Goal: Transaction & Acquisition: Purchase product/service

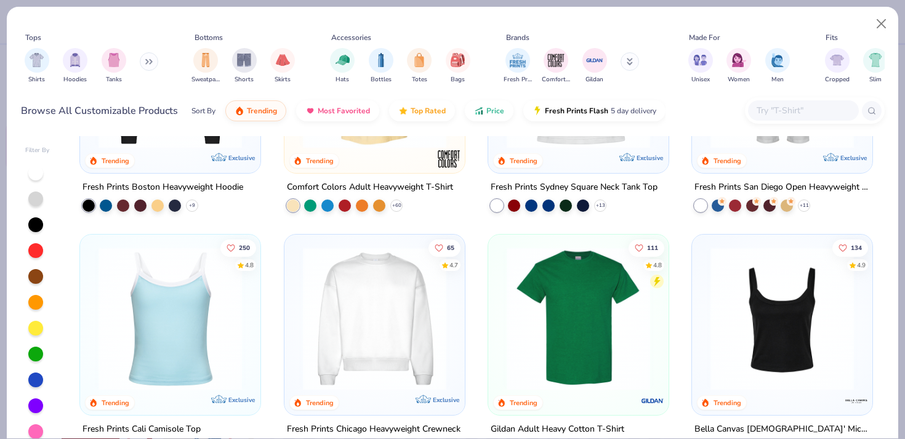
scroll to position [460, 0]
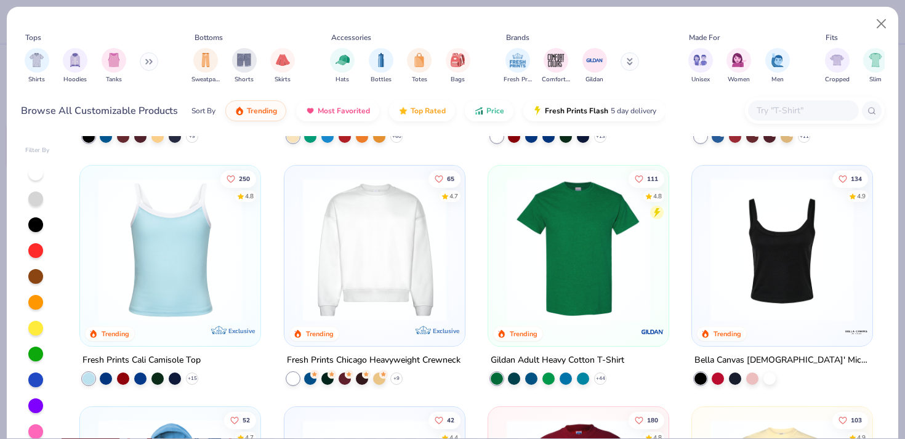
click at [149, 64] on icon at bounding box center [148, 61] width 7 height 6
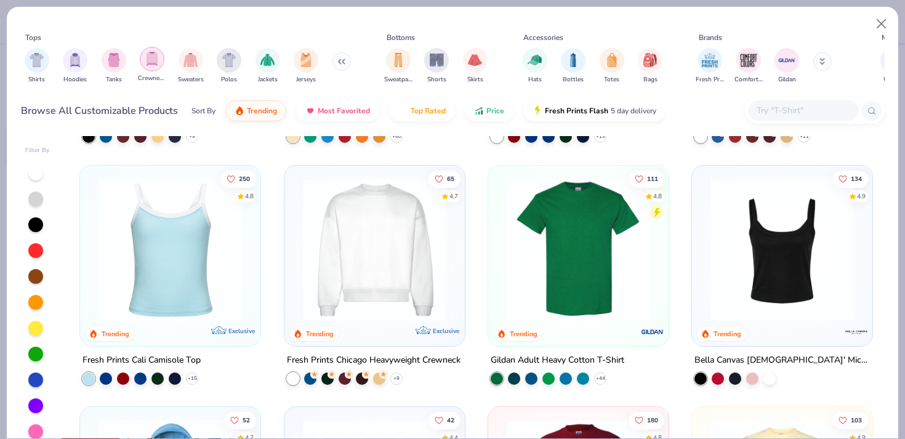
click at [154, 66] on div "filter for Crewnecks" at bounding box center [152, 59] width 25 height 25
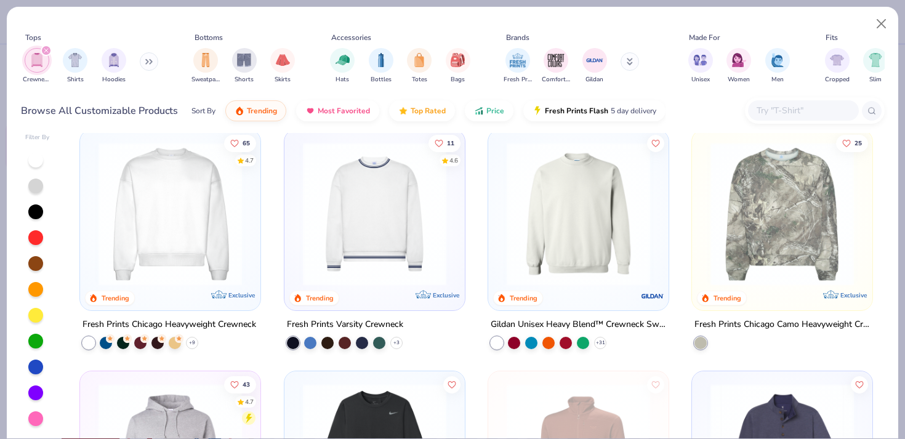
click at [215, 186] on img at bounding box center [170, 213] width 156 height 143
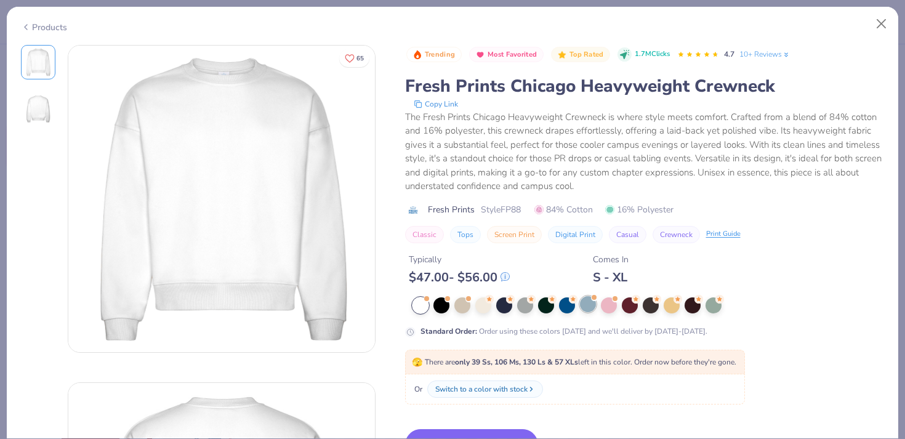
click at [584, 303] on div at bounding box center [588, 304] width 16 height 16
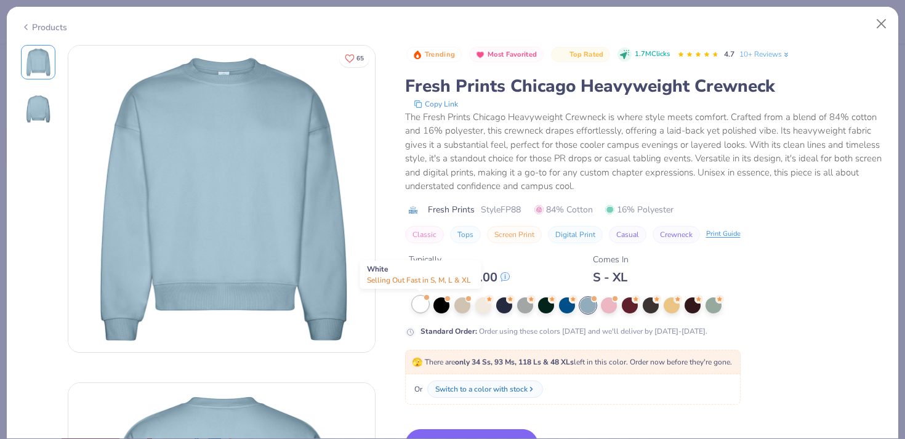
click at [421, 306] on div at bounding box center [420, 304] width 16 height 16
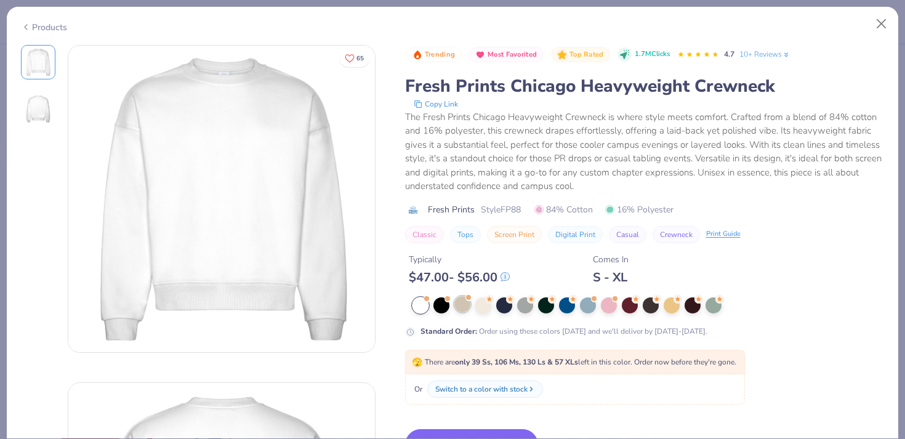
click at [457, 305] on div at bounding box center [462, 304] width 16 height 16
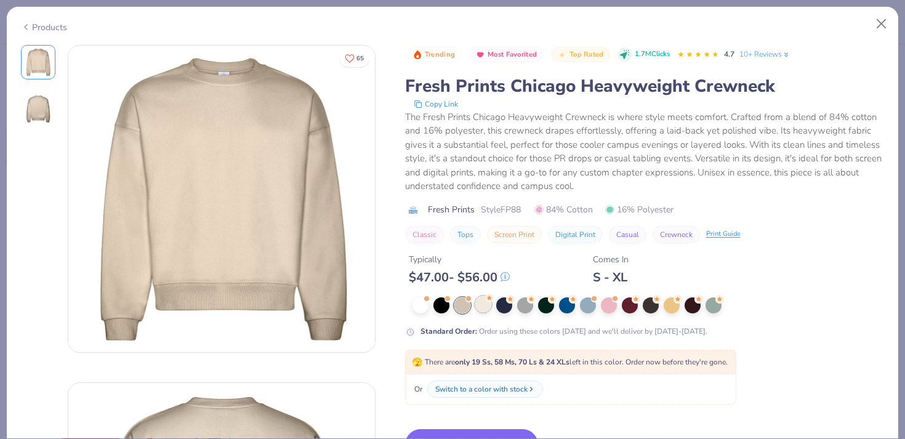
click at [476, 305] on div at bounding box center [483, 304] width 16 height 16
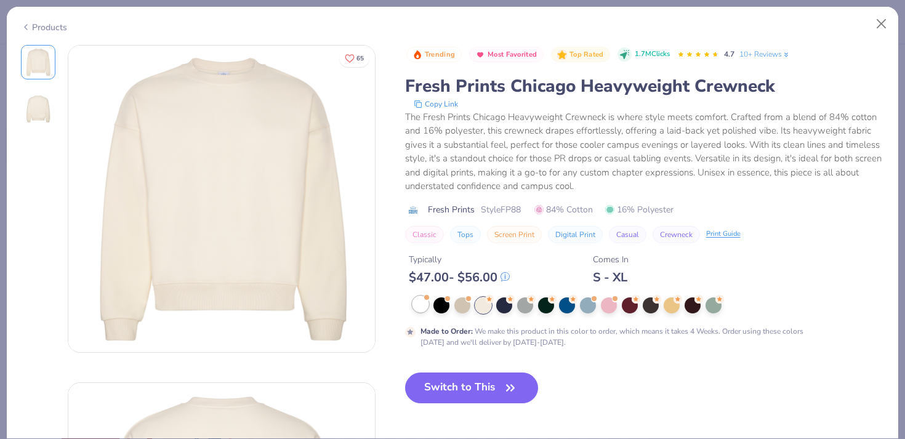
click at [425, 305] on div at bounding box center [420, 304] width 16 height 16
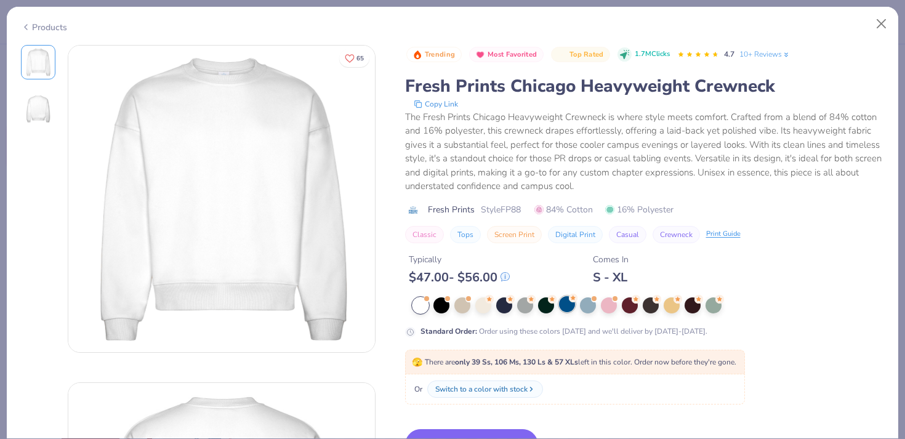
click at [563, 302] on div at bounding box center [567, 304] width 16 height 16
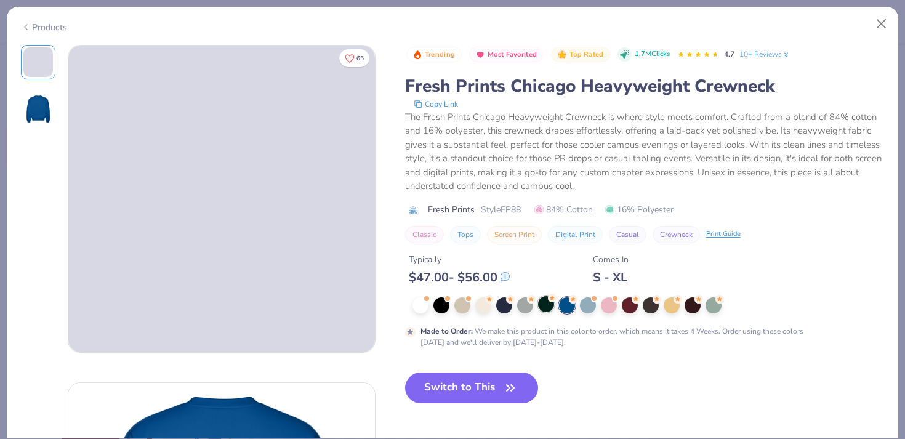
click at [542, 303] on div at bounding box center [546, 304] width 16 height 16
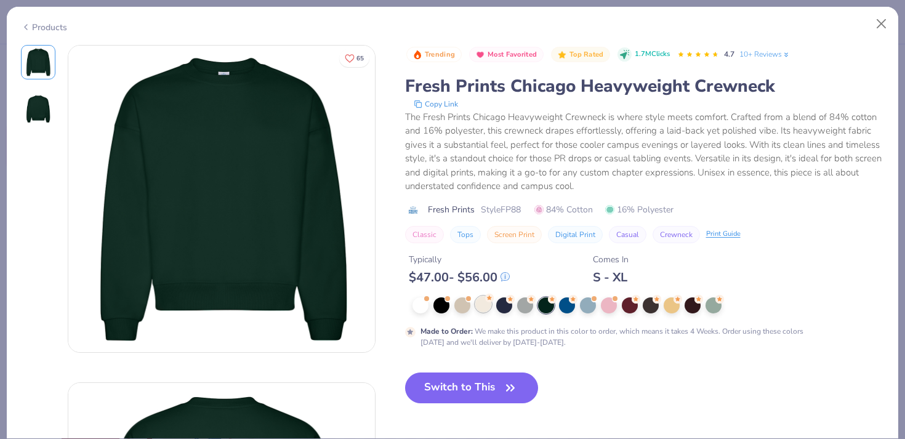
click at [489, 310] on div at bounding box center [483, 304] width 16 height 16
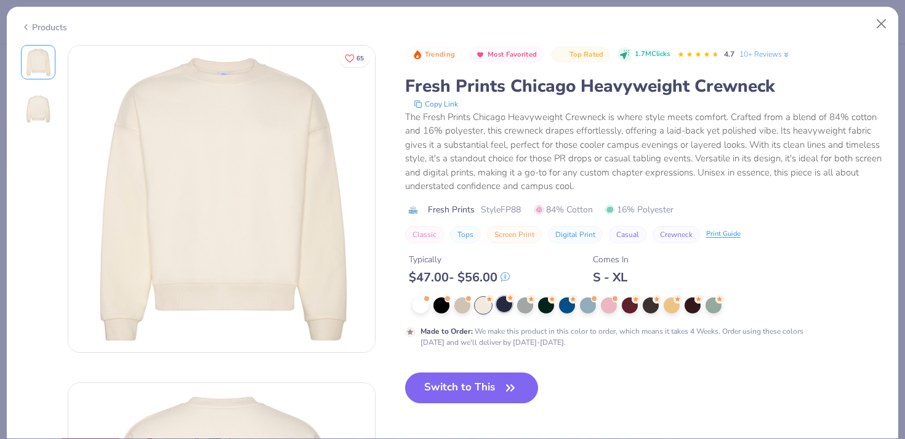
click at [499, 310] on div at bounding box center [504, 304] width 16 height 16
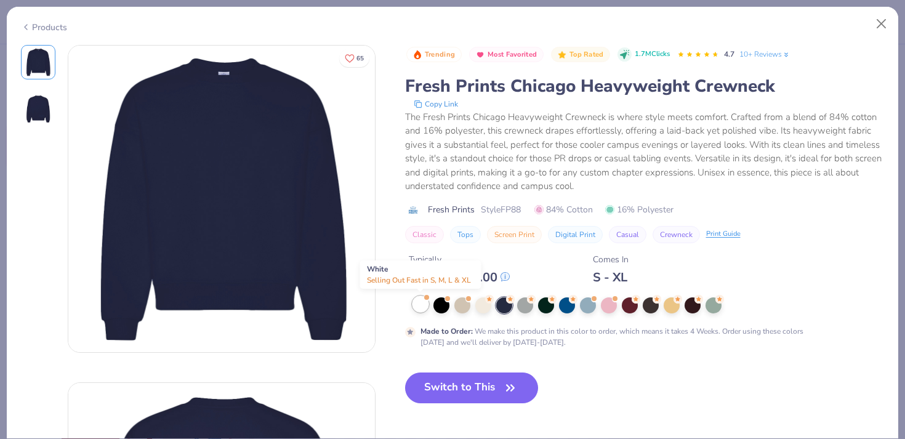
click at [420, 305] on div at bounding box center [420, 304] width 16 height 16
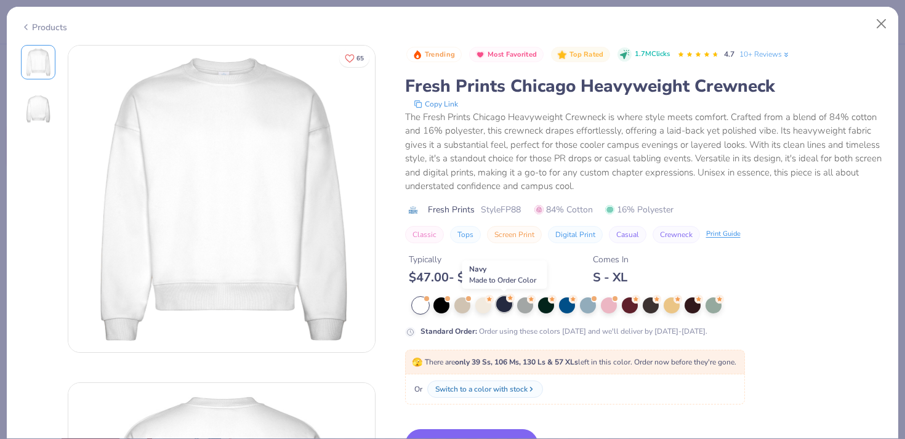
click at [507, 302] on div at bounding box center [504, 304] width 16 height 16
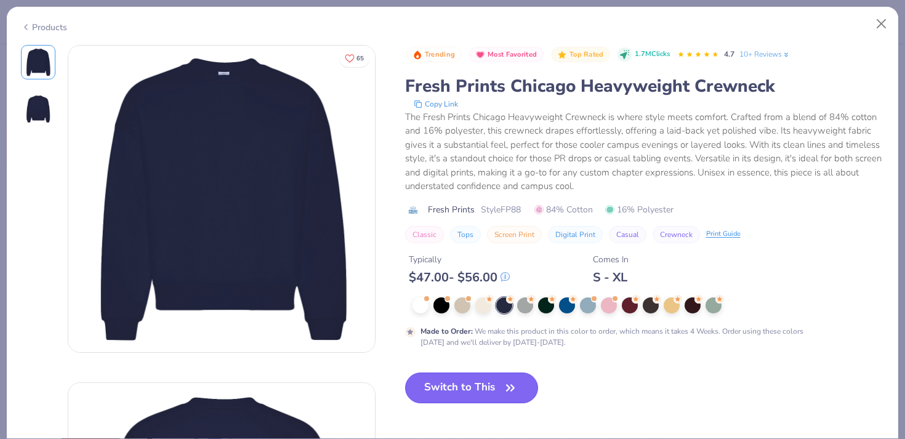
click at [474, 393] on button "Switch to This" at bounding box center [472, 387] width 134 height 31
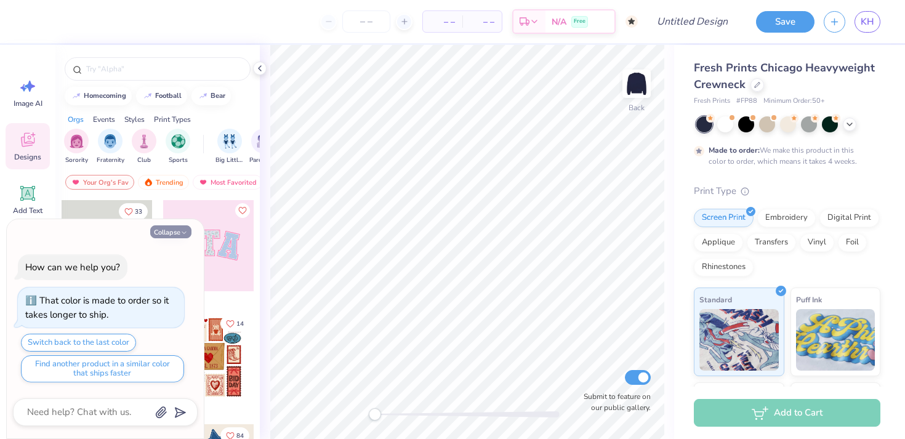
click at [179, 227] on button "Collapse" at bounding box center [170, 231] width 41 height 13
type textarea "x"
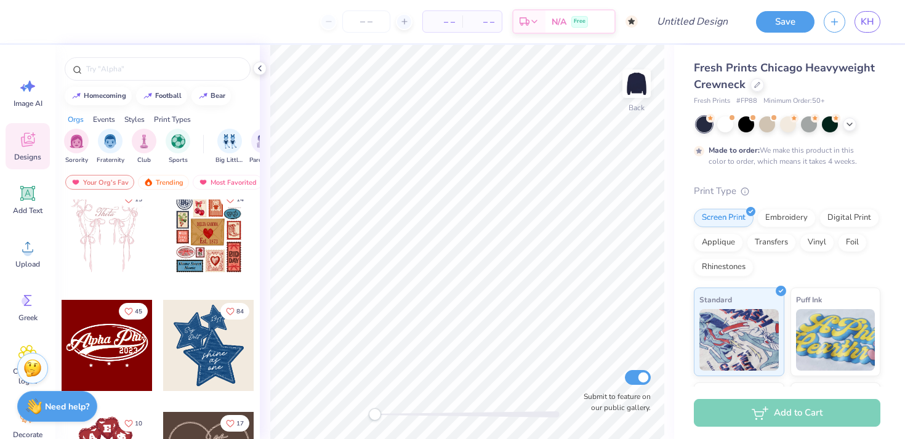
scroll to position [126, 0]
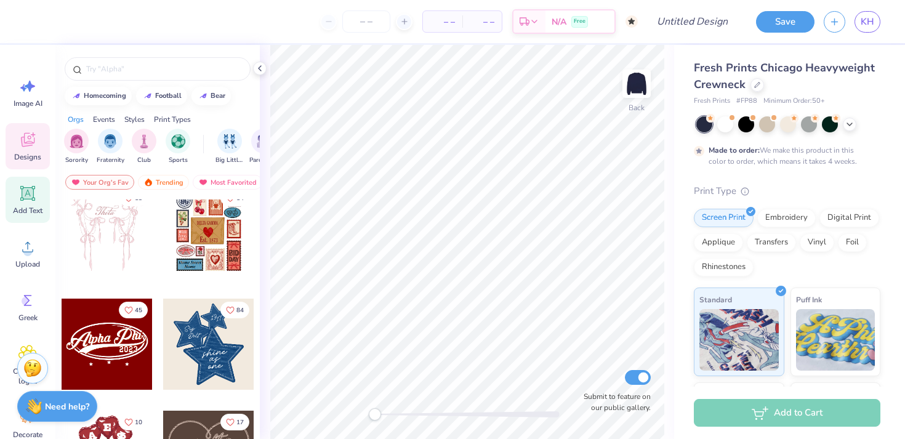
click at [28, 195] on icon at bounding box center [28, 194] width 12 height 12
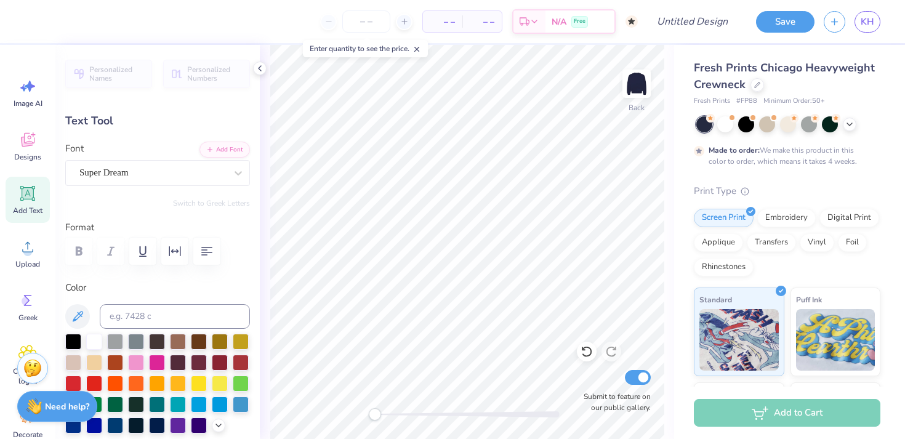
scroll to position [0, 1]
type textarea "NSSLHA"
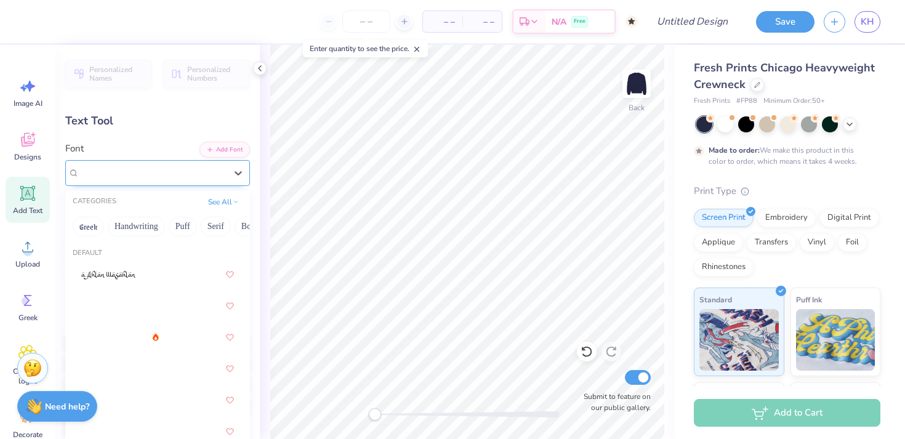
click at [225, 164] on div at bounding box center [152, 172] width 147 height 17
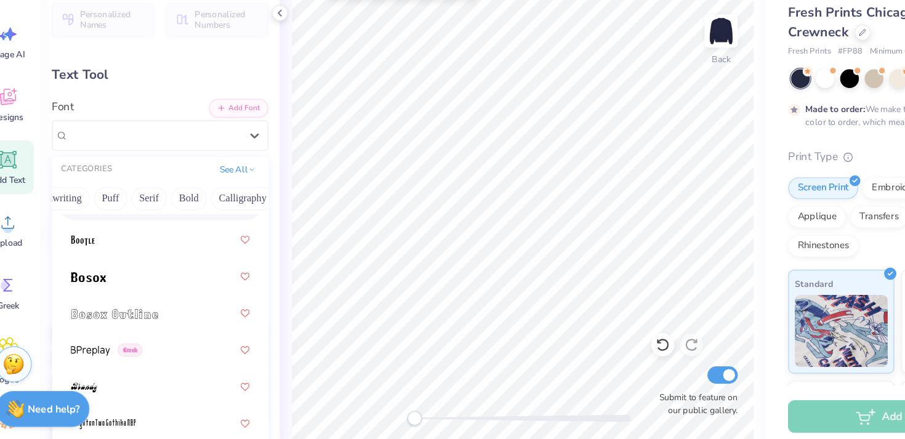
scroll to position [0, 0]
click at [144, 230] on button "Handwriting" at bounding box center [136, 227] width 57 height 20
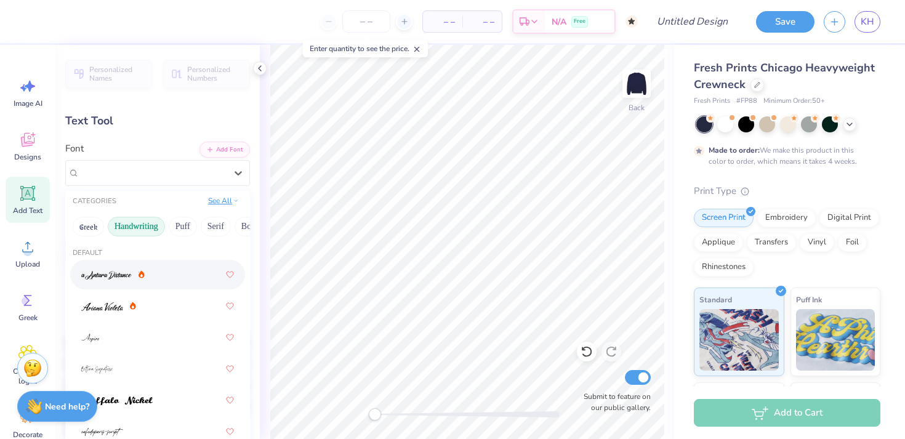
click at [214, 201] on button "See All" at bounding box center [223, 201] width 38 height 12
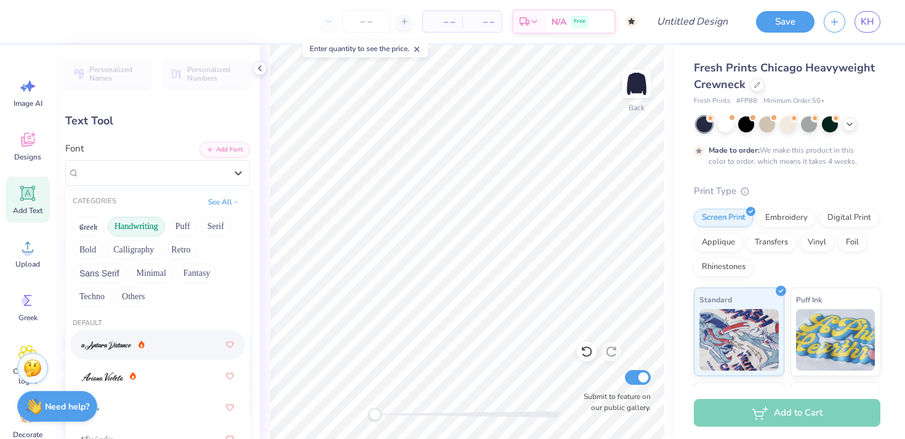
click at [139, 220] on button "Handwriting" at bounding box center [136, 227] width 57 height 20
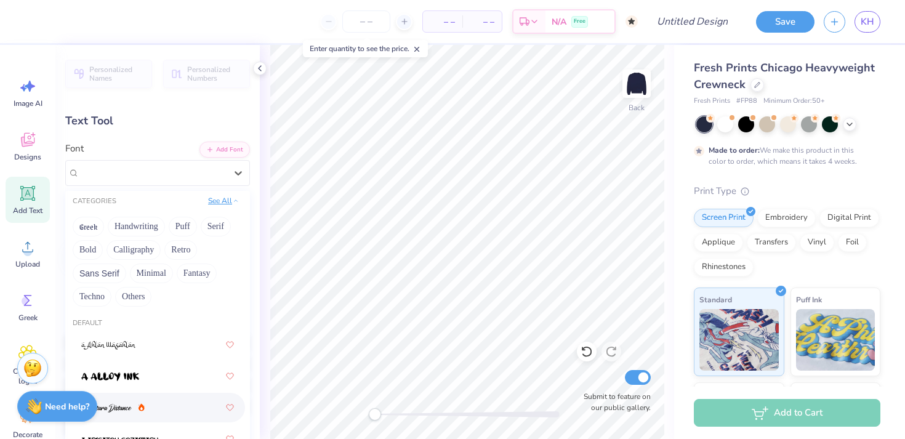
click at [223, 200] on button "See All" at bounding box center [223, 201] width 38 height 12
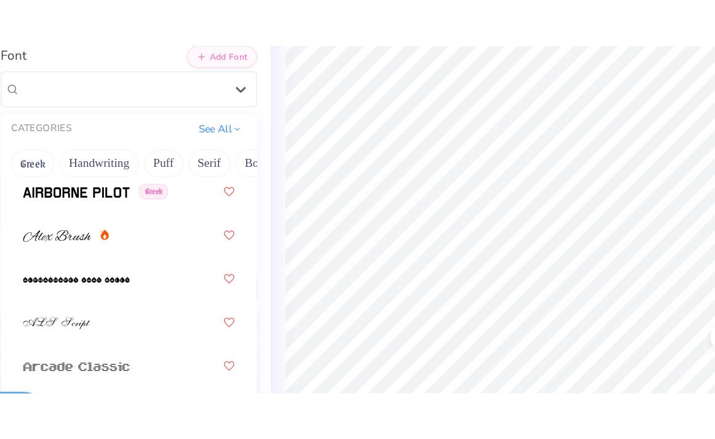
scroll to position [589, 0]
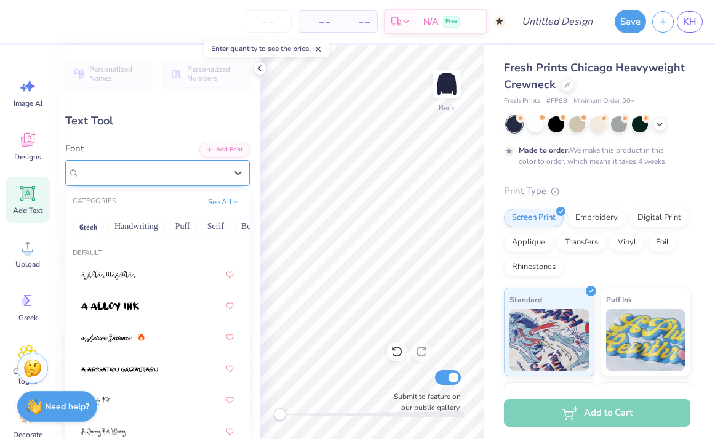
click at [216, 182] on div "Super Dream" at bounding box center [157, 173] width 185 height 26
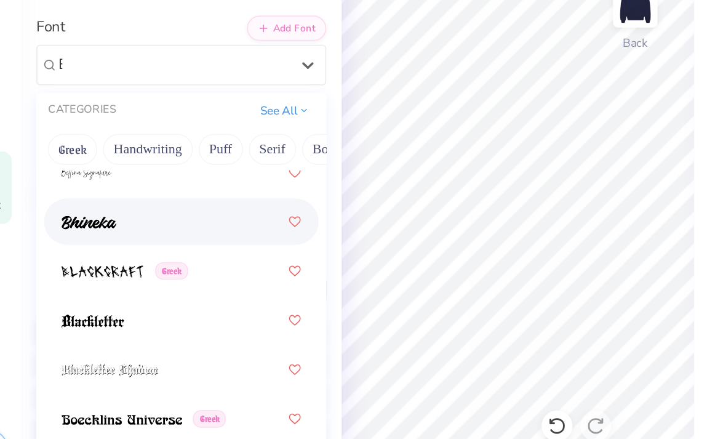
scroll to position [36, 0]
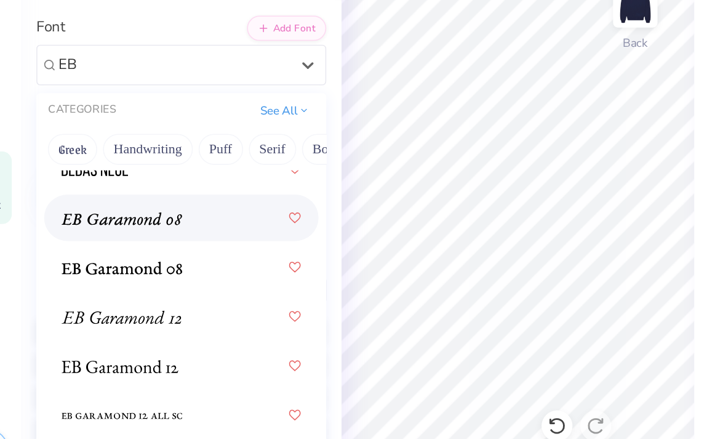
click at [175, 228] on div at bounding box center [157, 219] width 153 height 22
type input "EB"
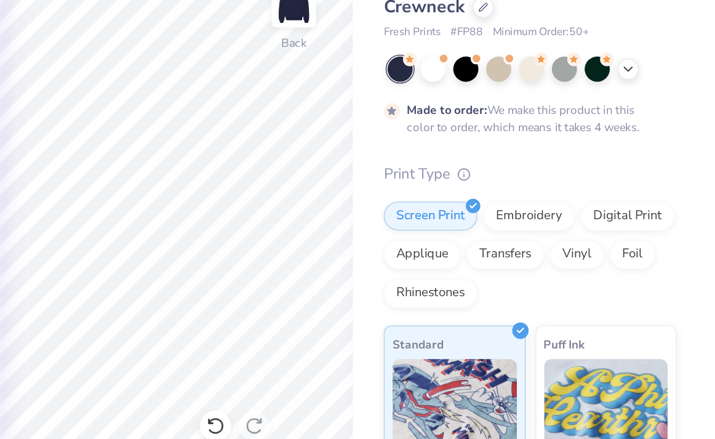
scroll to position [0, 0]
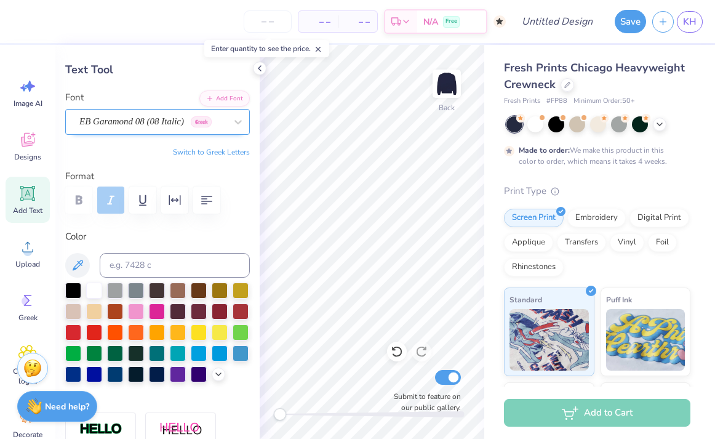
click at [169, 122] on div "EB Garamond 08 (08 Italic) [DEMOGRAPHIC_DATA]" at bounding box center [152, 121] width 149 height 19
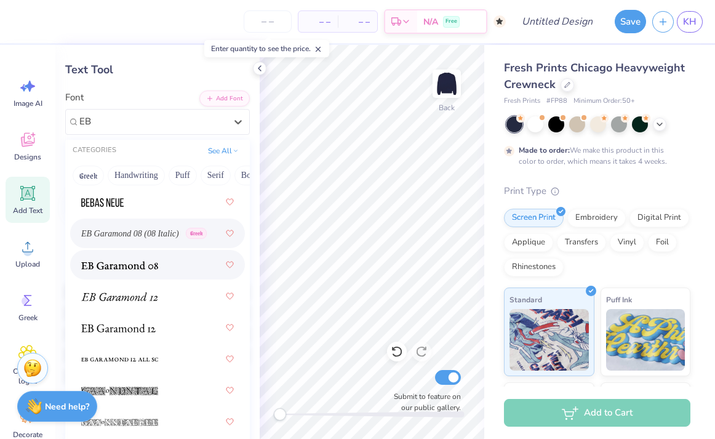
scroll to position [30, 0]
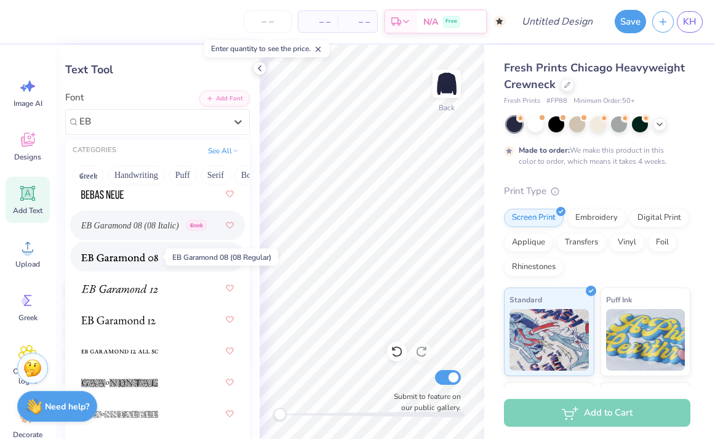
click at [135, 260] on img at bounding box center [119, 257] width 77 height 9
type input "EB"
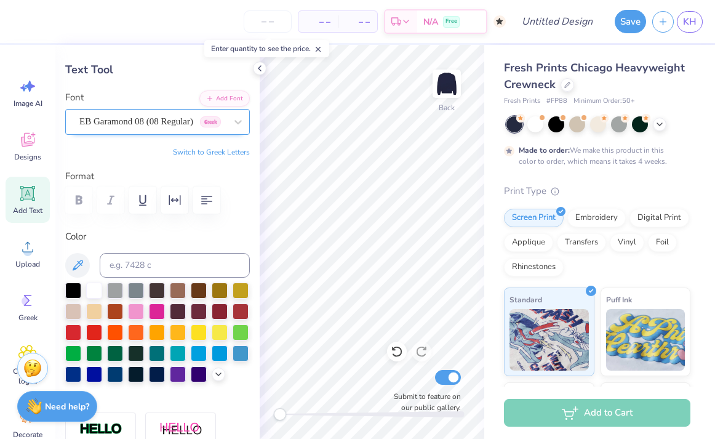
click at [169, 125] on div "EB Garamond 08 (08 Regular) [DEMOGRAPHIC_DATA]" at bounding box center [152, 121] width 149 height 19
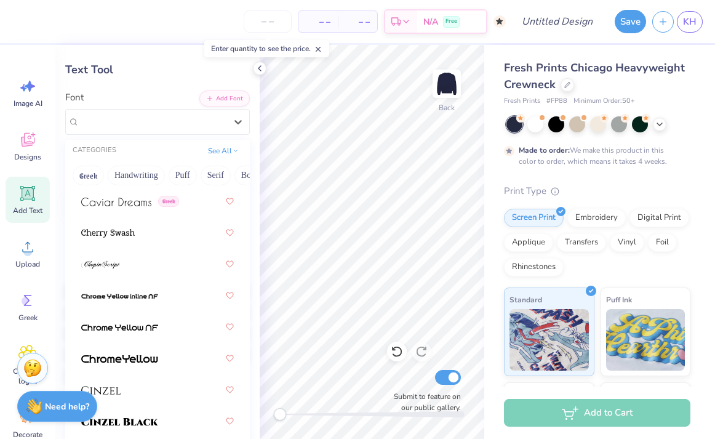
scroll to position [1908, 0]
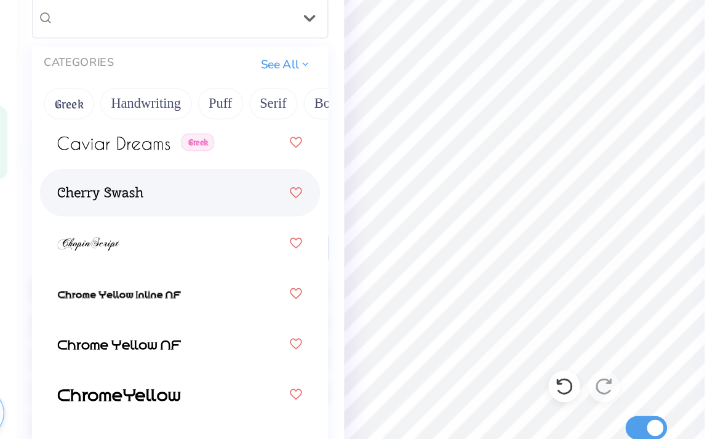
click at [163, 234] on div at bounding box center [157, 231] width 153 height 22
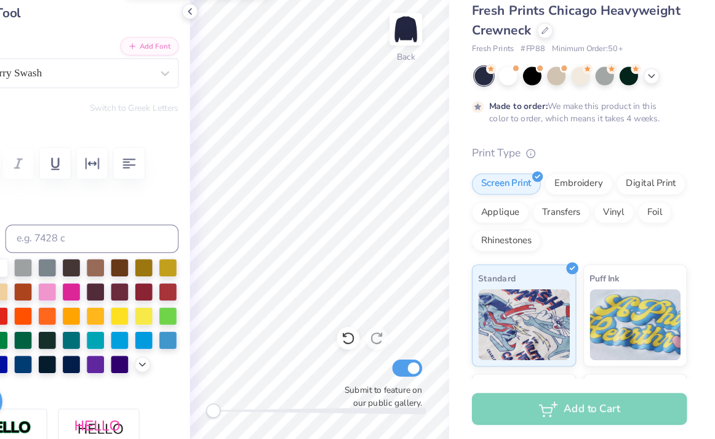
scroll to position [0, 0]
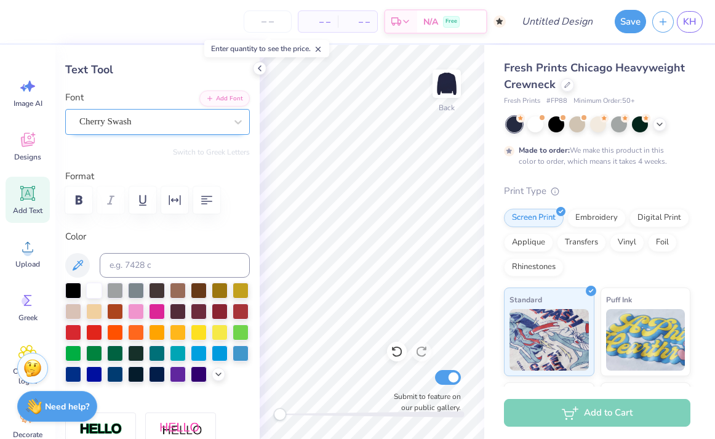
click at [182, 125] on div "Cherry Swash" at bounding box center [152, 121] width 149 height 19
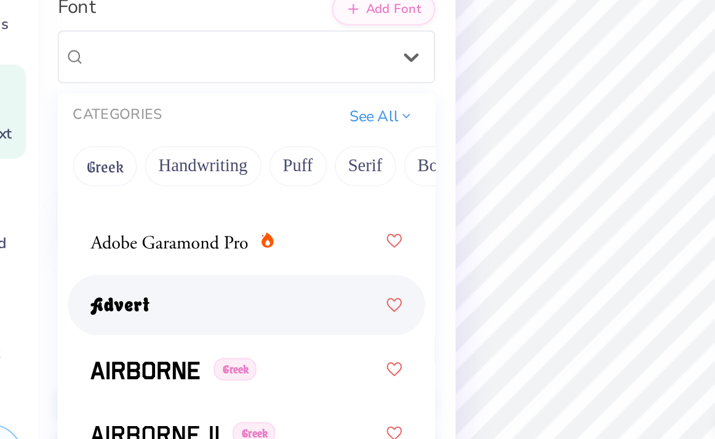
scroll to position [214, 0]
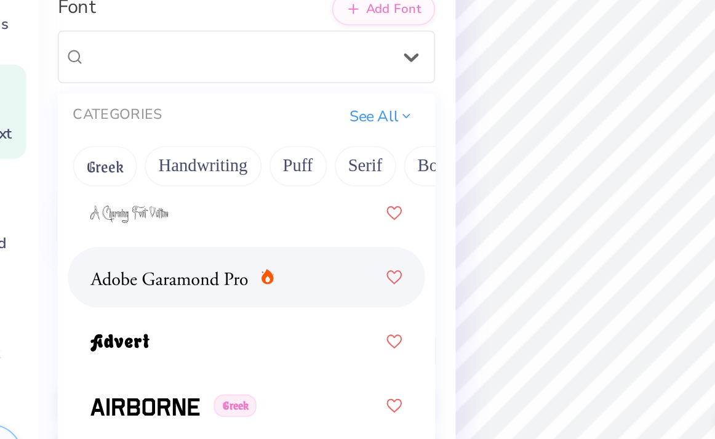
click at [151, 271] on div at bounding box center [157, 281] width 153 height 22
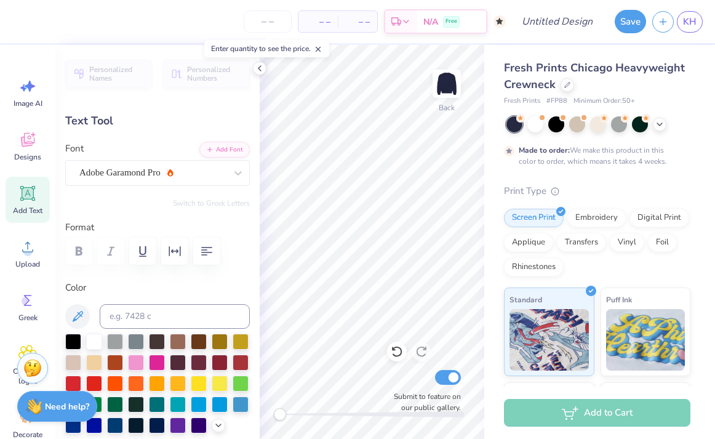
scroll to position [0, 0]
type input "9.20"
type input "1.70"
type input "9.65"
type input "5.21"
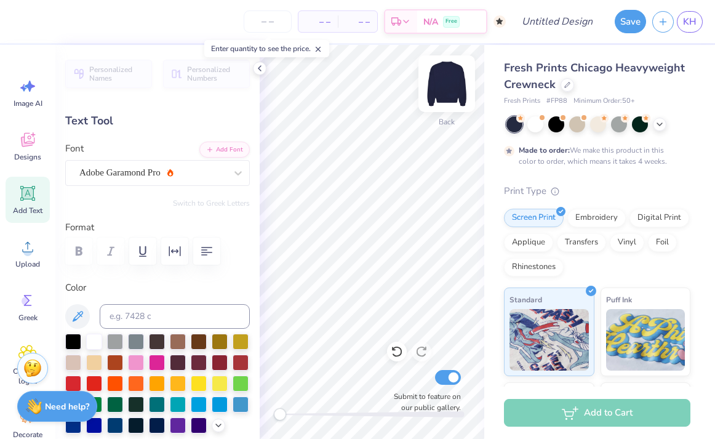
type input "0.96"
type input "2.52"
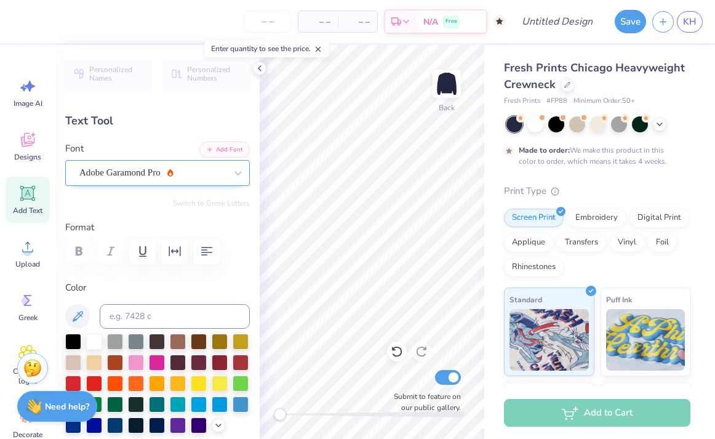
click at [187, 180] on div at bounding box center [152, 172] width 147 height 17
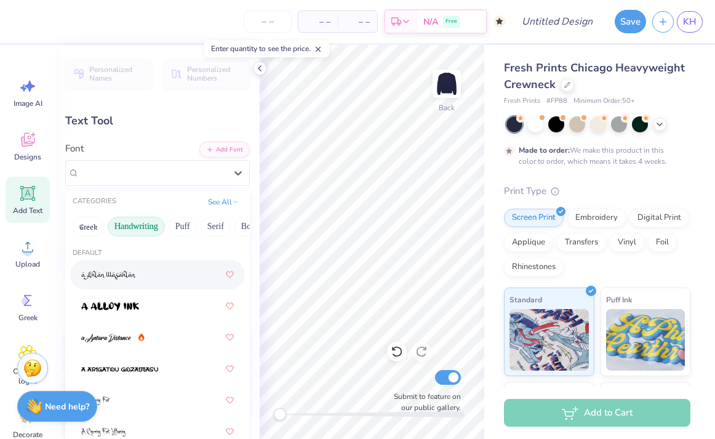
click at [153, 223] on button "Handwriting" at bounding box center [136, 227] width 57 height 20
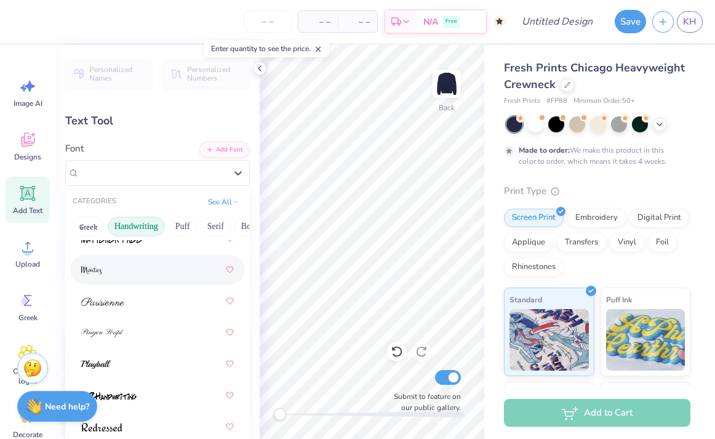
scroll to position [538, 0]
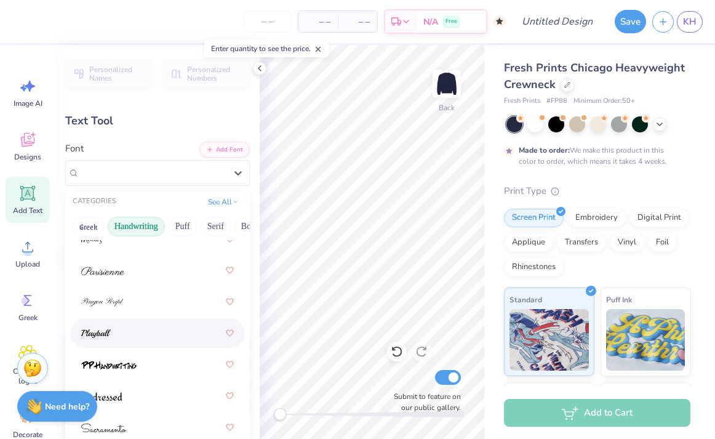
click at [140, 337] on div at bounding box center [157, 333] width 153 height 22
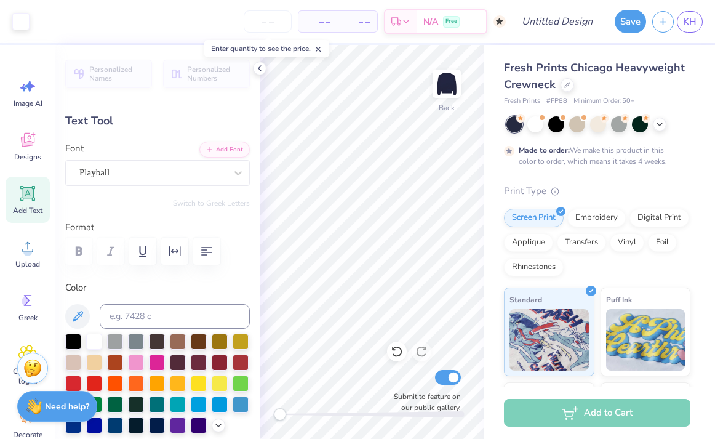
type input "5.25"
type input "1.02"
type input "2.49"
type textarea "[GEOGRAPHIC_DATA]"
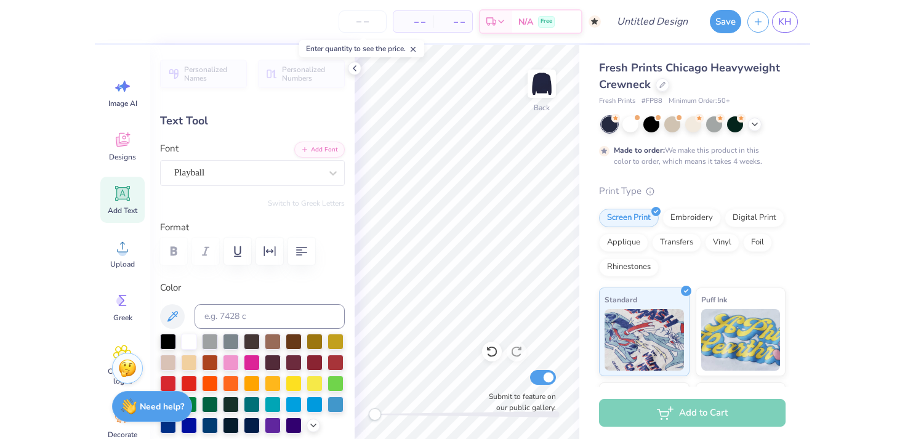
scroll to position [0, 4]
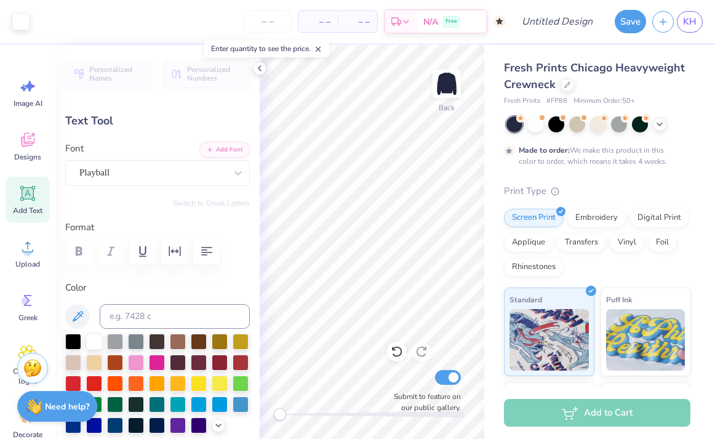
type input "9.57"
type input "1.27"
type input "4.16"
type input "7.17"
type input "0.95"
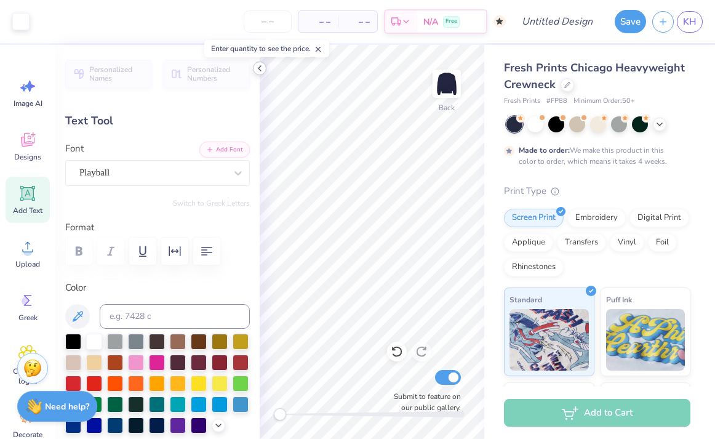
click at [257, 71] on icon at bounding box center [260, 68] width 10 height 10
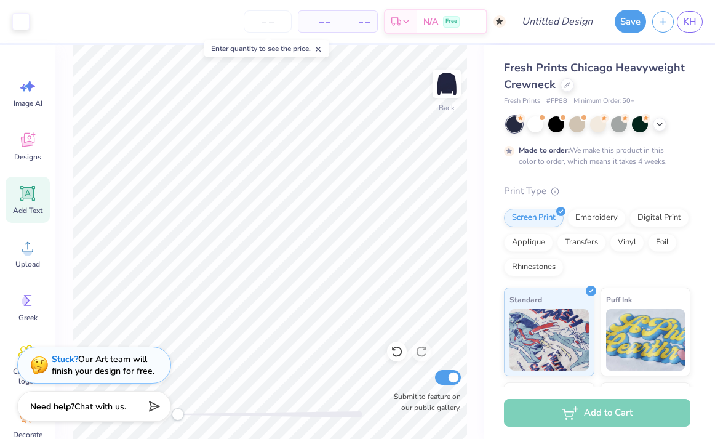
click at [320, 49] on line at bounding box center [318, 49] width 4 height 4
click at [263, 30] on input "number" at bounding box center [268, 21] width 48 height 22
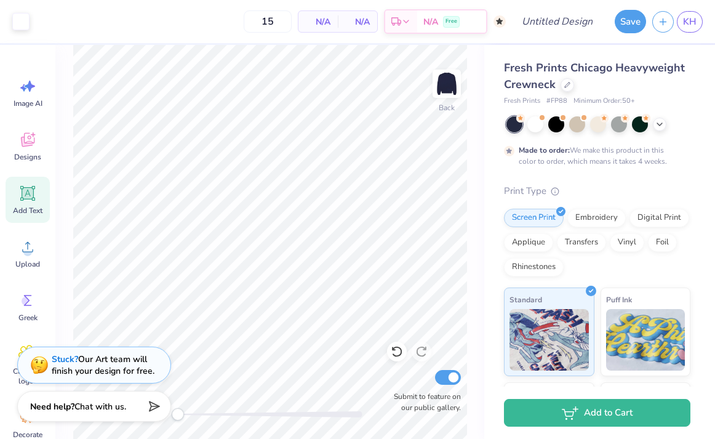
type input "50"
click at [566, 83] on icon at bounding box center [568, 84] width 6 height 6
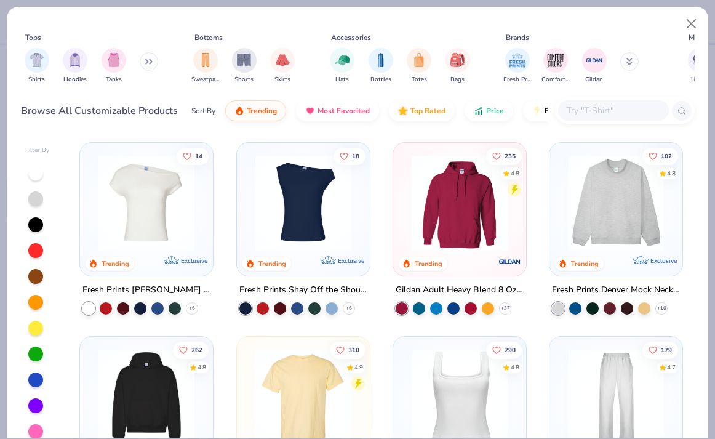
click at [144, 65] on button at bounding box center [149, 61] width 18 height 18
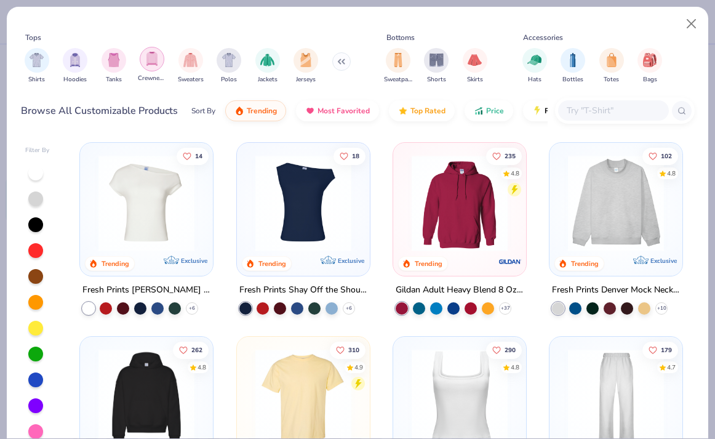
click at [149, 63] on img "filter for Crewnecks" at bounding box center [152, 59] width 14 height 14
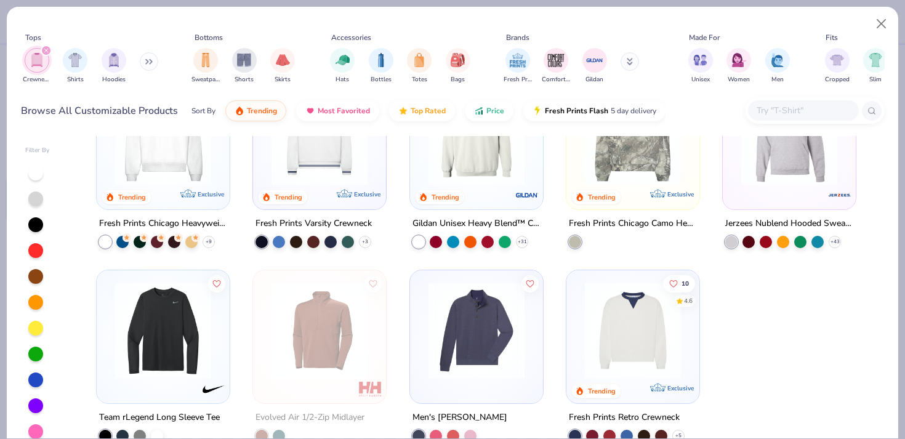
scroll to position [66, 0]
click at [636, 359] on img at bounding box center [633, 331] width 108 height 96
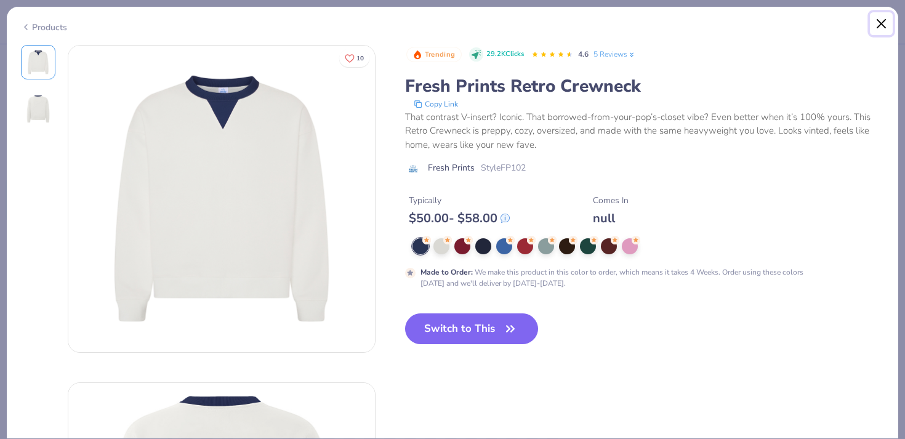
click at [878, 21] on button "Close" at bounding box center [881, 23] width 23 height 23
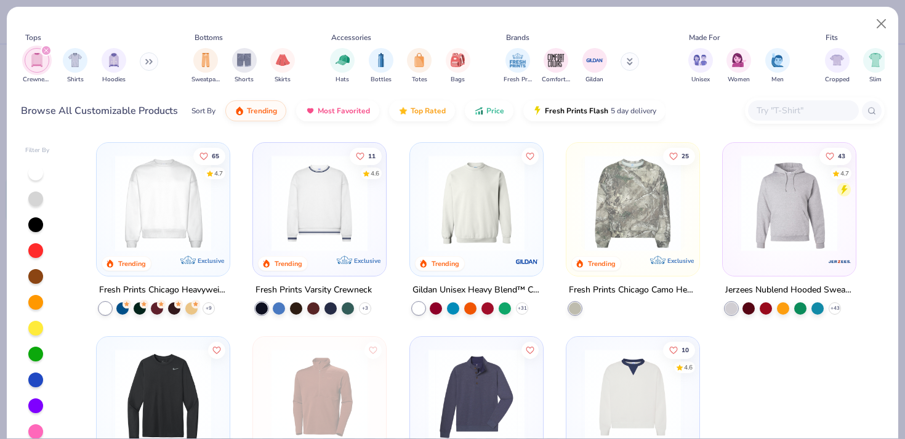
click at [318, 194] on img at bounding box center [319, 203] width 108 height 96
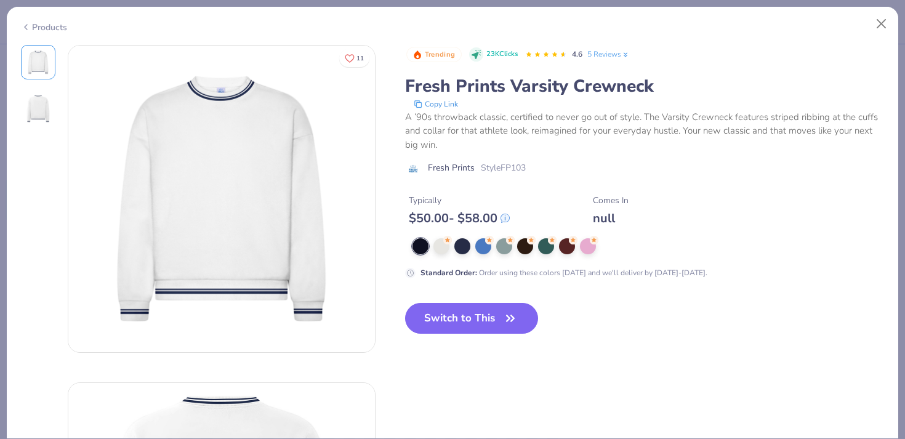
click at [869, 22] on div "Products" at bounding box center [452, 23] width 891 height 32
click at [886, 25] on button "Close" at bounding box center [881, 23] width 23 height 23
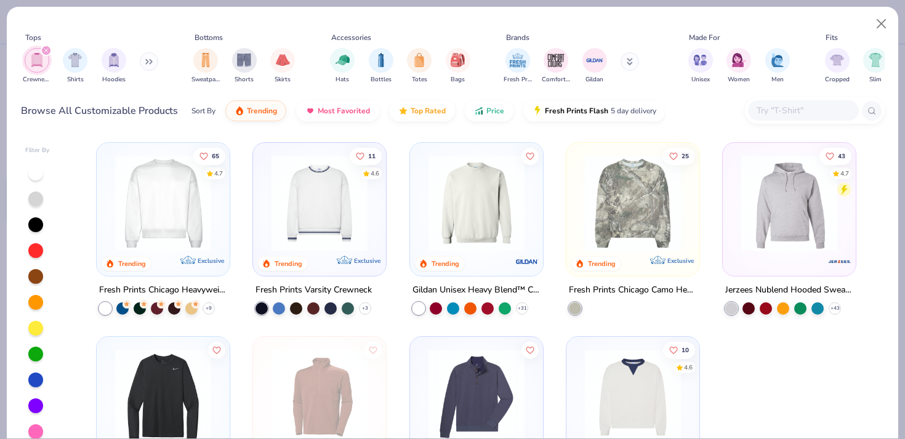
click at [468, 180] on img at bounding box center [476, 203] width 108 height 96
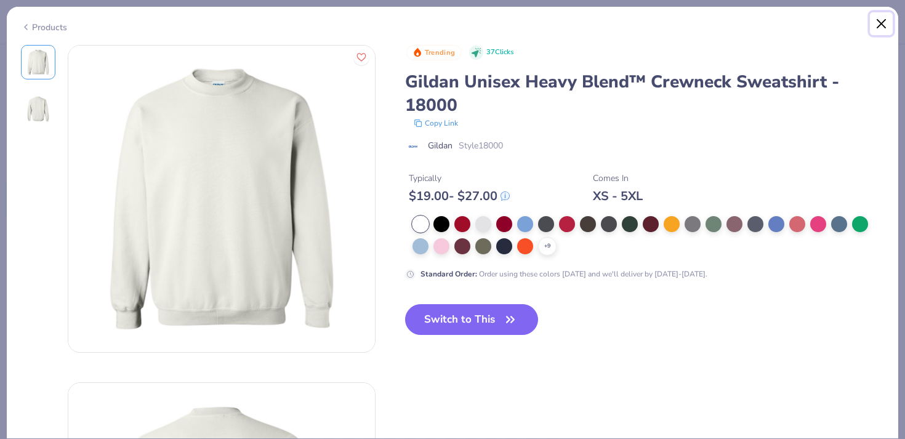
click at [883, 15] on button "Close" at bounding box center [881, 23] width 23 height 23
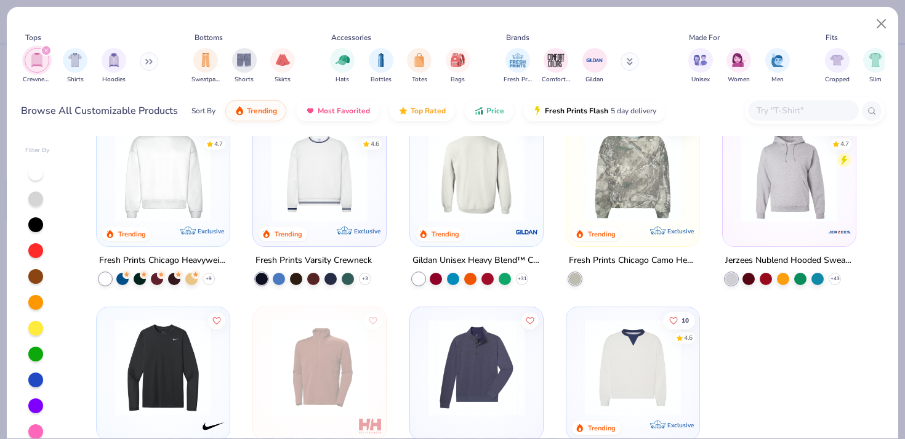
scroll to position [19, 0]
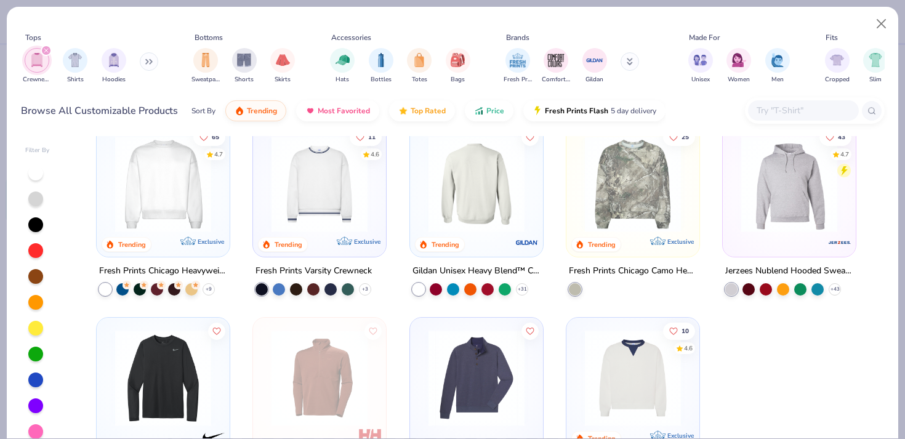
click at [437, 219] on div "65 4.7 Trending Exclusive Fresh Prints Chicago Heavyweight Crewneck + 9 11 4.6 …" at bounding box center [476, 294] width 816 height 316
click at [460, 215] on img at bounding box center [476, 184] width 108 height 96
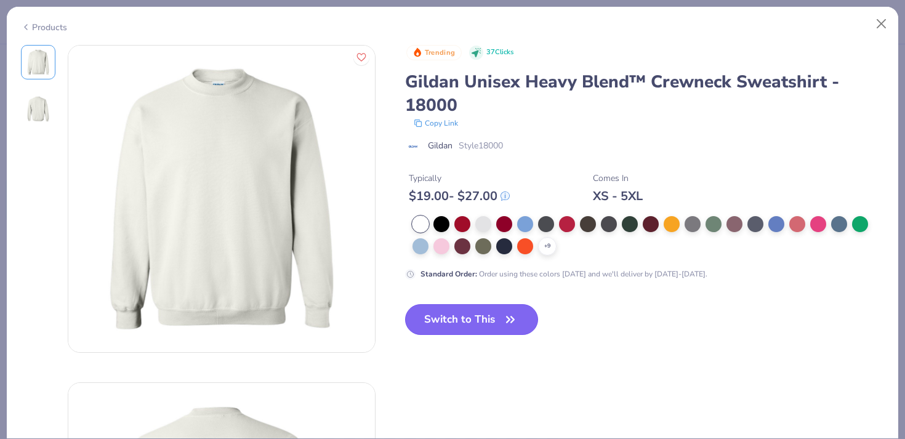
click at [457, 321] on button "Switch to This" at bounding box center [472, 319] width 134 height 31
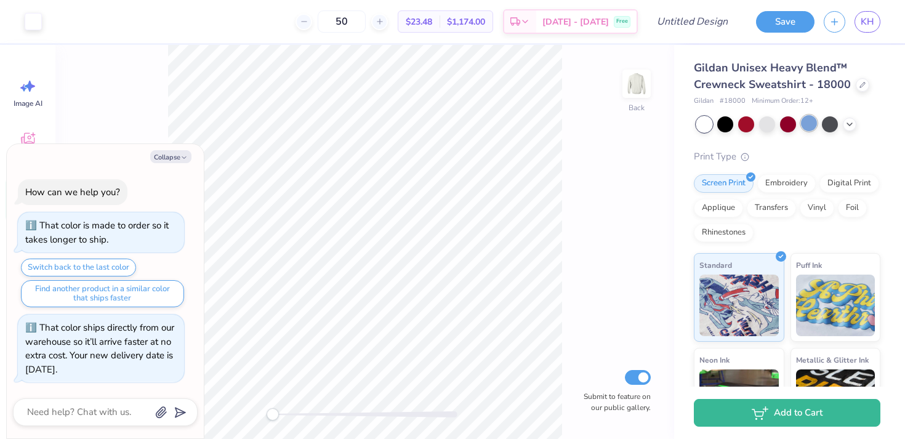
click at [811, 123] on div at bounding box center [809, 123] width 16 height 16
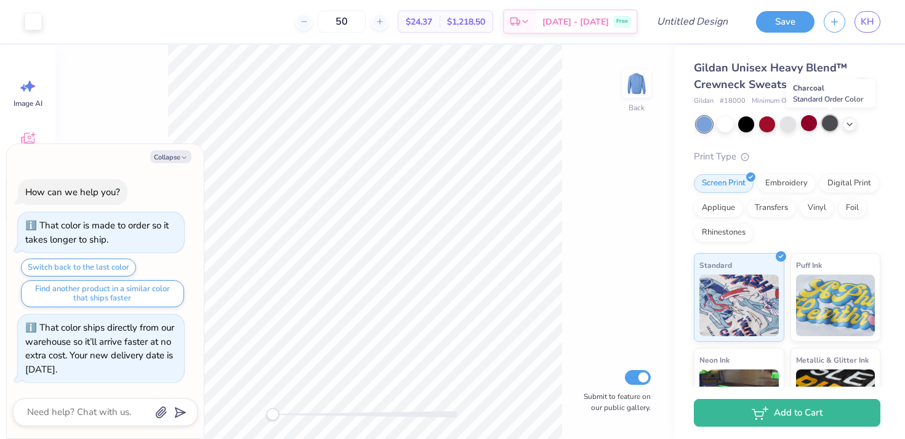
click at [834, 121] on div at bounding box center [830, 123] width 16 height 16
click at [848, 127] on icon at bounding box center [850, 123] width 10 height 10
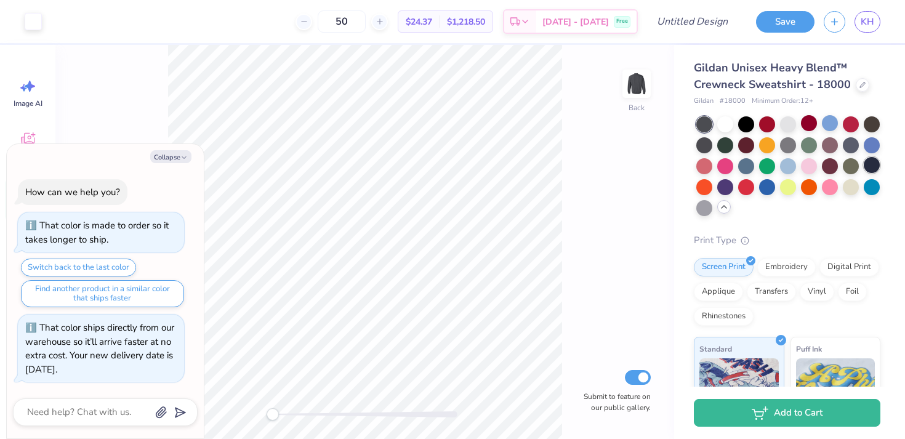
click at [872, 171] on div at bounding box center [872, 165] width 16 height 16
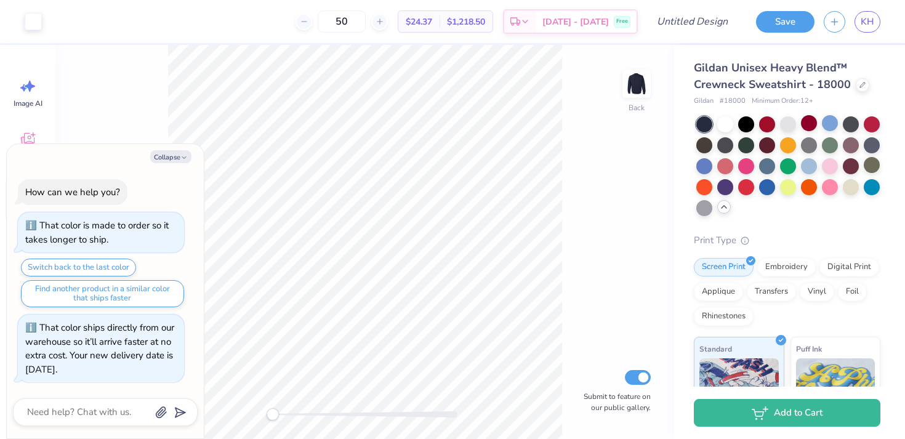
type textarea "x"
type input "3.89"
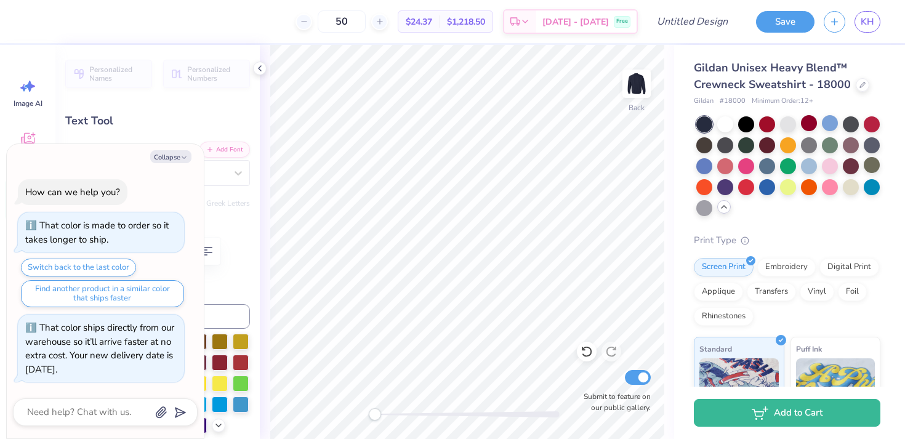
type textarea "x"
type input "5.25"
type input "1.02"
type input "1.95"
type textarea "x"
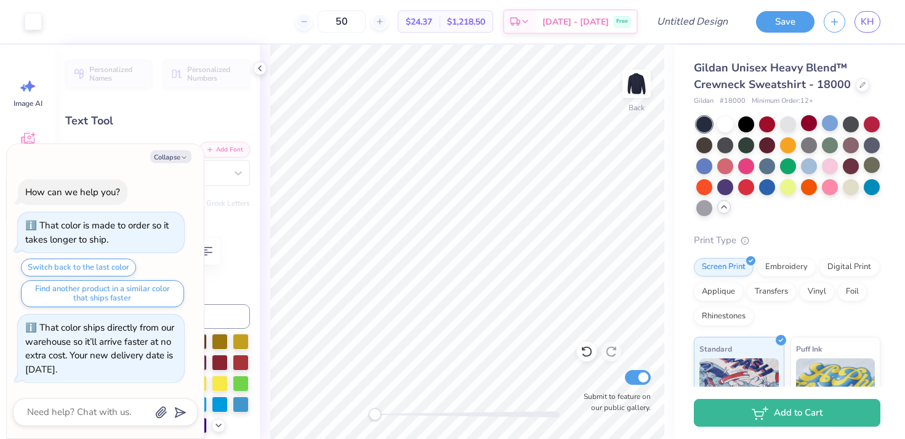
type input "5.12"
click at [171, 153] on button "Collapse" at bounding box center [170, 156] width 41 height 13
type textarea "x"
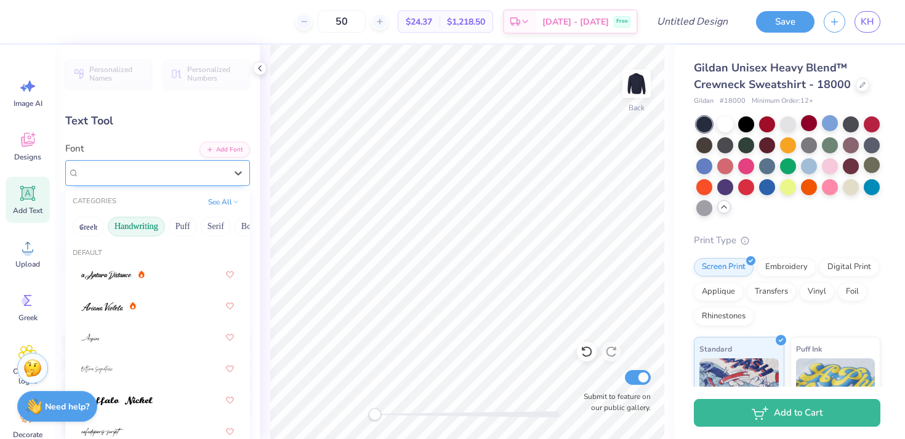
click at [200, 173] on div "Playball" at bounding box center [152, 172] width 149 height 19
click at [172, 303] on div at bounding box center [157, 306] width 153 height 22
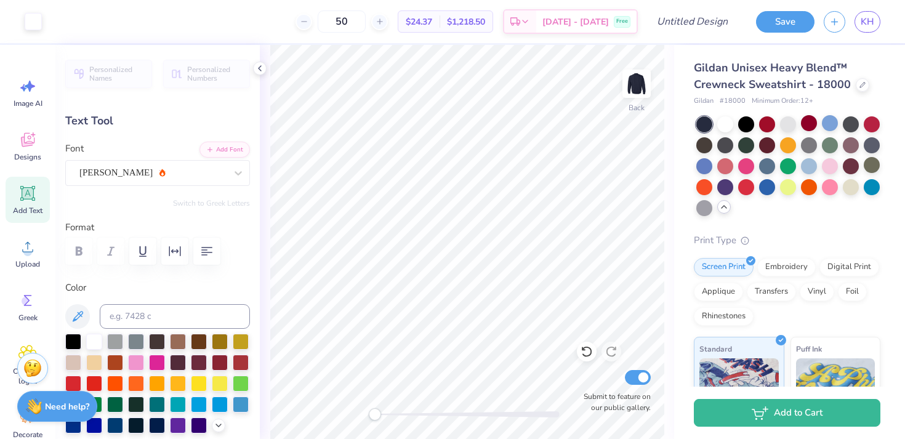
type input "5.10"
type input "1.18"
type input "5.05"
click at [159, 172] on div "[PERSON_NAME]" at bounding box center [152, 172] width 149 height 19
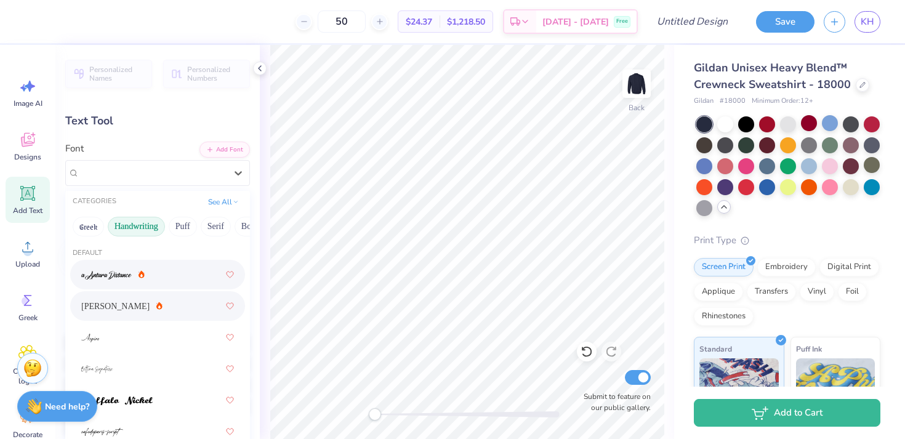
click at [147, 275] on div at bounding box center [157, 274] width 153 height 22
click at [211, 182] on div "a Antara Distance" at bounding box center [157, 173] width 185 height 26
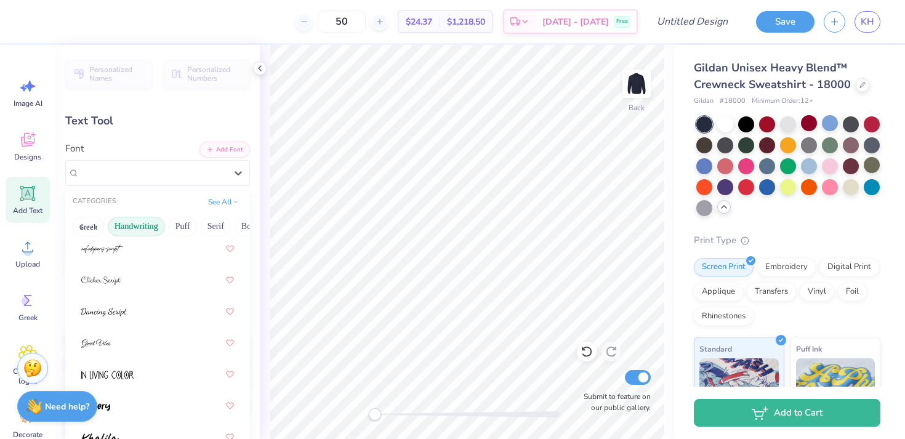
scroll to position [183, 0]
click at [172, 310] on div at bounding box center [157, 311] width 153 height 22
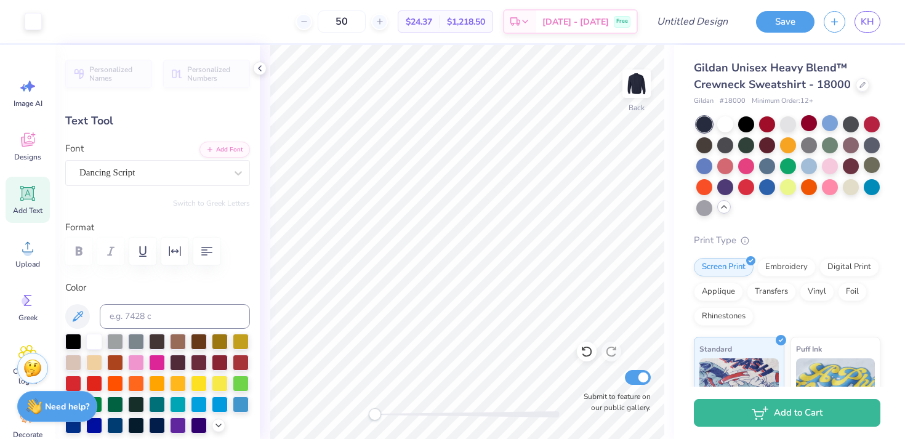
type input "7.17"
type input "0.95"
type input "6.70"
click at [308, 22] on icon at bounding box center [304, 21] width 9 height 9
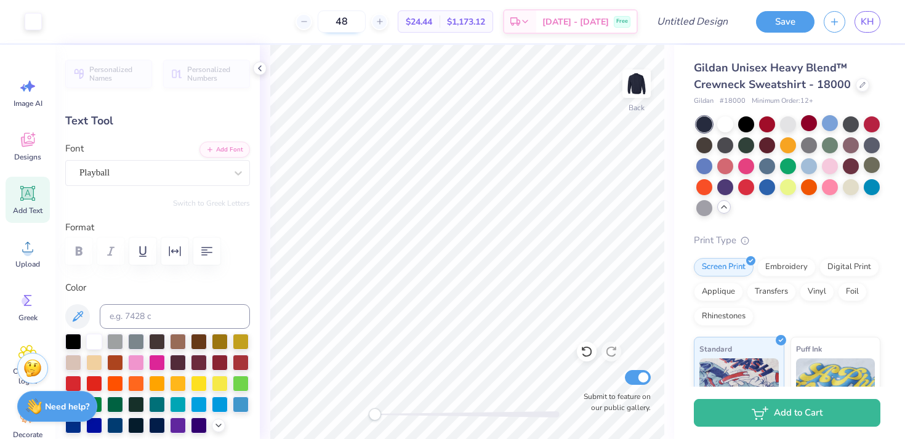
drag, startPoint x: 377, startPoint y: 23, endPoint x: 360, endPoint y: 23, distance: 17.2
click at [360, 23] on input "48" at bounding box center [342, 21] width 48 height 22
type input "15"
click at [260, 68] on icon at bounding box center [260, 68] width 10 height 10
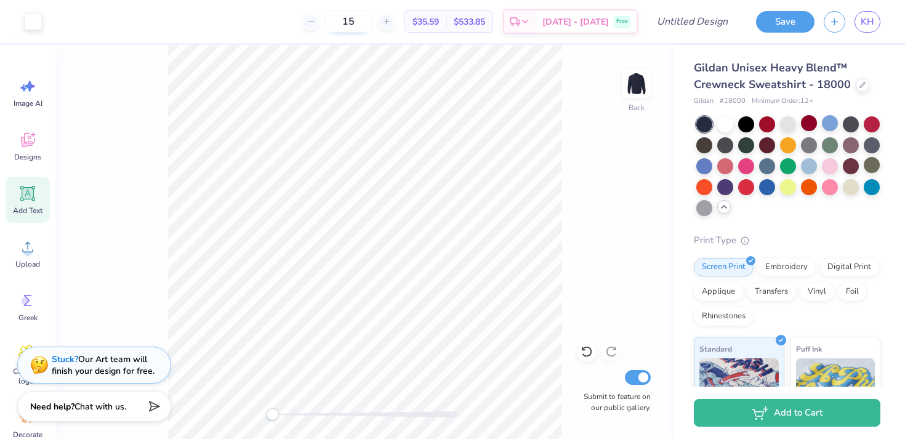
click at [372, 22] on input "15" at bounding box center [348, 21] width 48 height 22
click at [372, 25] on input "15" at bounding box center [348, 21] width 48 height 22
type input "4.75"
type input "1.12"
type input "5.09"
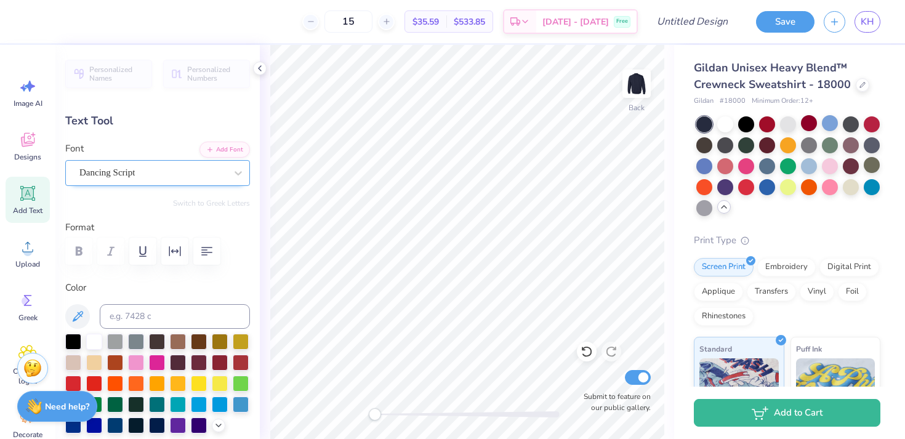
click at [116, 177] on div "Dancing Script" at bounding box center [152, 172] width 149 height 19
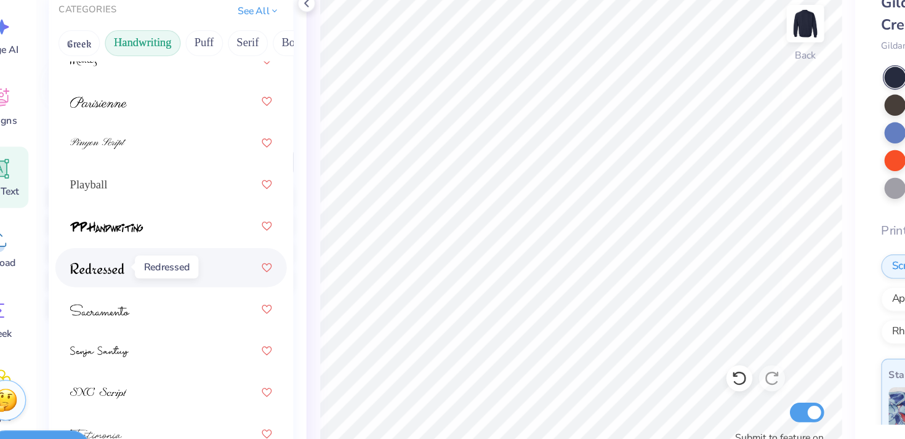
scroll to position [151, 0]
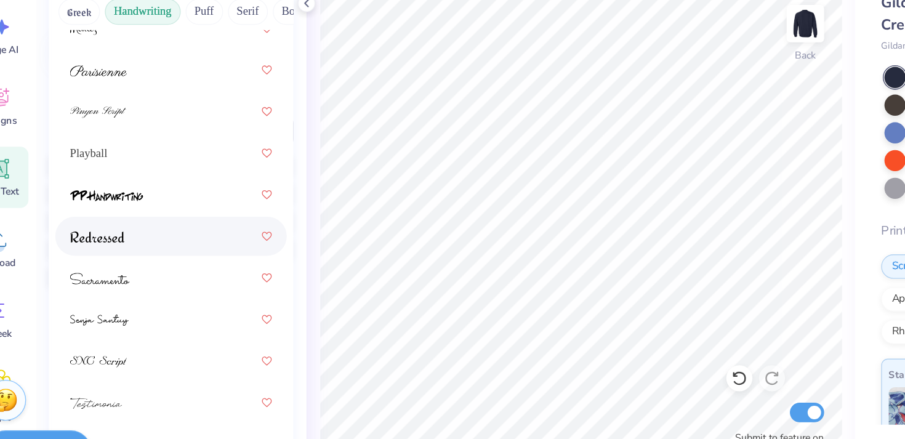
click at [119, 254] on div at bounding box center [157, 244] width 153 height 22
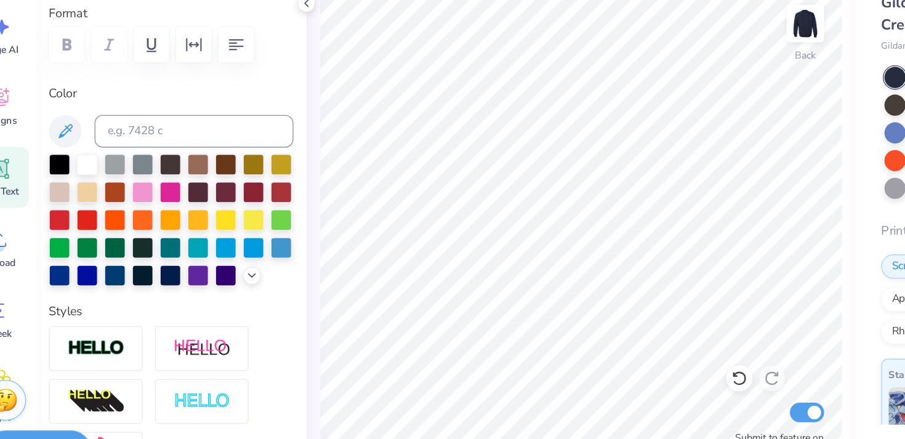
type input "4.83"
type input "1.03"
type input "5.14"
click at [180, 169] on input at bounding box center [175, 165] width 150 height 25
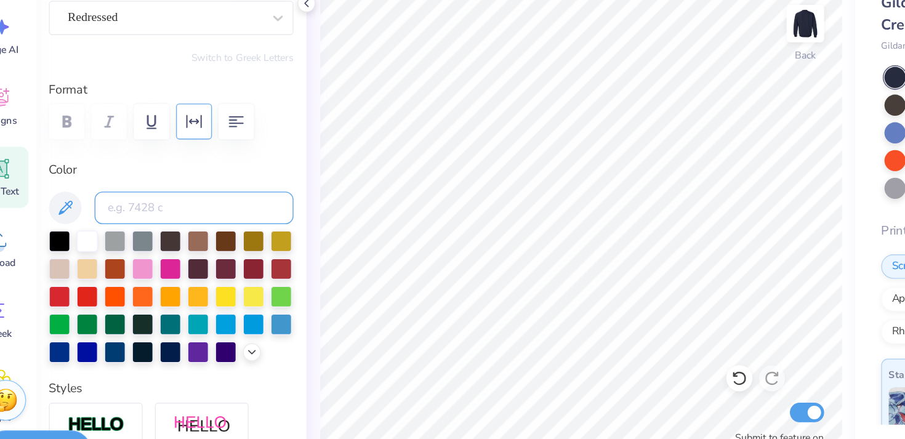
scroll to position [78, 0]
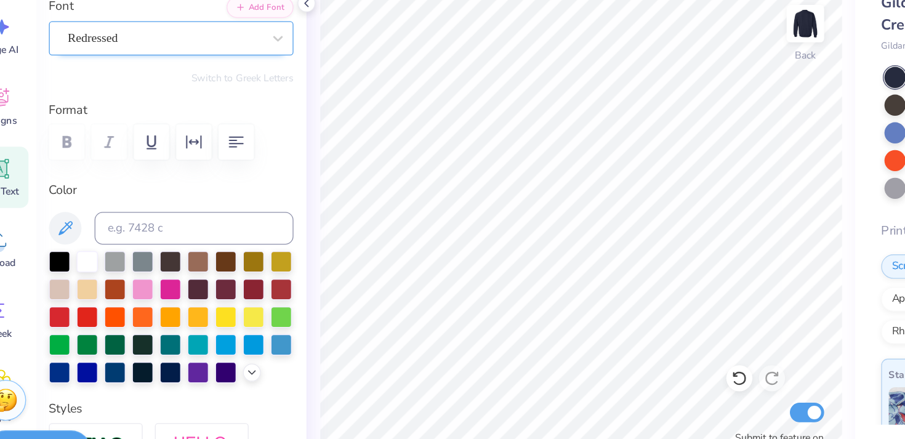
click at [164, 95] on div "Redressed" at bounding box center [152, 94] width 149 height 19
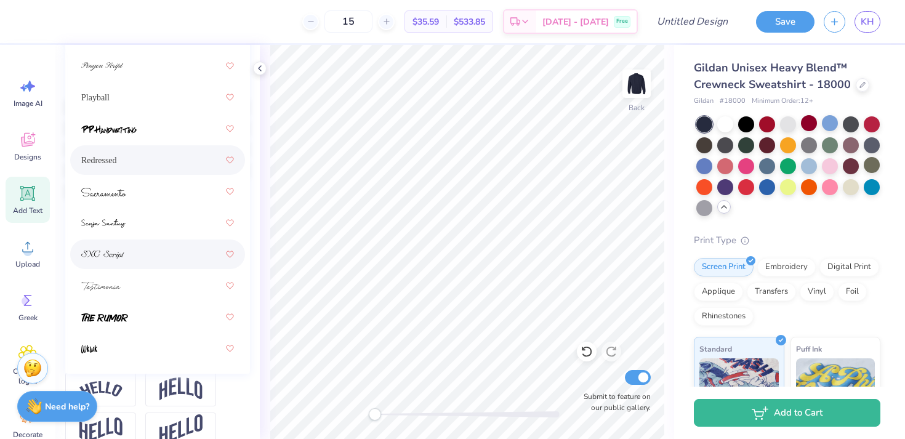
scroll to position [247, 0]
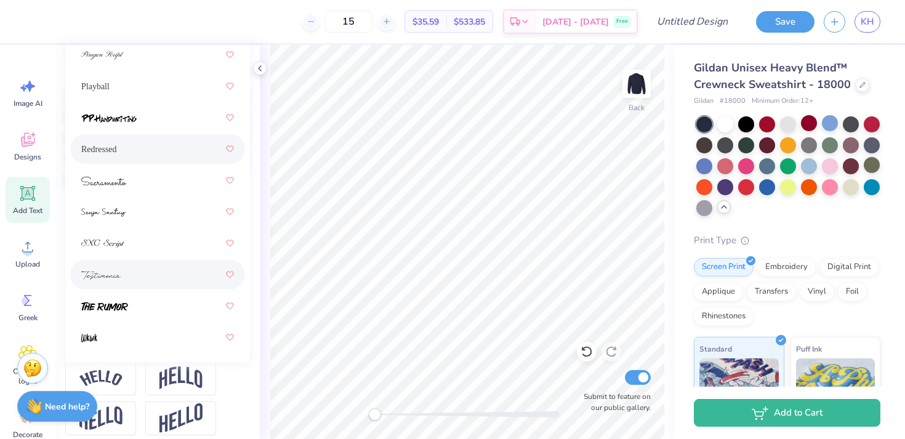
click at [153, 277] on div at bounding box center [157, 274] width 153 height 22
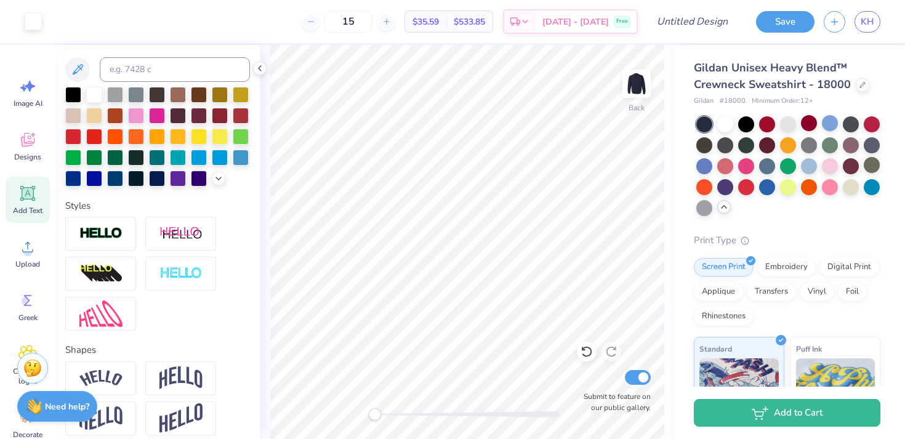
type input "6.16"
type input "1.23"
type input "5.05"
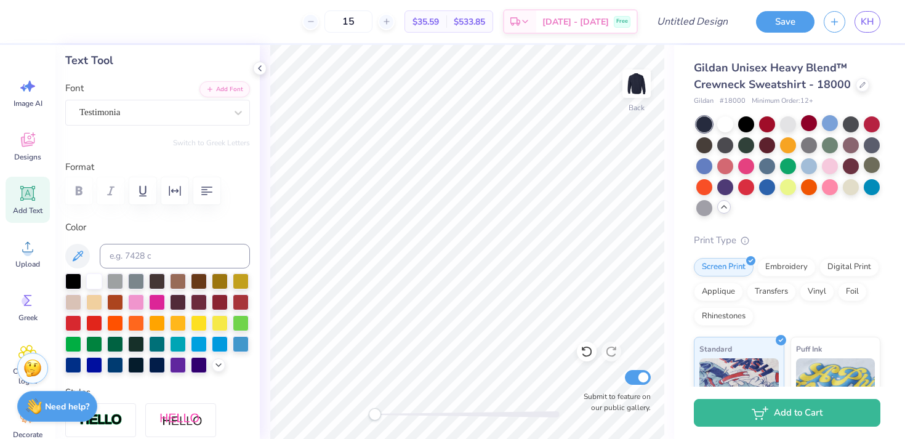
scroll to position [39, 0]
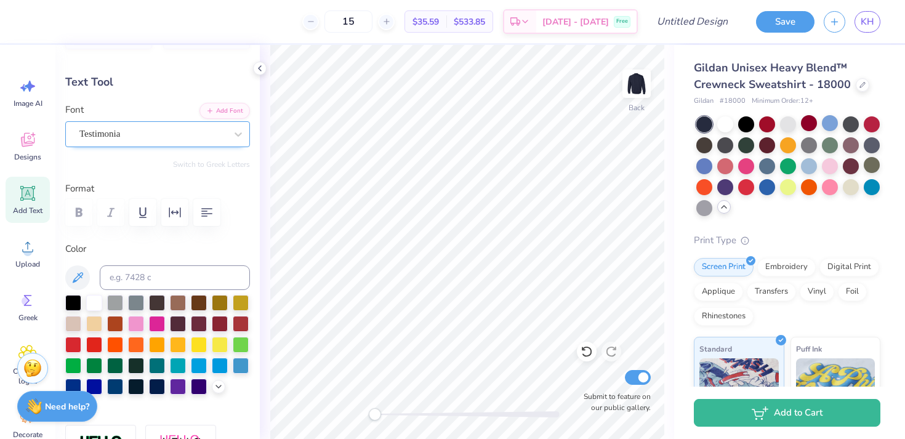
click at [155, 133] on div "Testimonia" at bounding box center [152, 133] width 149 height 19
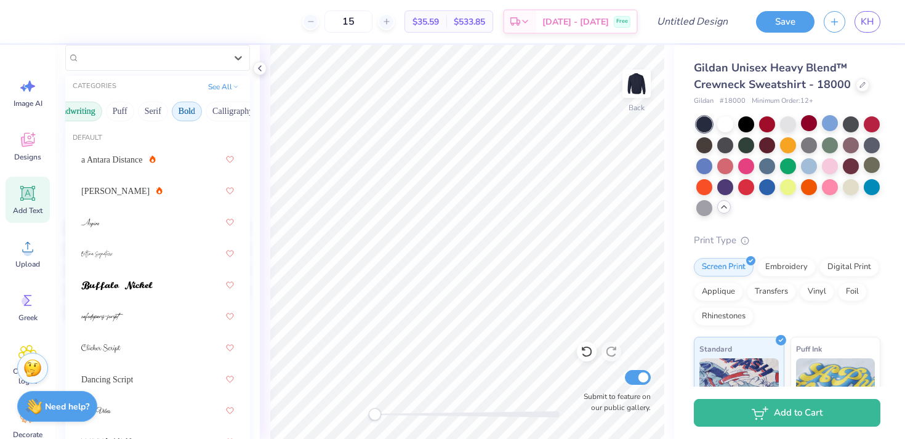
scroll to position [0, 85]
click at [162, 110] on button "Bold" at bounding box center [165, 112] width 30 height 20
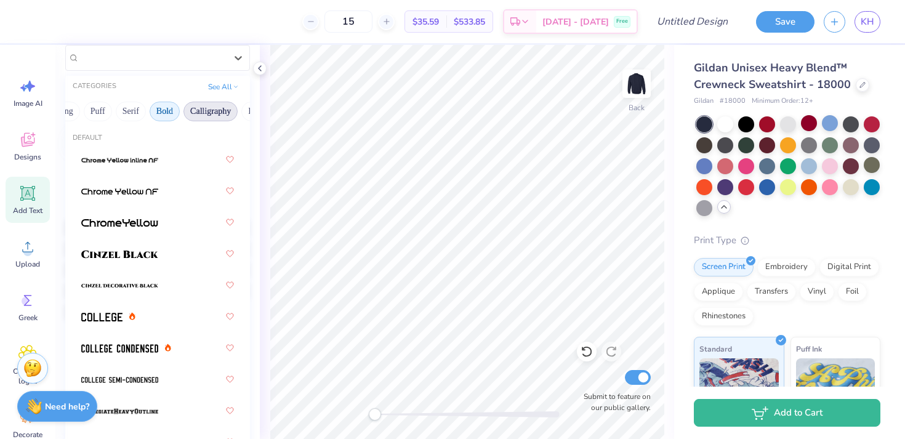
click at [191, 115] on button "Calligraphy" at bounding box center [210, 112] width 54 height 20
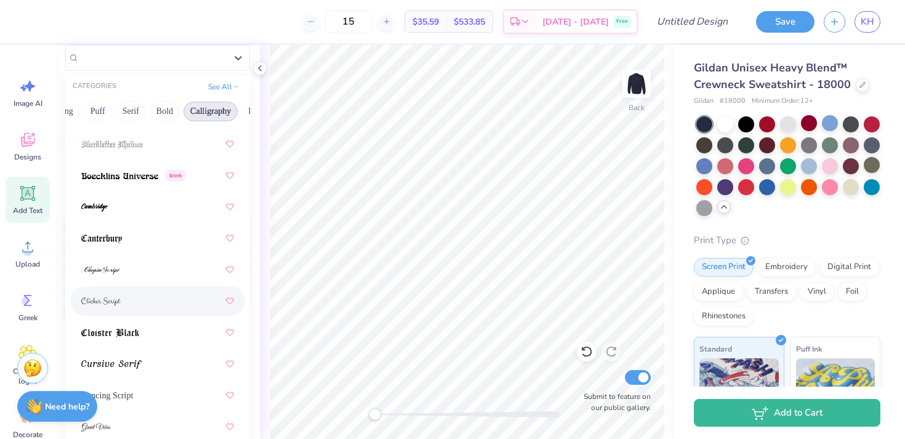
scroll to position [236, 0]
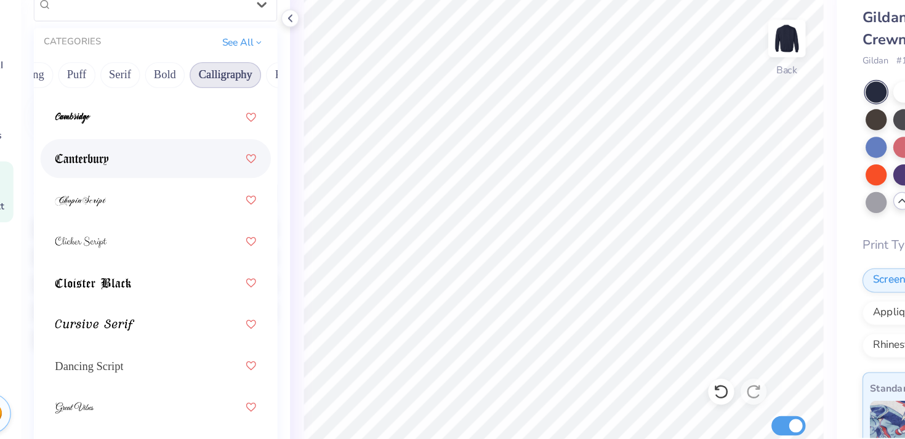
click at [157, 177] on div at bounding box center [157, 175] width 153 height 22
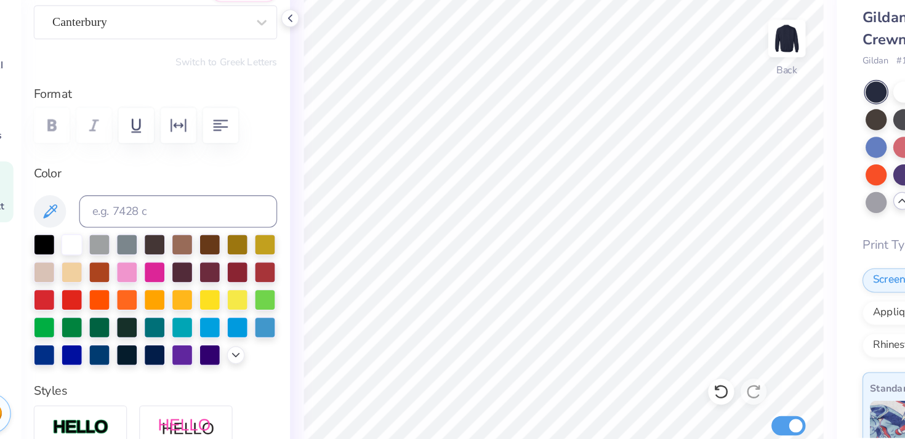
scroll to position [102, 0]
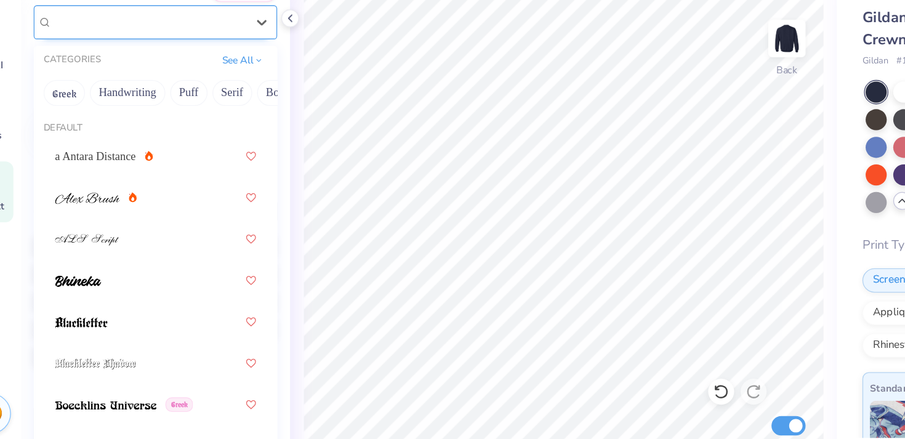
click at [177, 80] on div "Canterbury" at bounding box center [157, 71] width 185 height 26
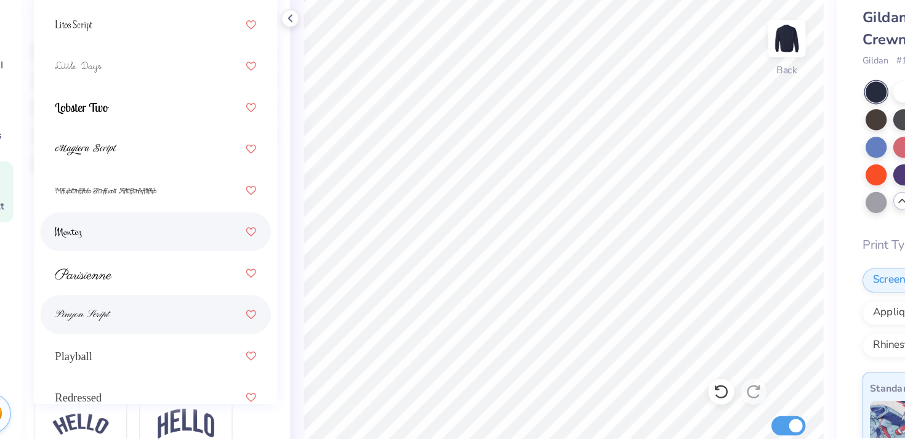
scroll to position [454, 0]
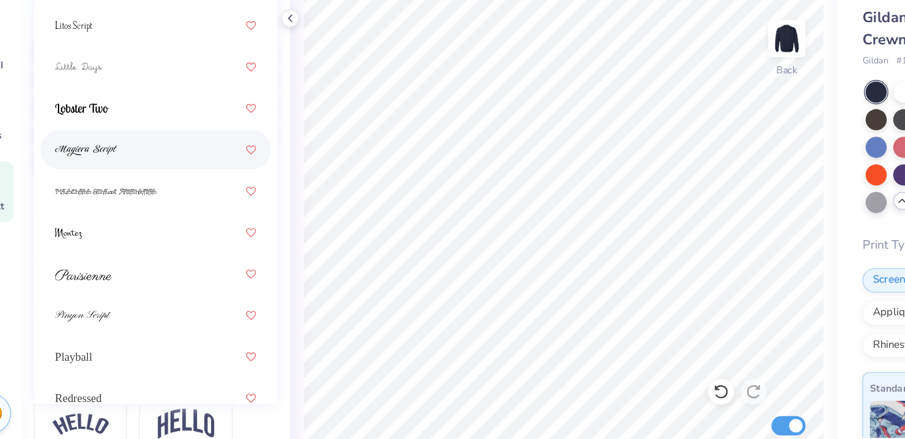
click at [162, 164] on div at bounding box center [157, 168] width 153 height 22
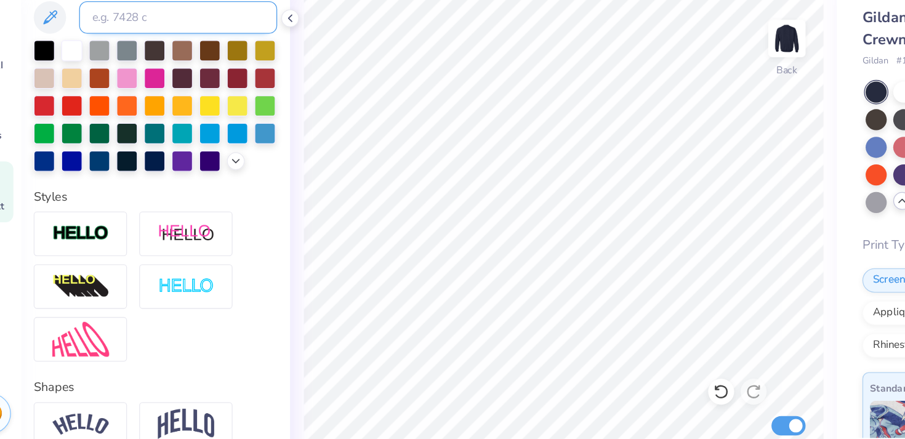
click at [185, 68] on input at bounding box center [175, 67] width 150 height 25
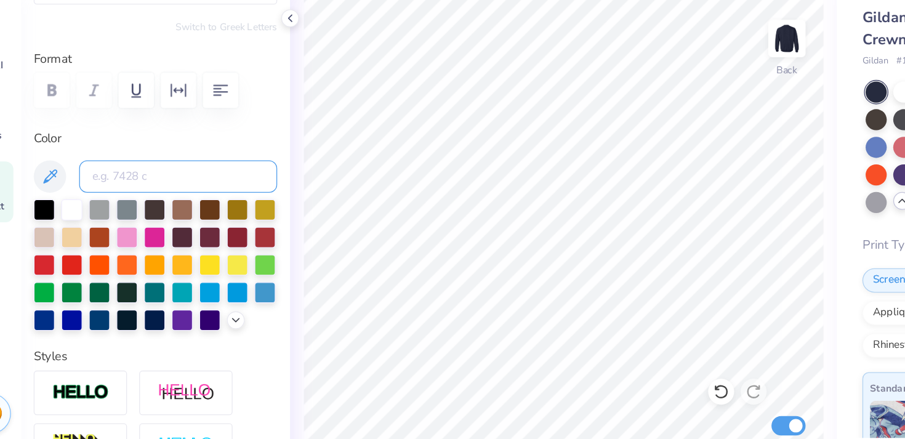
scroll to position [93, 0]
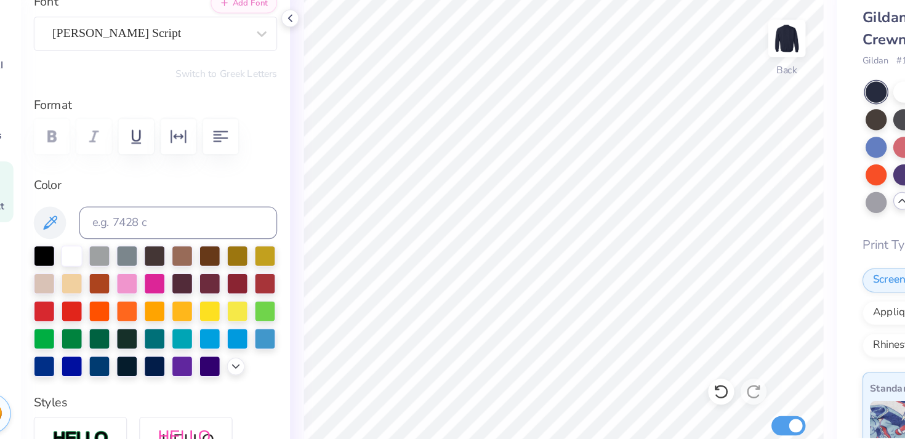
click at [177, 79] on div "[PERSON_NAME] Script" at bounding box center [152, 79] width 149 height 19
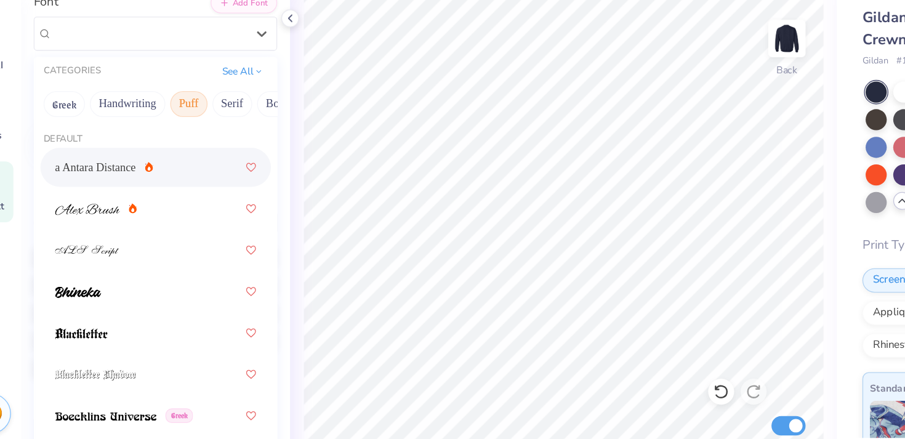
click at [183, 132] on button "Puff" at bounding box center [183, 134] width 28 height 20
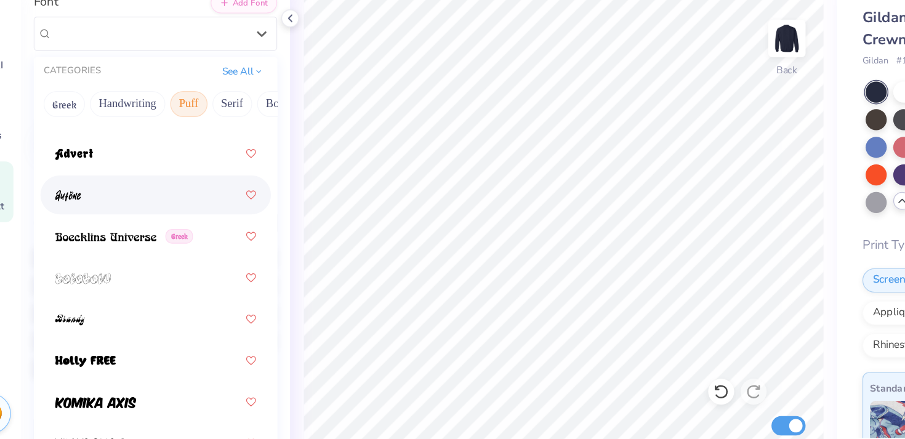
scroll to position [52, 0]
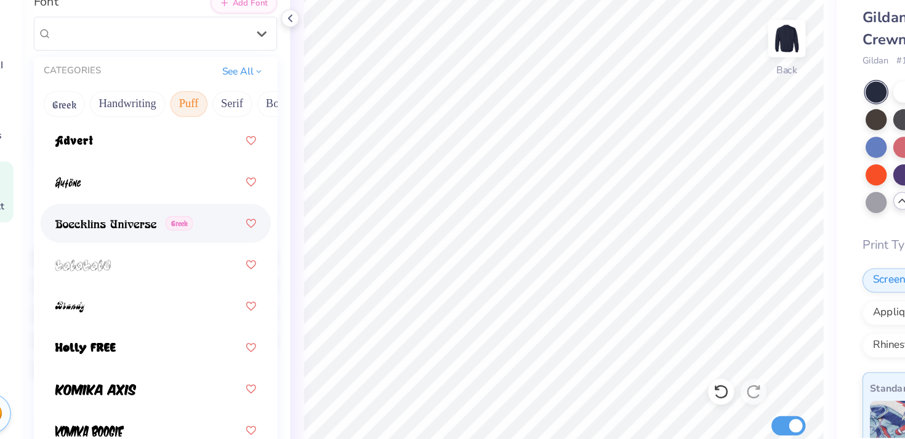
click at [153, 223] on img at bounding box center [119, 224] width 77 height 9
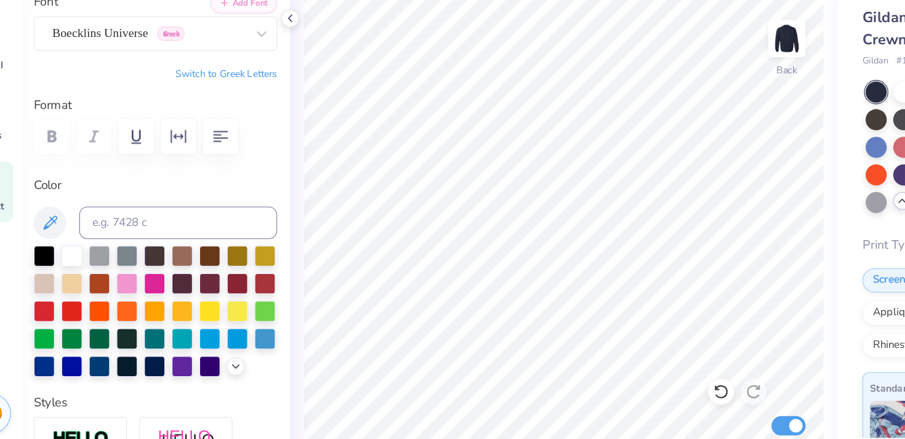
type input "5.39"
type input "1.25"
type input "5.04"
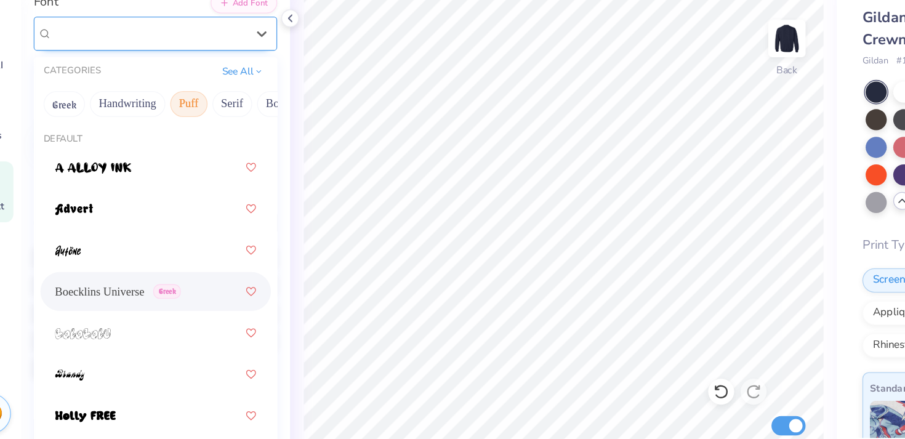
click at [147, 87] on div at bounding box center [152, 79] width 147 height 17
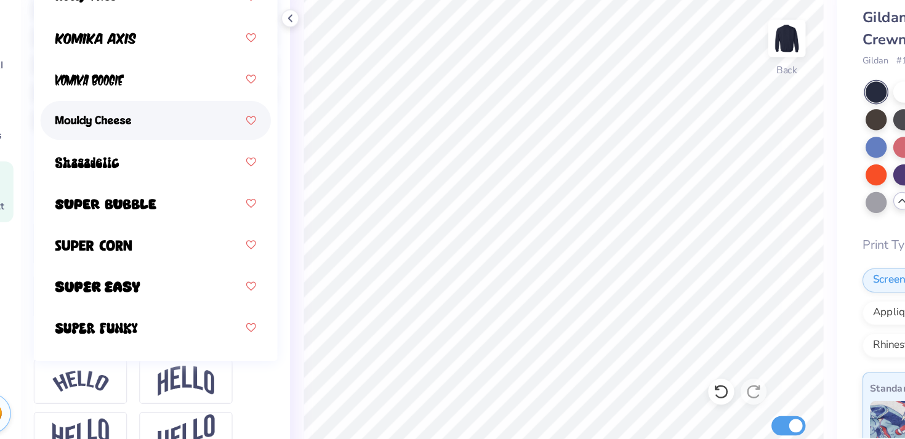
scroll to position [282, 0]
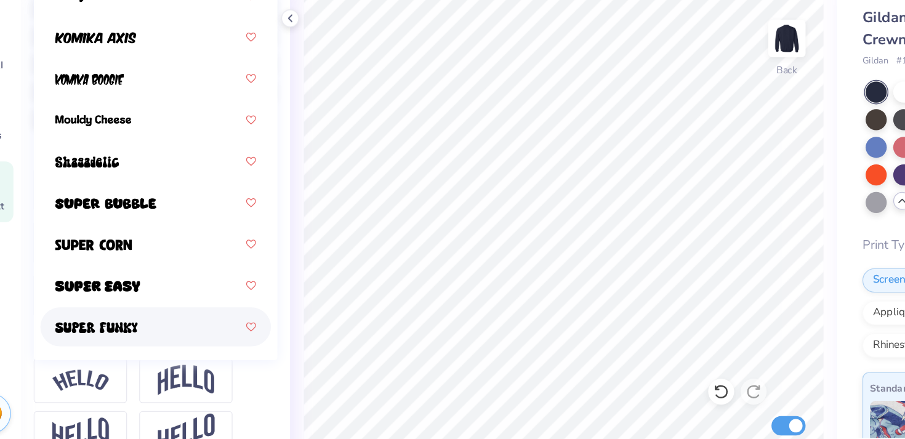
click at [126, 310] on div at bounding box center [157, 302] width 153 height 22
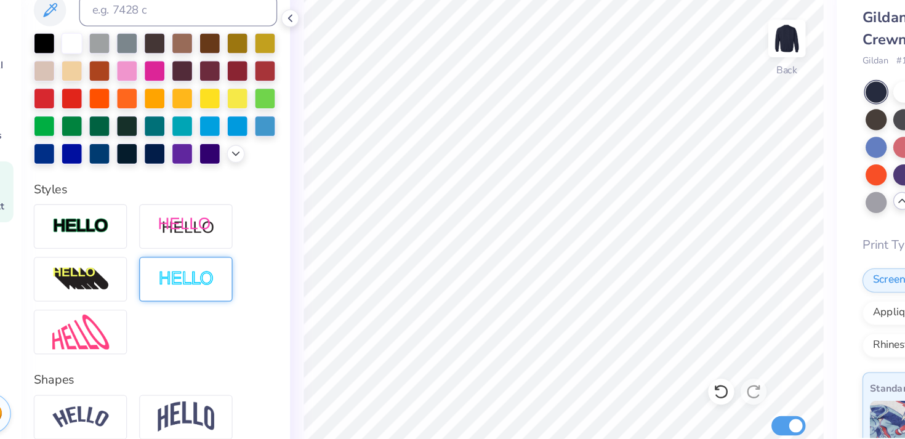
scroll to position [212, 0]
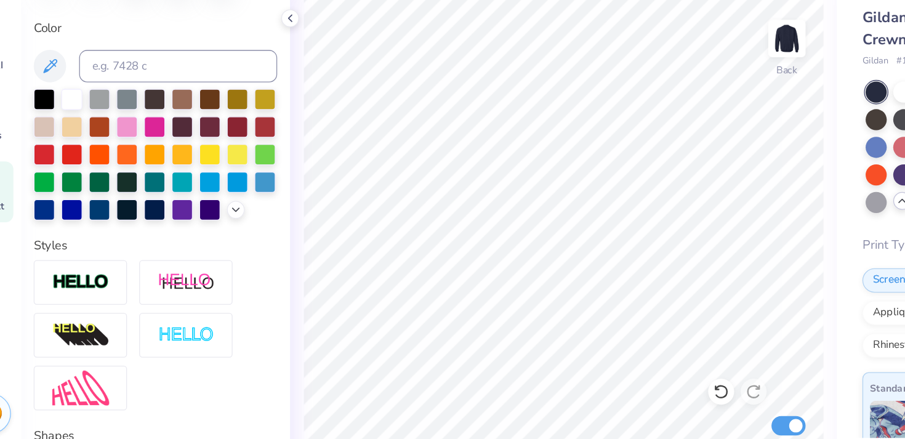
type input "6.47"
type input "1.39"
type input "4.97"
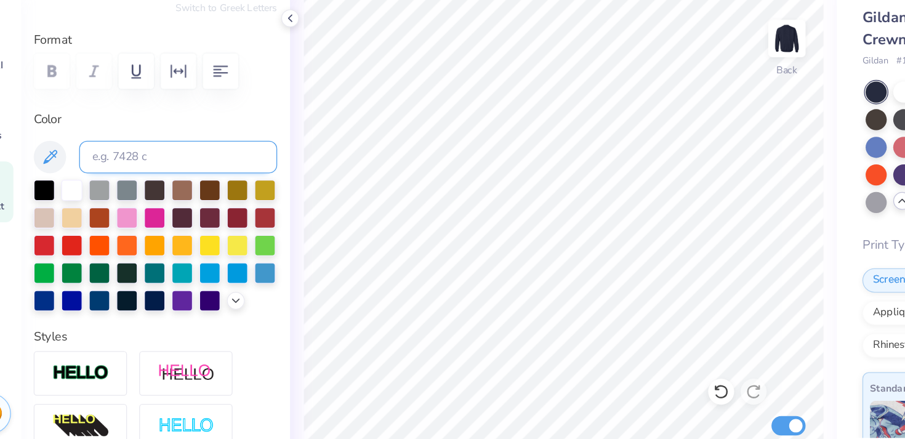
scroll to position [92, 0]
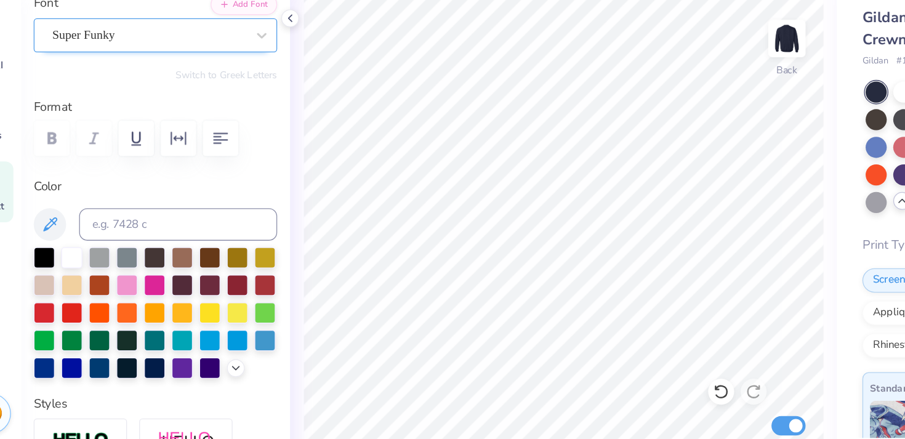
click at [154, 89] on div "Super Funky" at bounding box center [152, 80] width 149 height 19
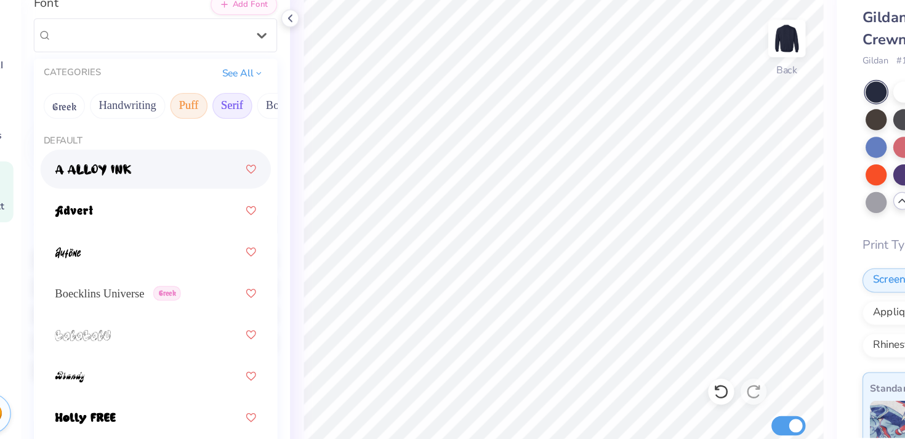
scroll to position [90, 0]
click at [219, 137] on button "Serif" at bounding box center [216, 137] width 30 height 20
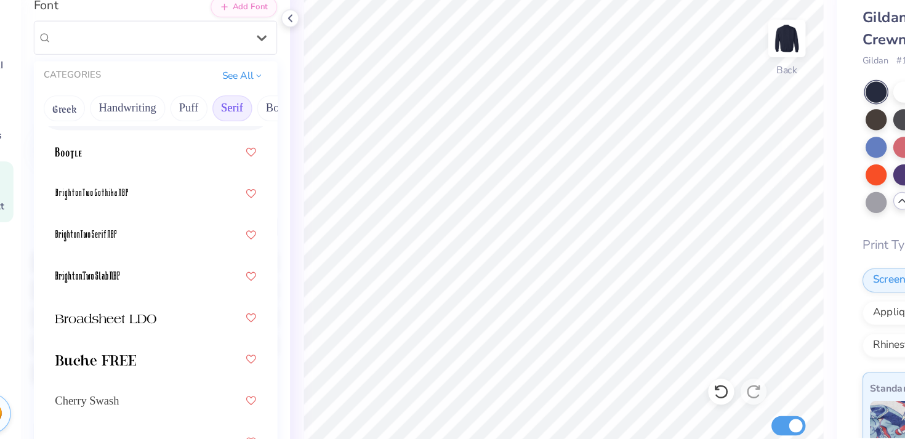
scroll to position [47, 0]
click at [191, 179] on div at bounding box center [157, 169] width 153 height 22
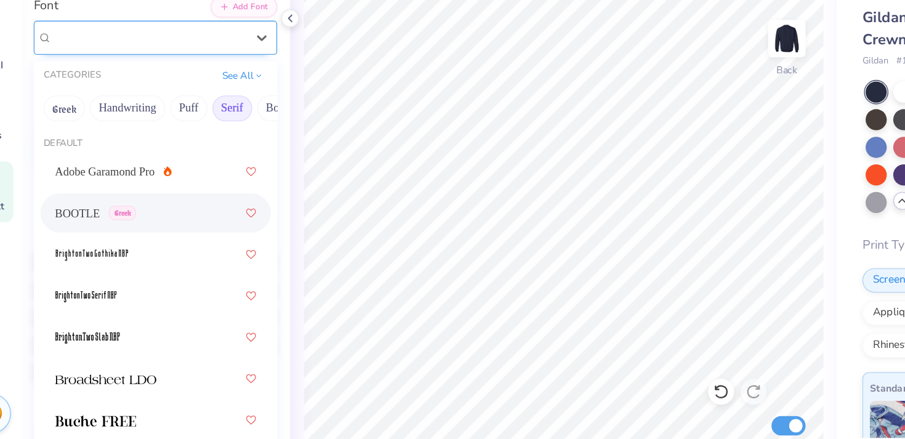
click at [199, 85] on div "BOOTLE Greek" at bounding box center [152, 82] width 149 height 19
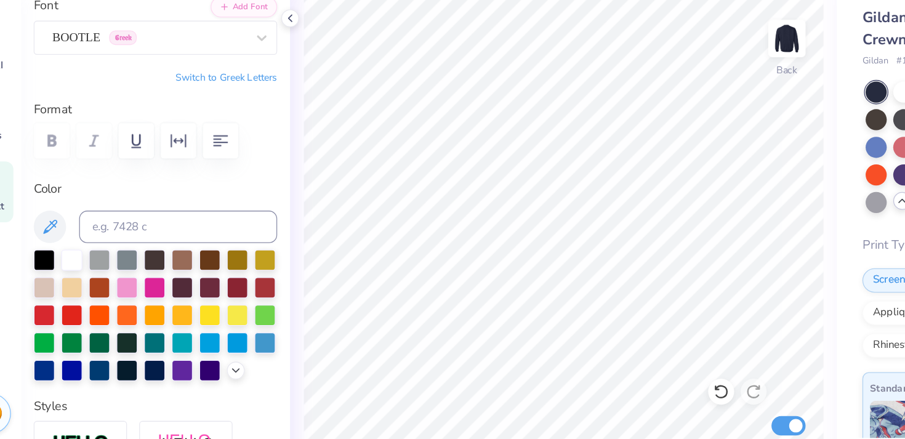
type input "4.33"
type input "1.01"
type input "5.16"
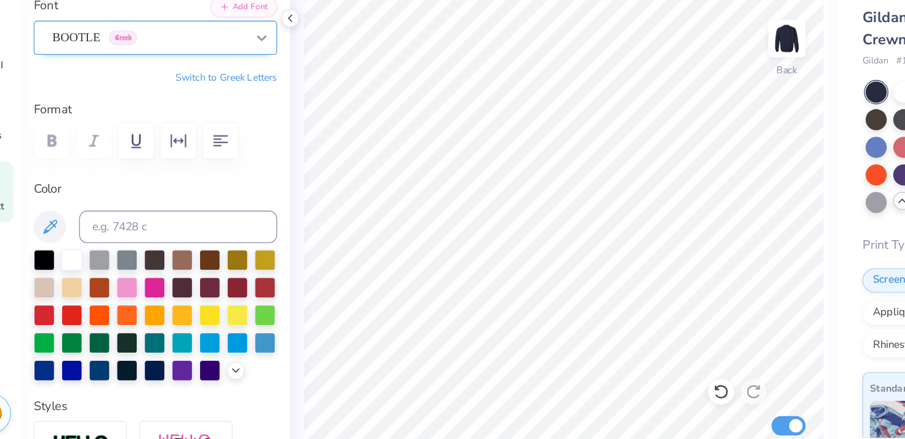
click at [236, 92] on div at bounding box center [238, 83] width 22 height 22
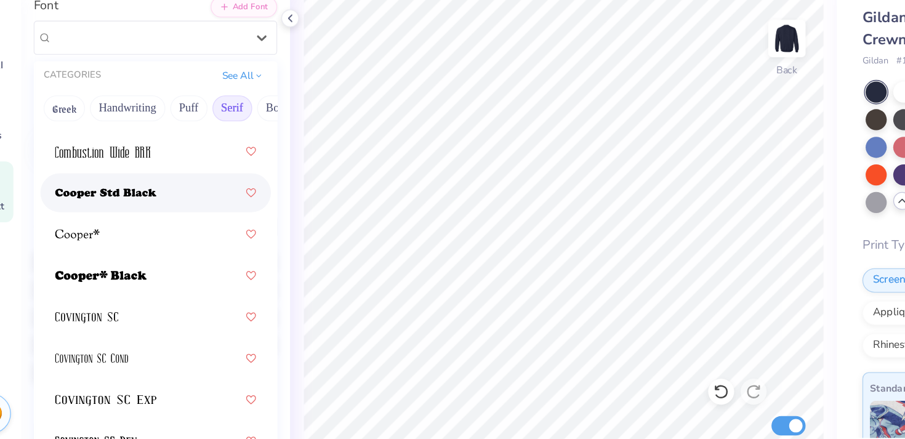
scroll to position [757, 0]
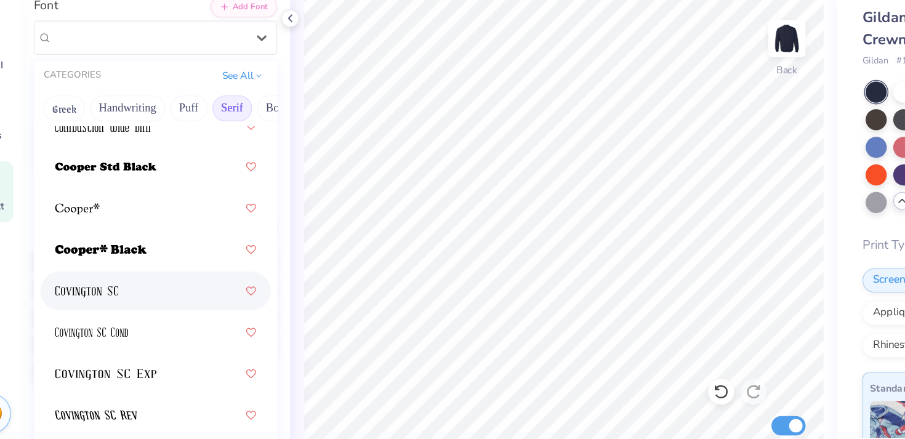
click at [155, 277] on div at bounding box center [157, 275] width 153 height 22
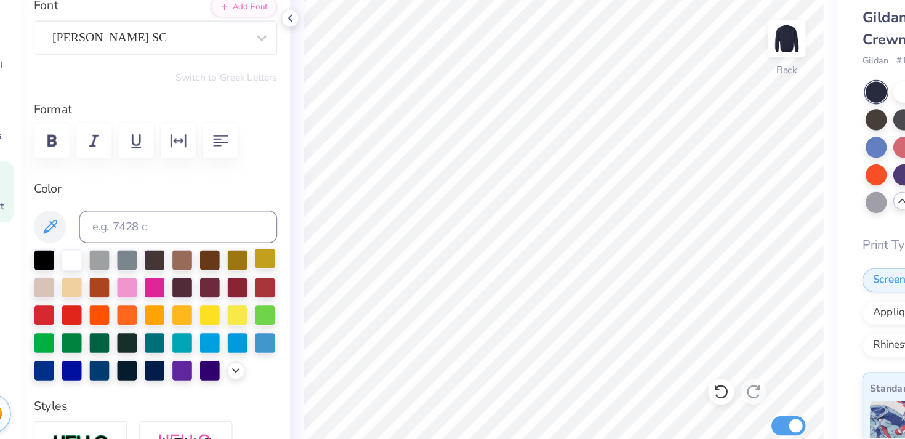
type input "4.02"
type input "1.02"
type input "5.15"
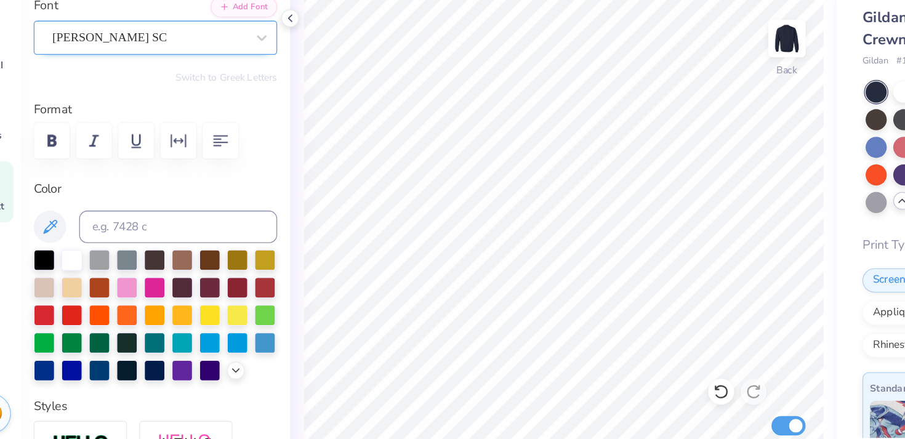
click at [185, 76] on div "[PERSON_NAME] SC" at bounding box center [152, 82] width 149 height 19
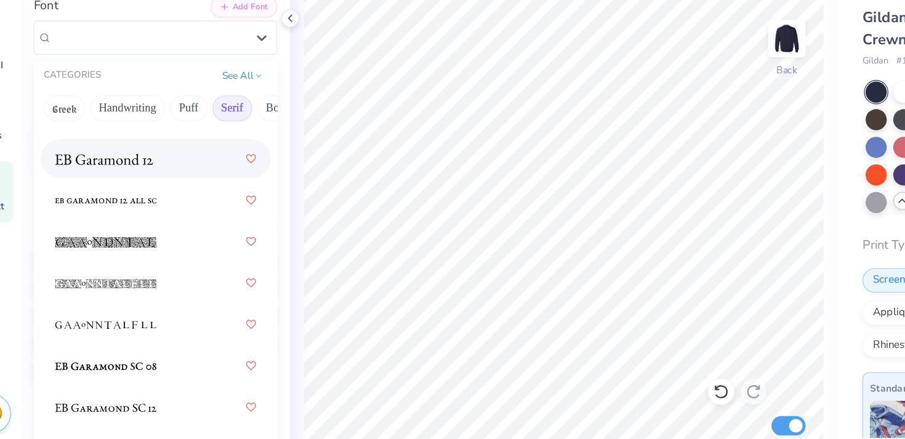
scroll to position [1143, 0]
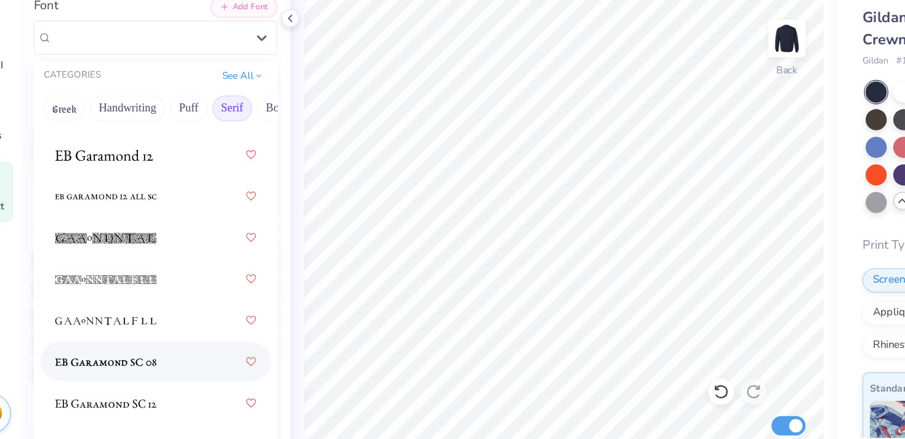
click at [171, 322] on div at bounding box center [157, 329] width 153 height 22
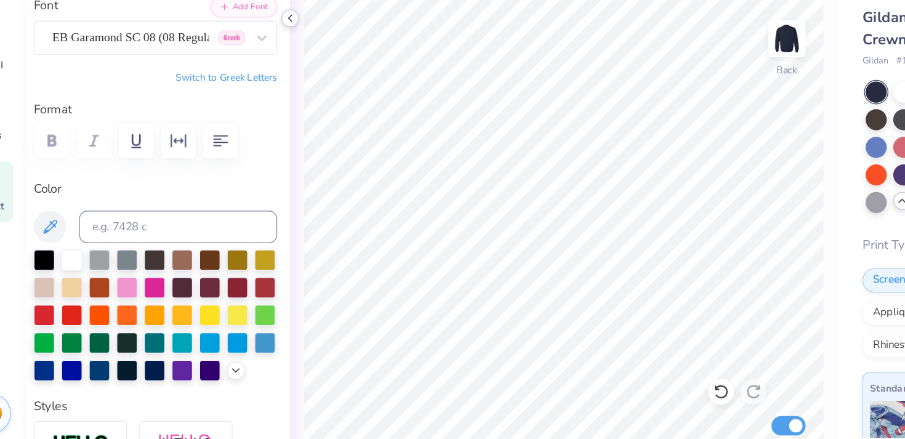
click at [262, 69] on icon at bounding box center [260, 68] width 10 height 10
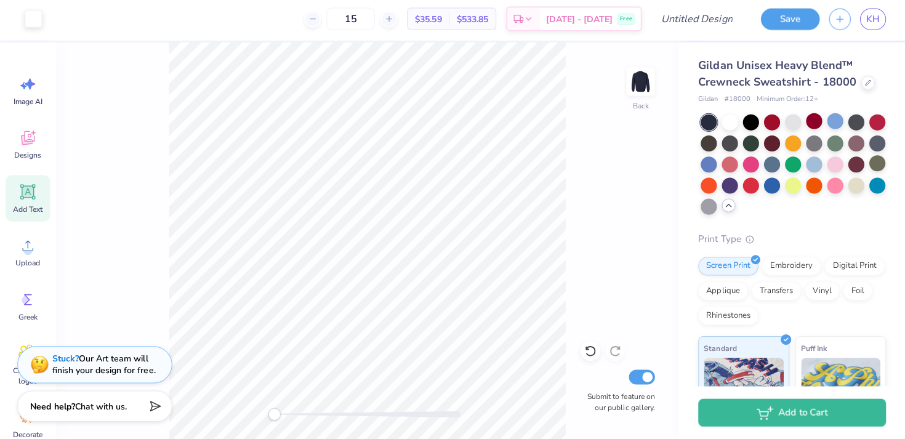
scroll to position [0, 0]
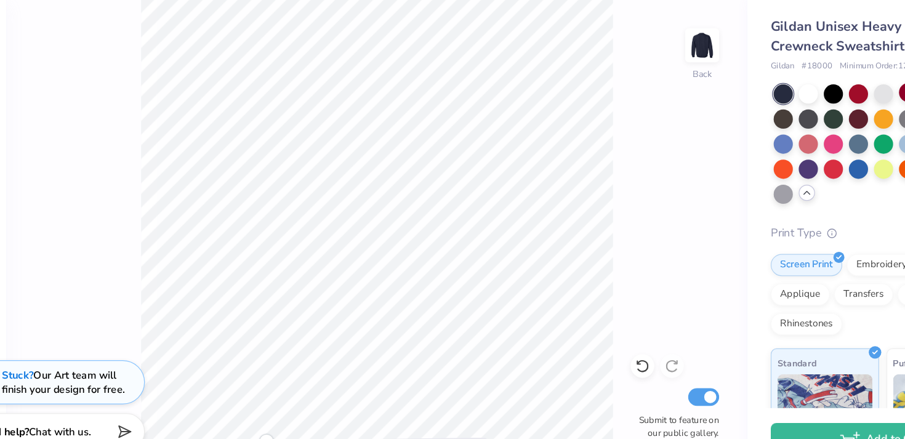
type input "4.80"
type input "0.87"
type input "5.23"
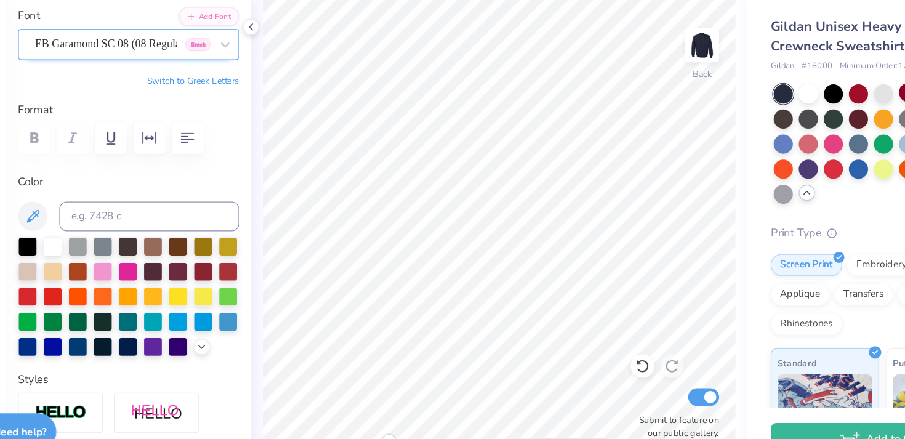
click at [173, 80] on div "EB Garamond SC 08 (08 Regular) [DEMOGRAPHIC_DATA]" at bounding box center [152, 82] width 149 height 19
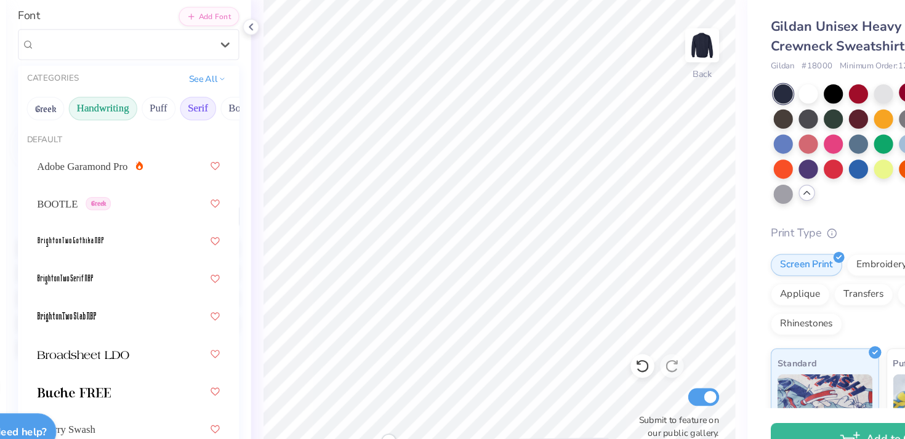
click at [148, 135] on button "Handwriting" at bounding box center [136, 137] width 57 height 20
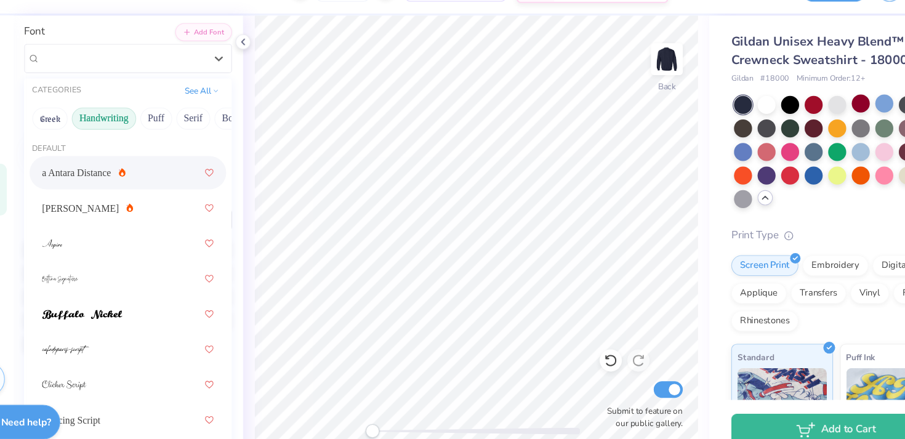
click at [159, 188] on div "a Antara Distance" at bounding box center [157, 185] width 153 height 22
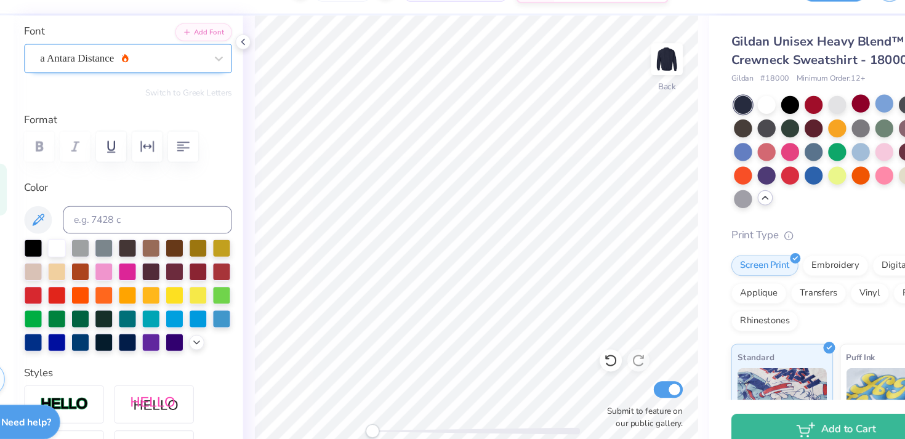
click at [187, 82] on div "a Antara Distance" at bounding box center [152, 82] width 149 height 19
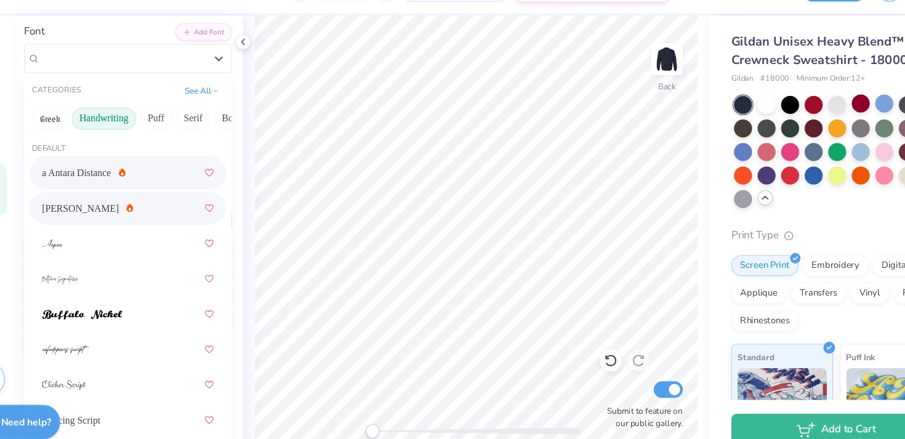
click at [160, 225] on div "[PERSON_NAME]" at bounding box center [157, 216] width 153 height 22
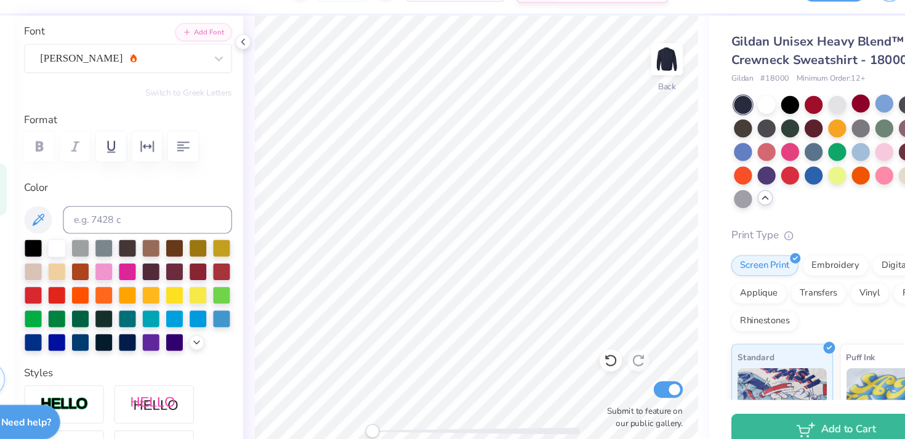
type input "5.10"
type input "1.18"
type input "5.08"
click at [177, 78] on div "[PERSON_NAME]" at bounding box center [152, 82] width 149 height 19
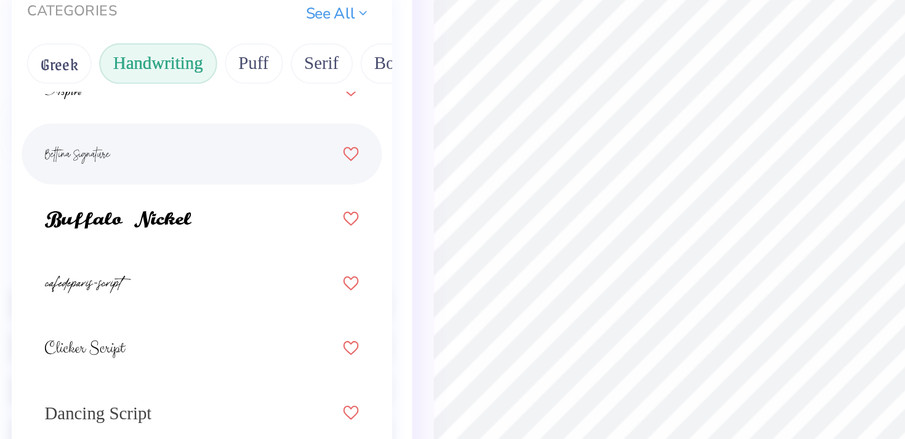
scroll to position [121, 0]
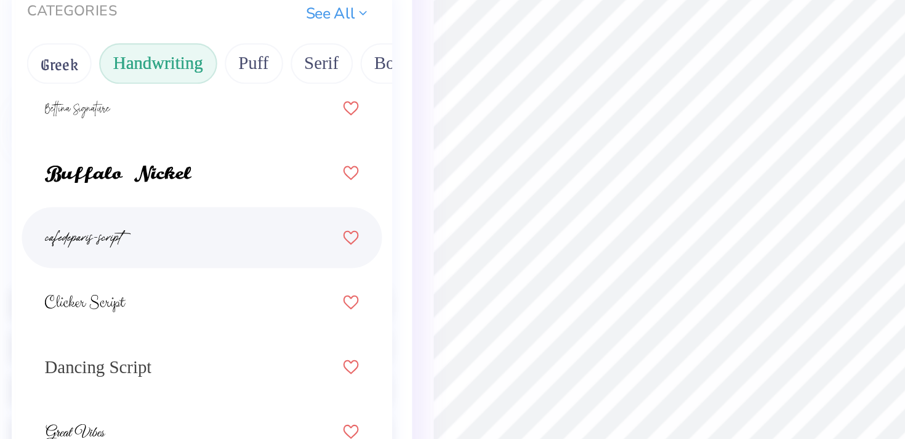
click at [124, 226] on div at bounding box center [157, 221] width 153 height 22
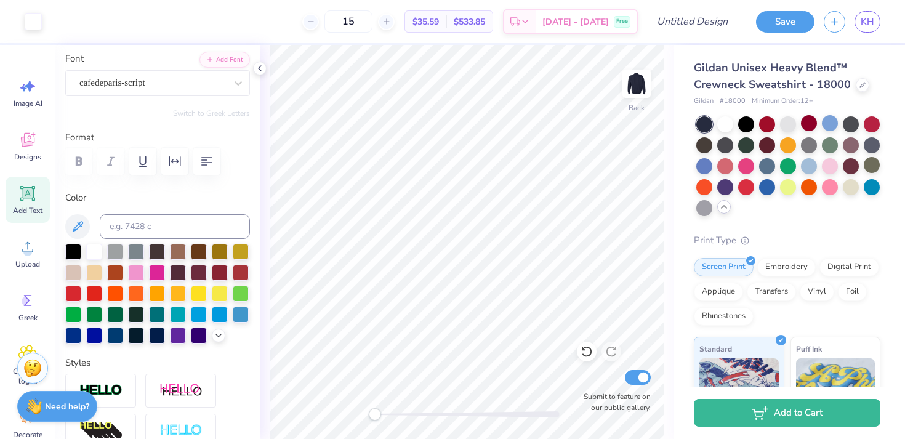
type input "5.60"
type input "1.31"
type input "5.01"
click at [175, 81] on div "cafedeparis-script" at bounding box center [152, 82] width 149 height 19
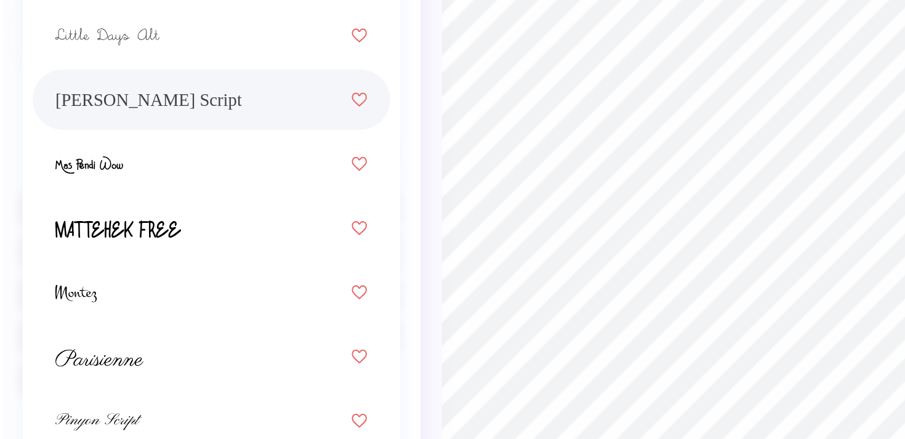
scroll to position [393, 0]
click at [154, 206] on div "[PERSON_NAME] Script" at bounding box center [157, 200] width 153 height 22
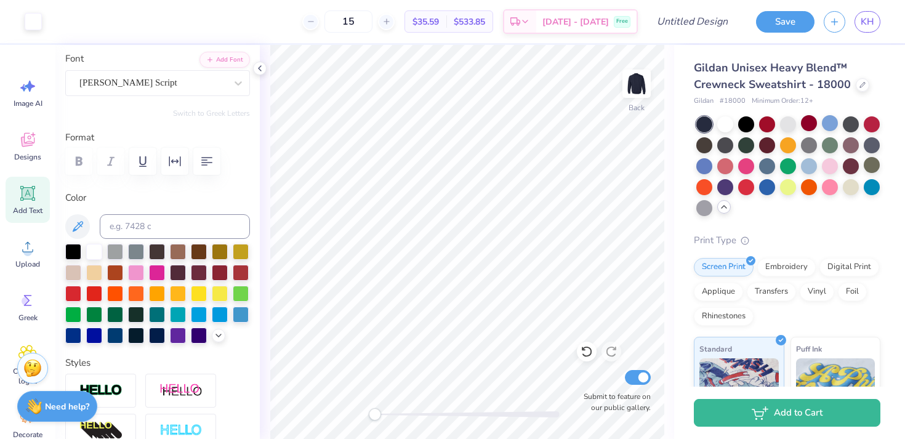
type input "9.46"
type input "1.36"
type input "5.00"
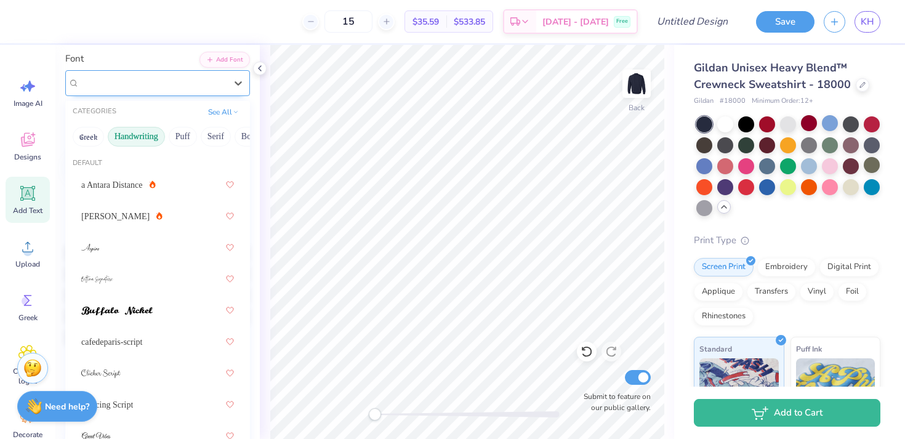
click at [219, 82] on div "[PERSON_NAME] Script" at bounding box center [152, 82] width 149 height 19
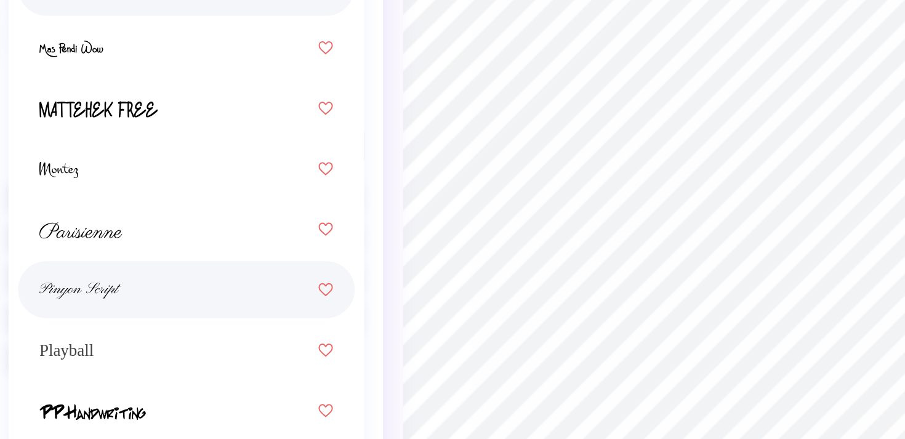
scroll to position [452, 0]
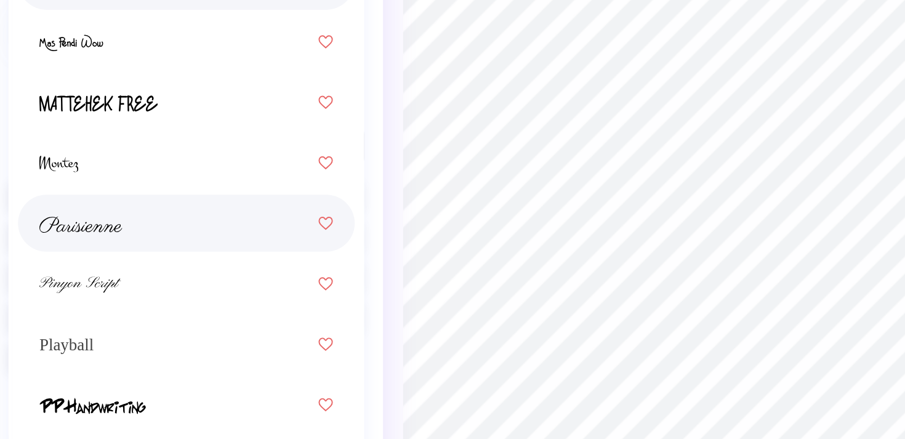
click at [140, 273] on div at bounding box center [157, 266] width 153 height 22
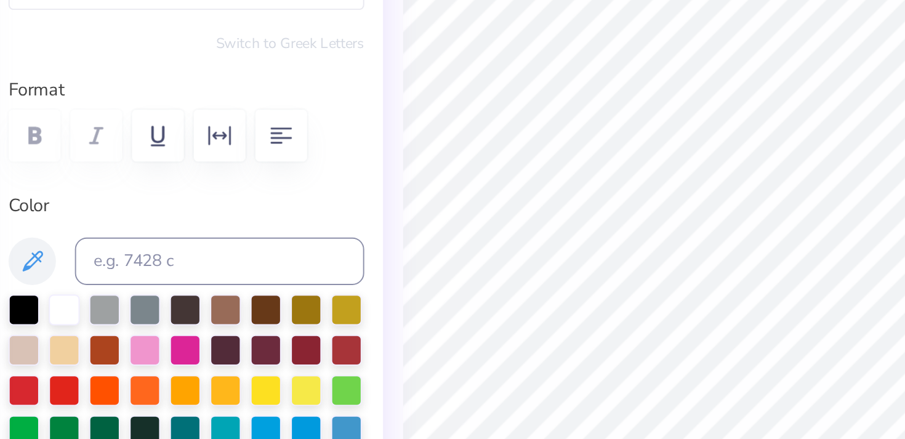
scroll to position [0, 0]
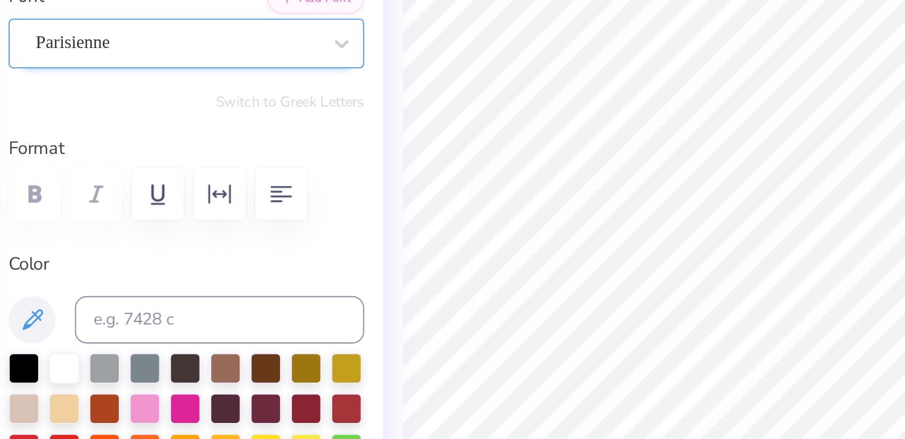
click at [175, 177] on div "Parisienne" at bounding box center [152, 172] width 149 height 19
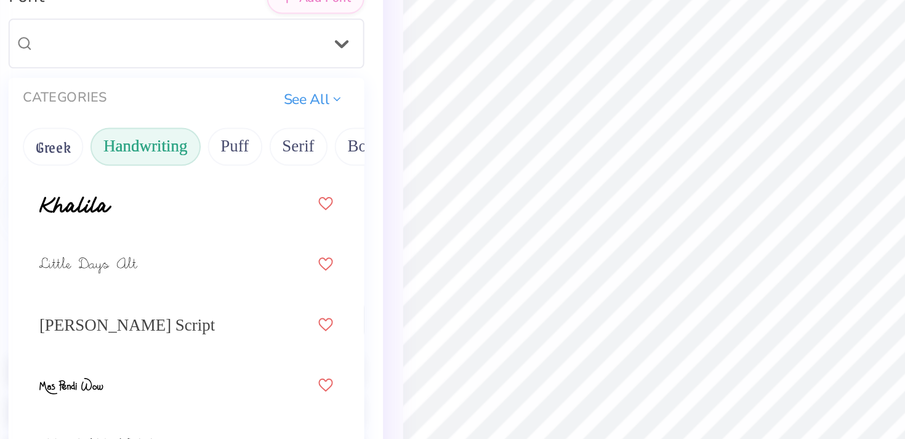
scroll to position [538, 0]
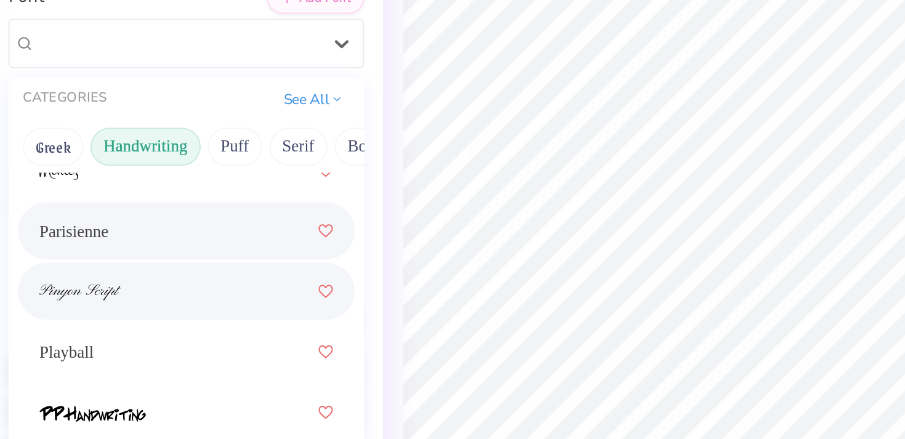
click at [162, 304] on div at bounding box center [157, 302] width 153 height 22
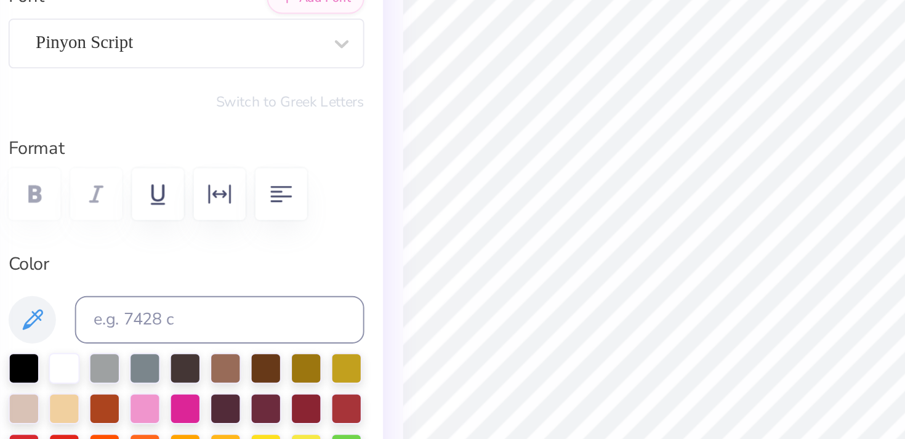
click at [246, 262] on div at bounding box center [157, 251] width 185 height 27
type input "6.02"
type input "1.03"
type input "5.16"
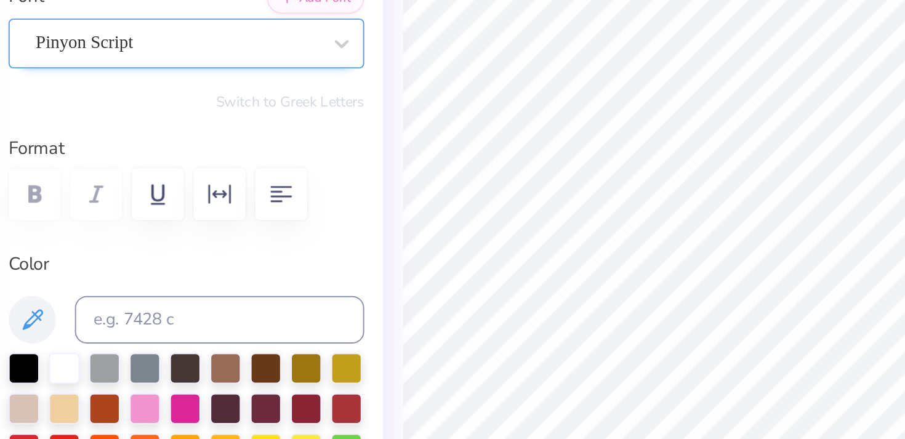
click at [185, 176] on div "Pinyon Script" at bounding box center [152, 172] width 149 height 19
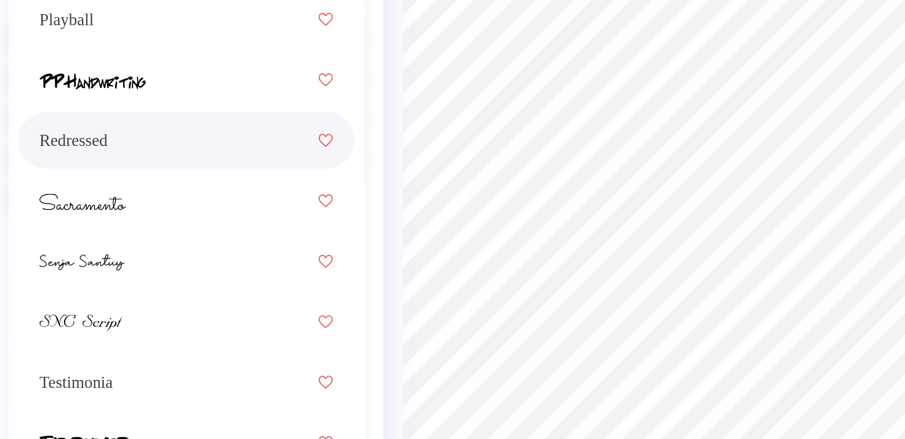
scroll to position [174, 0]
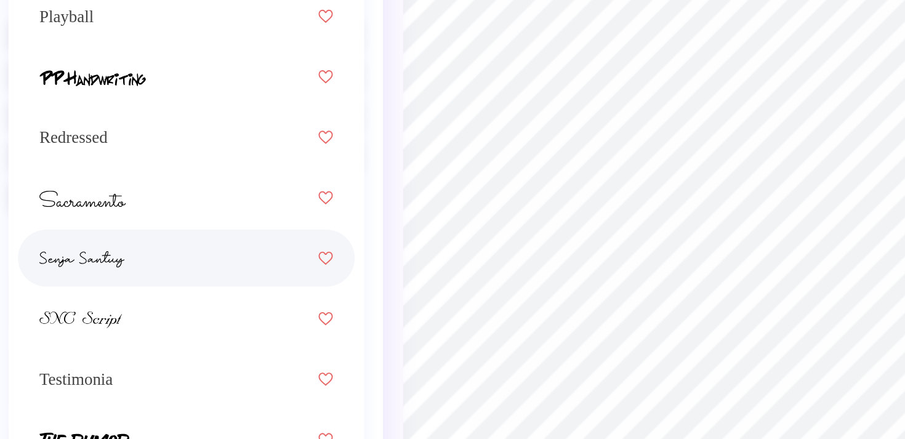
click at [182, 289] on div at bounding box center [157, 284] width 153 height 22
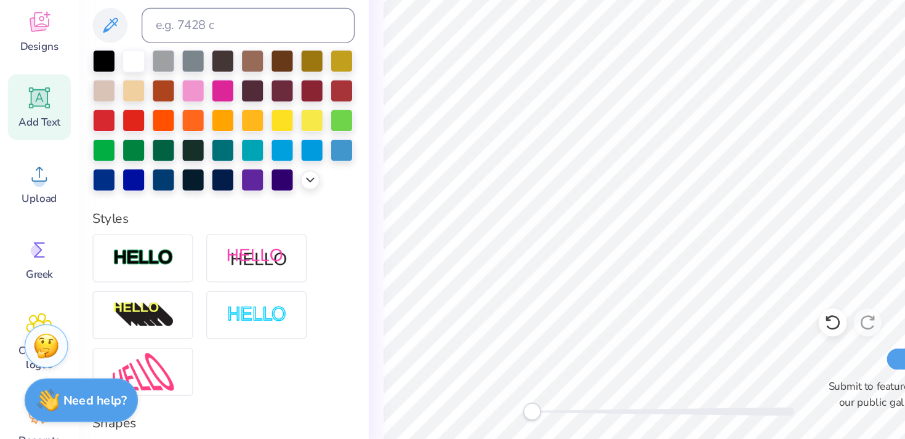
scroll to position [0, 0]
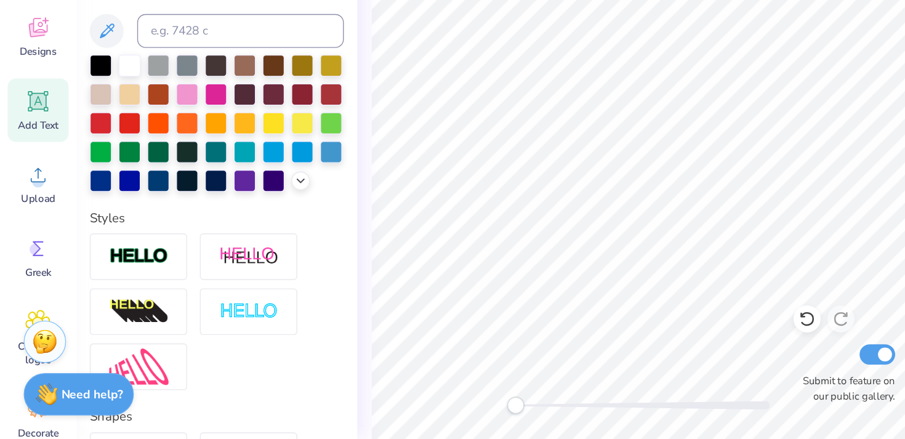
type input "4.82"
type input "1.20"
type input "5.08"
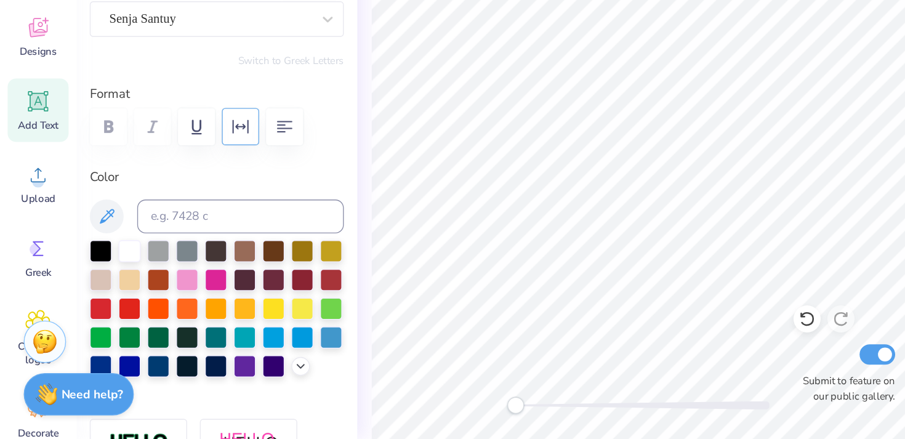
scroll to position [23, 0]
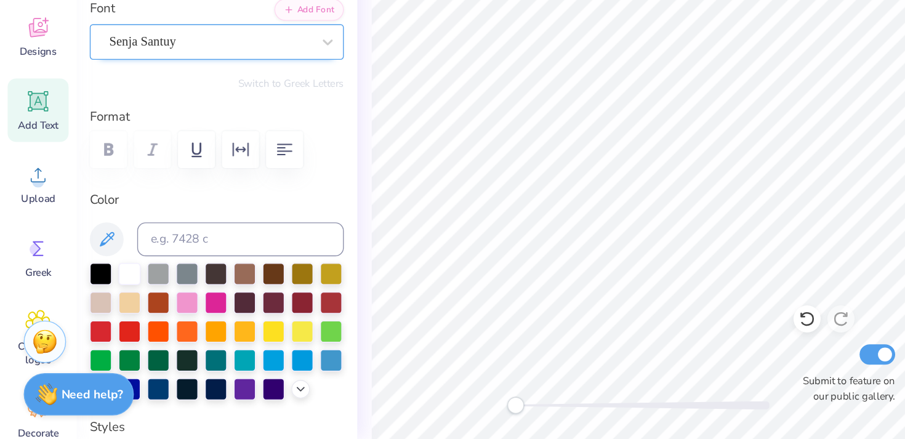
click at [185, 147] on div "Senja Santuy" at bounding box center [152, 149] width 149 height 19
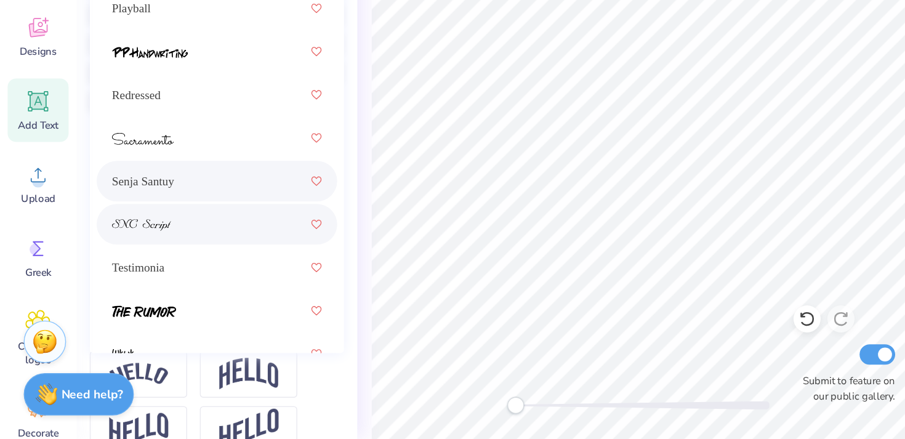
scroll to position [504, 0]
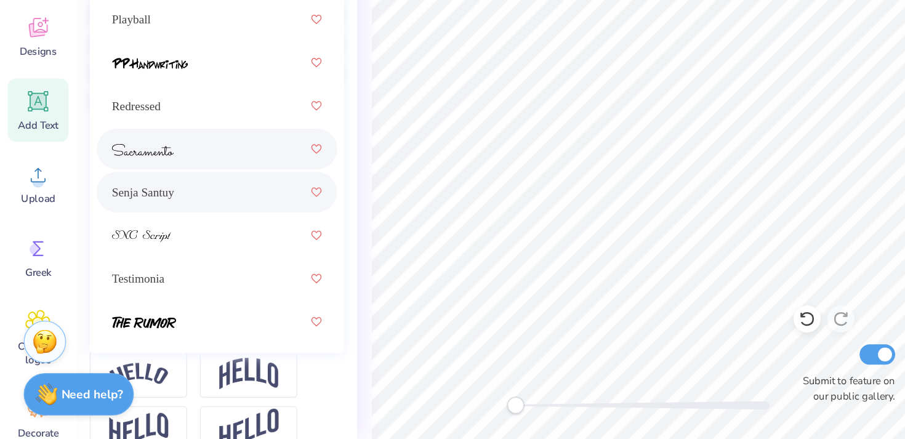
click at [186, 238] on div at bounding box center [157, 228] width 153 height 22
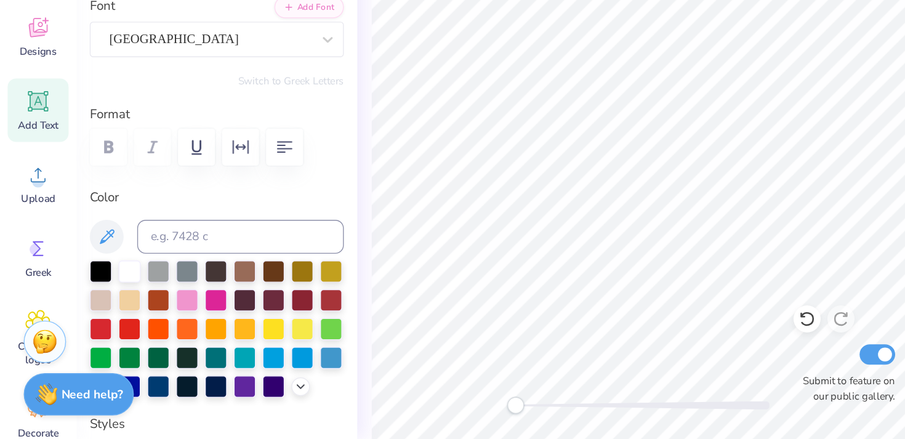
scroll to position [13, 0]
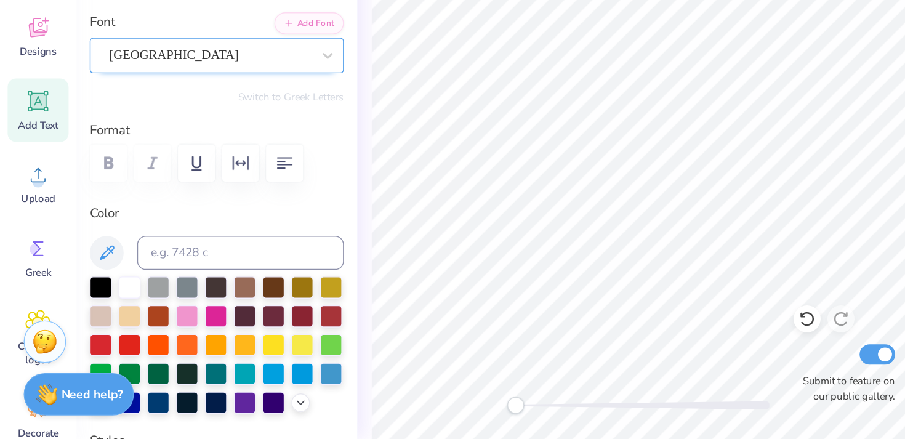
click at [173, 160] on div "[GEOGRAPHIC_DATA]" at bounding box center [152, 159] width 149 height 19
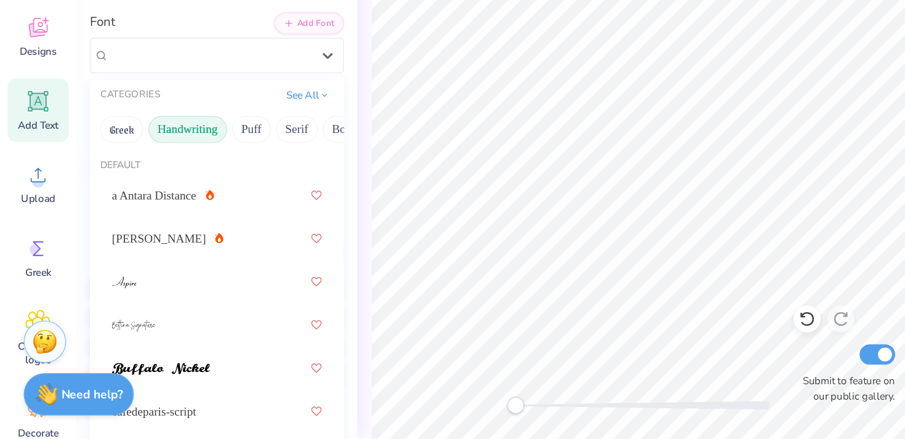
scroll to position [8, 0]
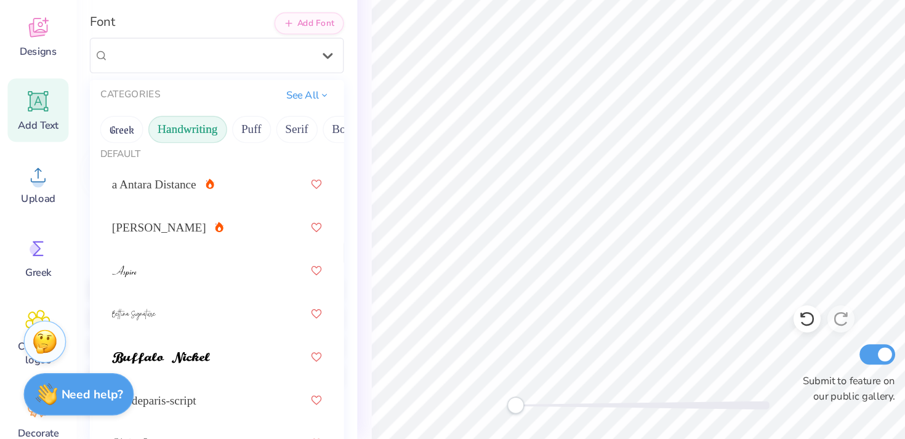
click at [145, 205] on button "Handwriting" at bounding box center [136, 214] width 57 height 20
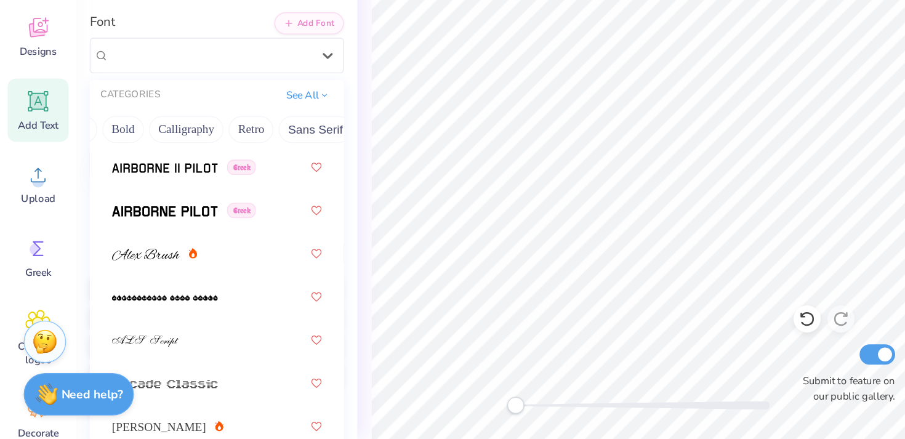
scroll to position [366, 0]
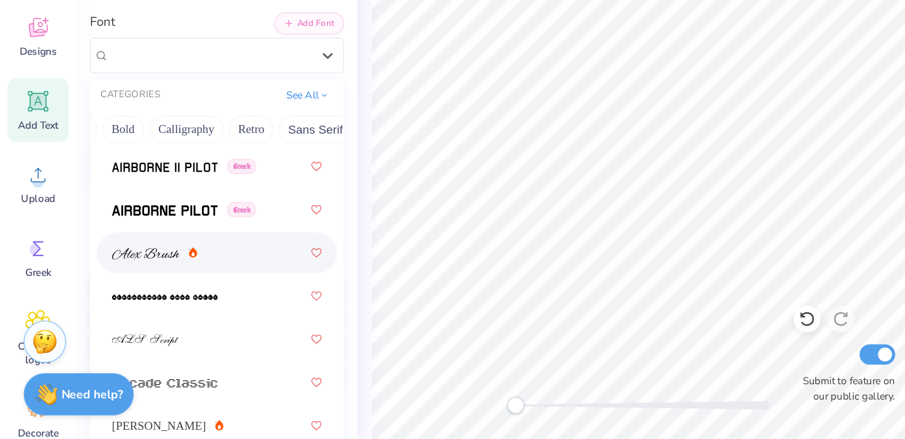
click at [173, 307] on div at bounding box center [157, 303] width 153 height 22
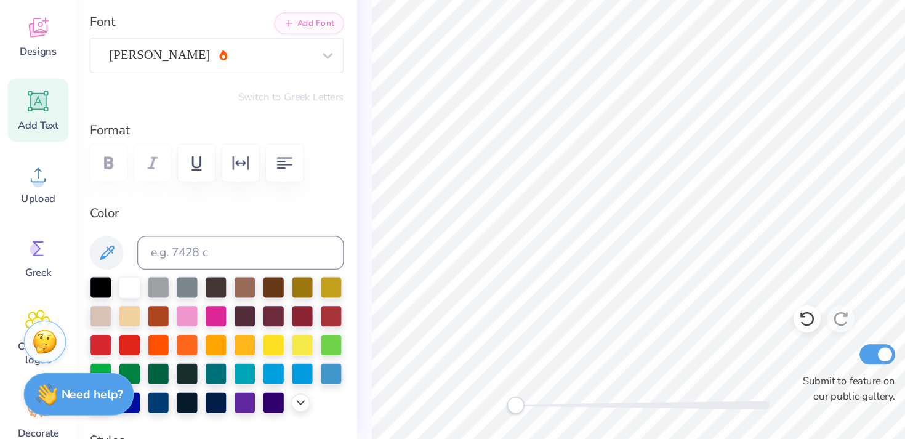
type input "7.19"
type input "1.19"
type input "5.09"
type textarea "N"
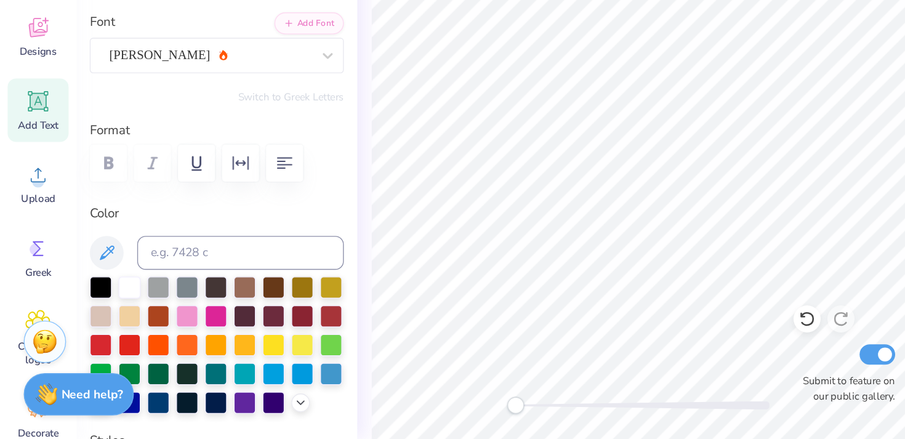
type textarea "n"
type textarea "NSSLHA"
click at [263, 232] on div "Back Submit to feature on our public gallery." at bounding box center [467, 242] width 414 height 394
click at [133, 155] on div "[PERSON_NAME]" at bounding box center [152, 159] width 149 height 19
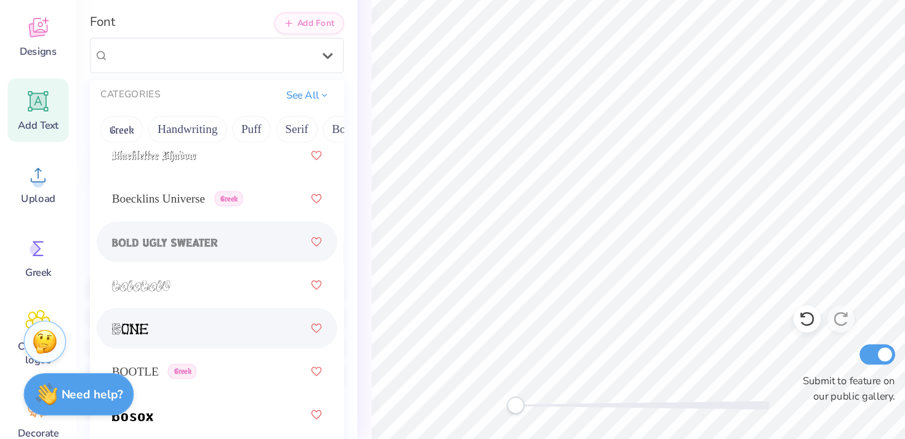
scroll to position [990, 0]
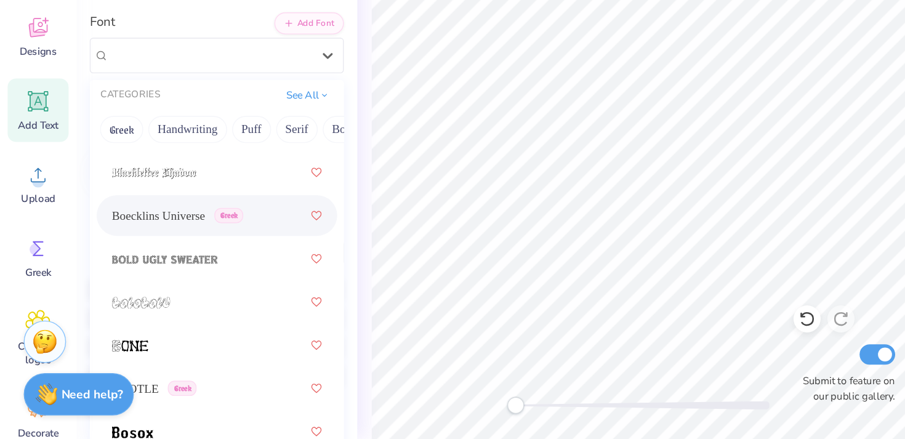
click at [144, 281] on span "Boecklins Universe" at bounding box center [115, 276] width 68 height 13
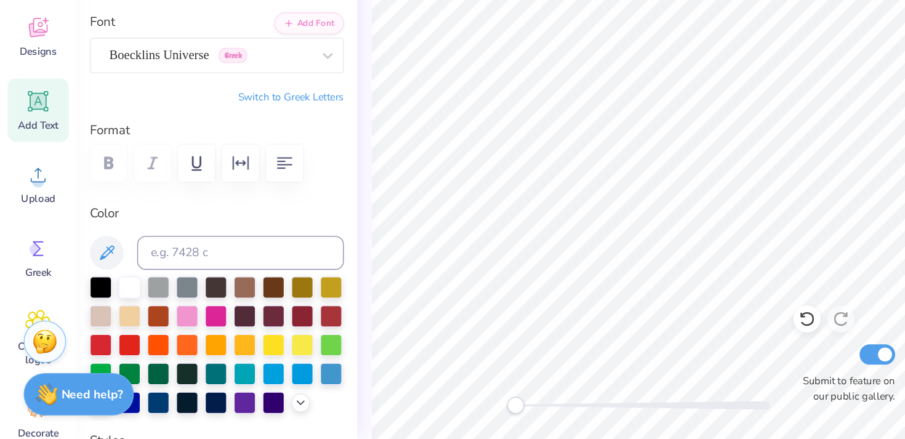
type input "5.39"
type input "1.25"
type input "5.06"
click at [129, 171] on div "Boecklins Universe Greek" at bounding box center [157, 160] width 185 height 26
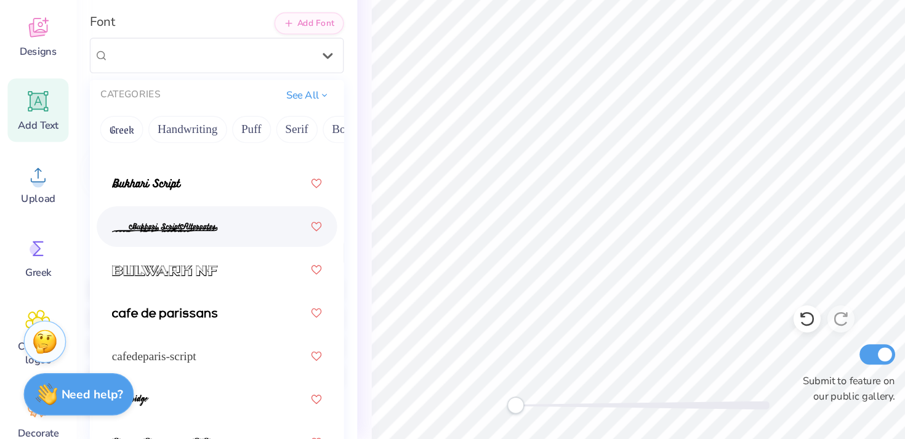
scroll to position [1642, 0]
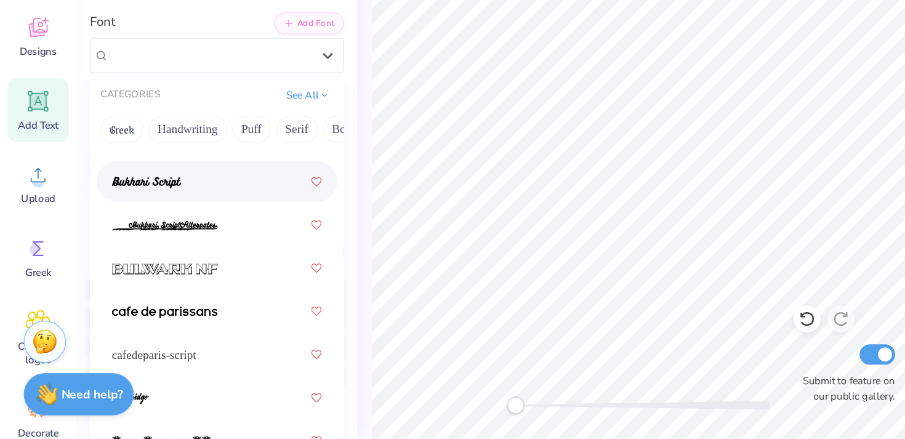
click at [130, 251] on img at bounding box center [106, 252] width 50 height 9
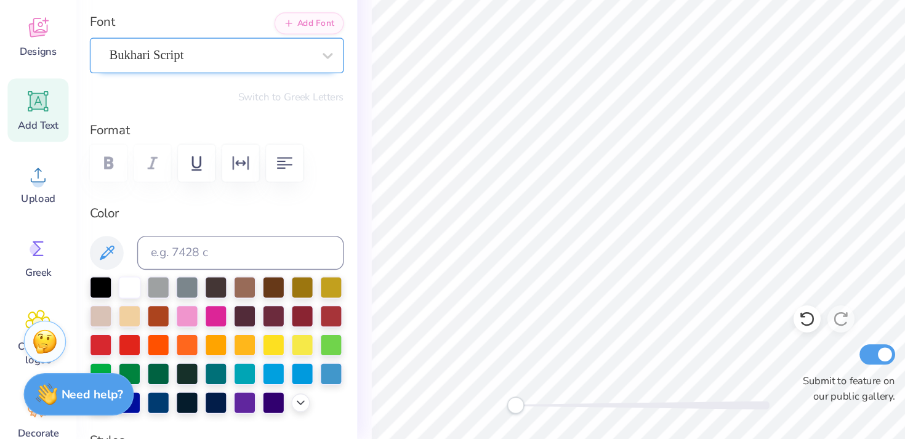
click at [157, 161] on div "Bukhari Script" at bounding box center [152, 159] width 149 height 19
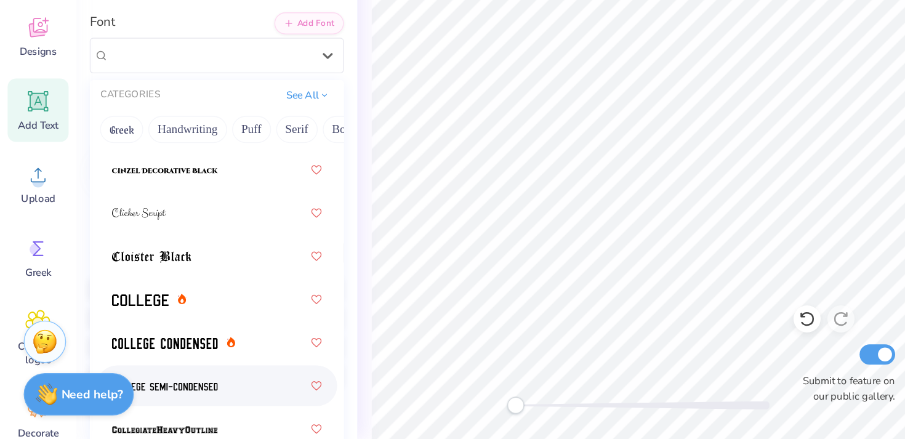
scroll to position [2184, 0]
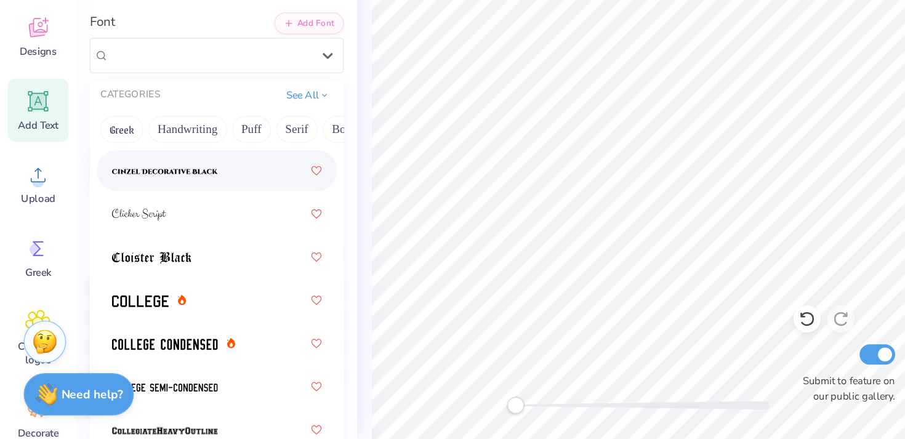
click at [166, 248] on div at bounding box center [157, 244] width 153 height 22
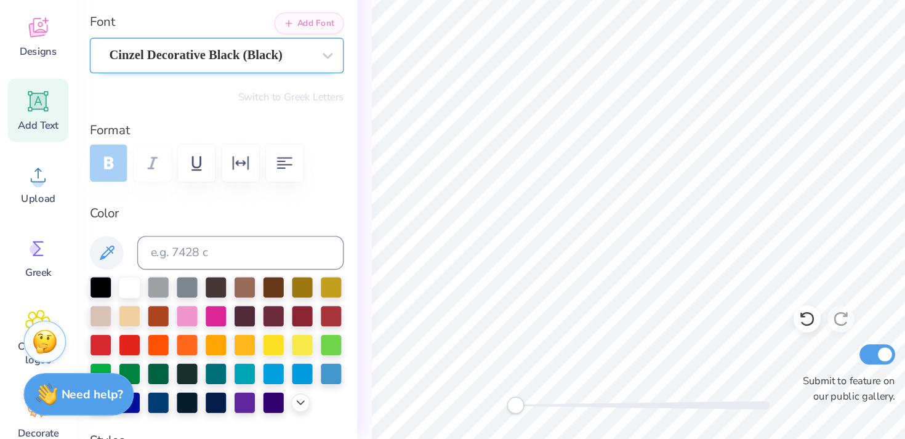
click at [194, 151] on div "Cinzel Decorative Black (Black)" at bounding box center [152, 159] width 149 height 19
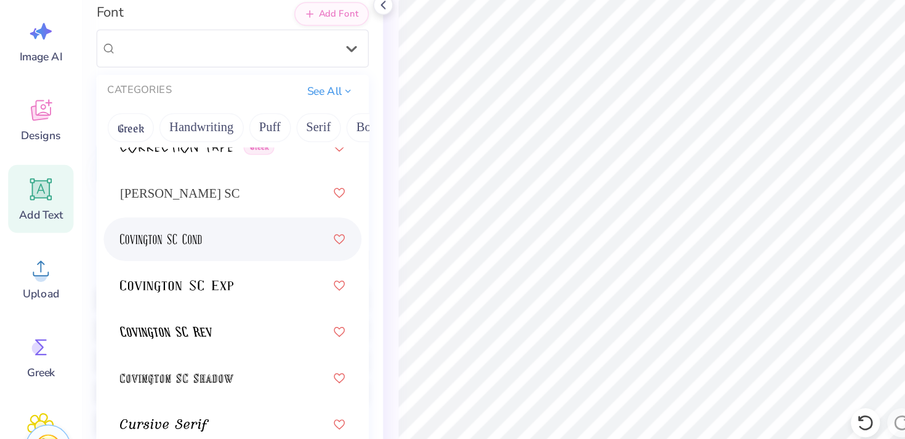
scroll to position [2765, 0]
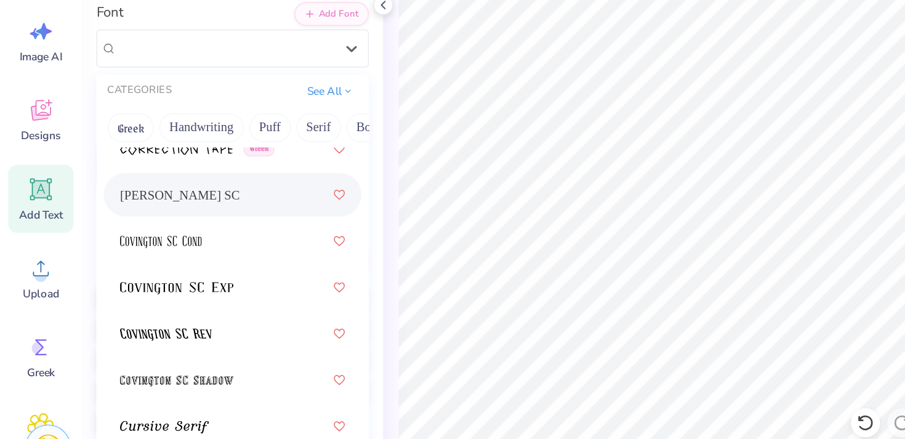
click at [149, 193] on div "[PERSON_NAME] SC" at bounding box center [157, 197] width 153 height 22
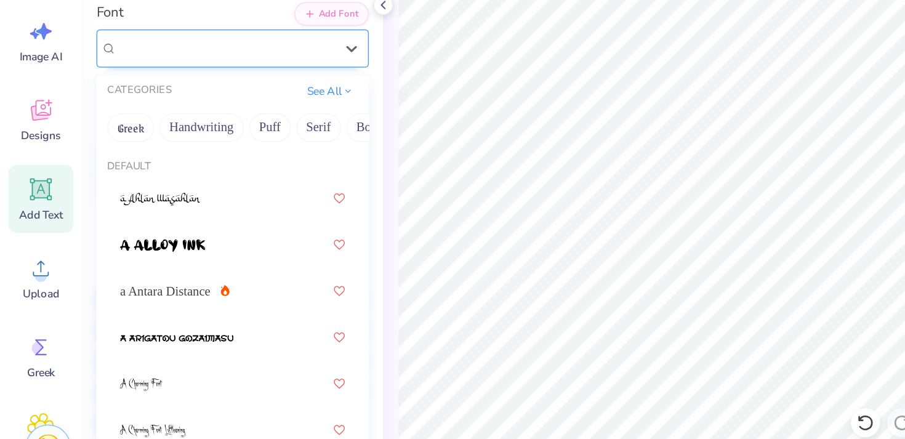
click at [196, 100] on div "[PERSON_NAME] SC" at bounding box center [152, 97] width 149 height 19
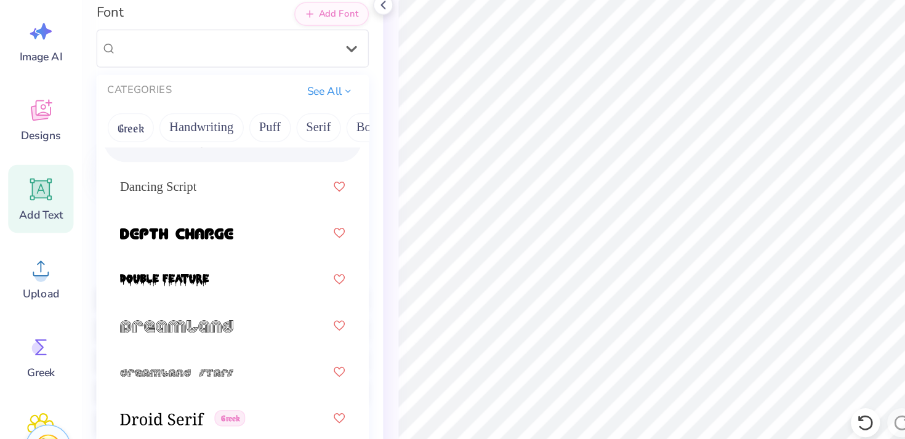
scroll to position [2960, 0]
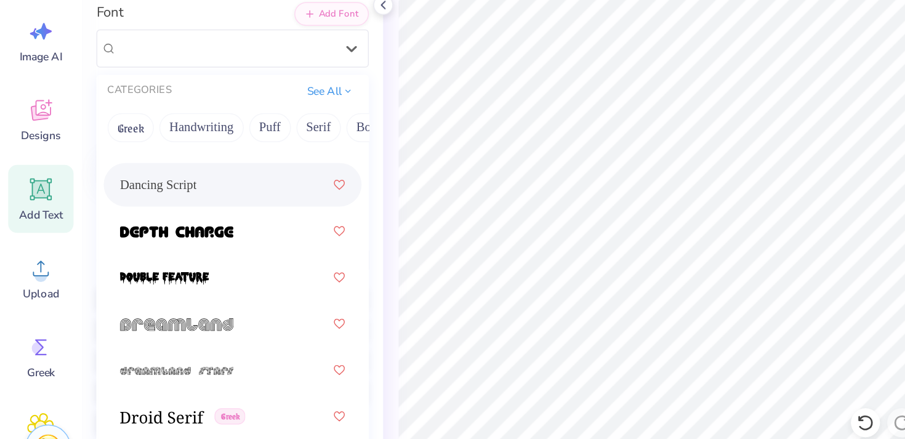
click at [171, 196] on div "Dancing Script" at bounding box center [157, 190] width 153 height 22
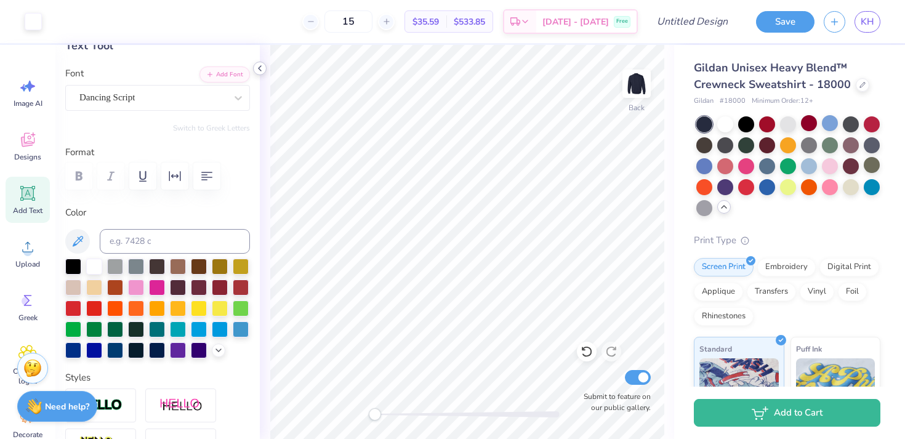
click at [259, 64] on icon at bounding box center [260, 68] width 10 height 10
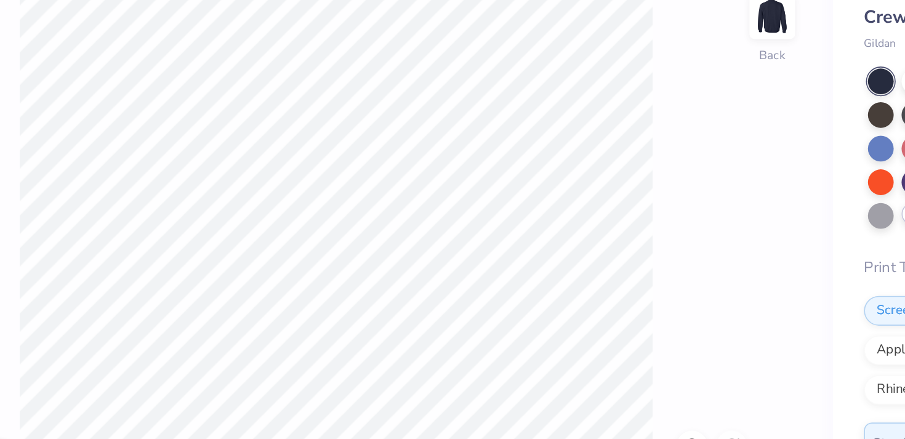
type input "7.17"
type input "0.95"
type input "7.04"
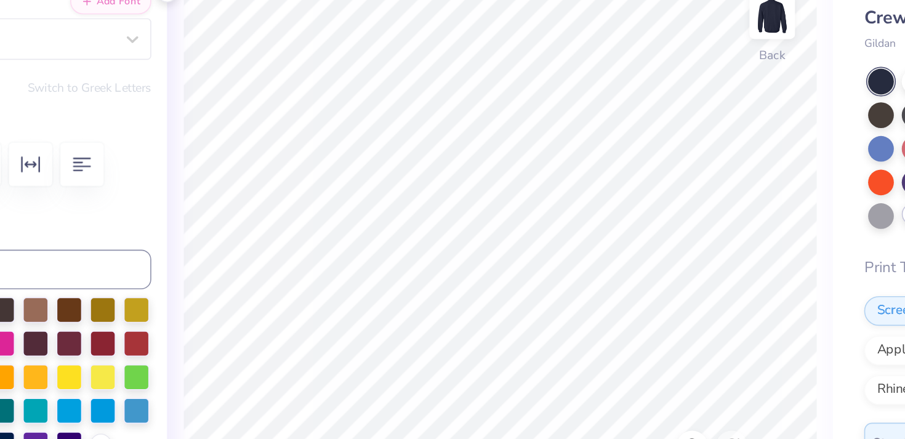
scroll to position [0, 0]
type textarea "T"
type textarea "speech - language - hearing"
type input "10.96"
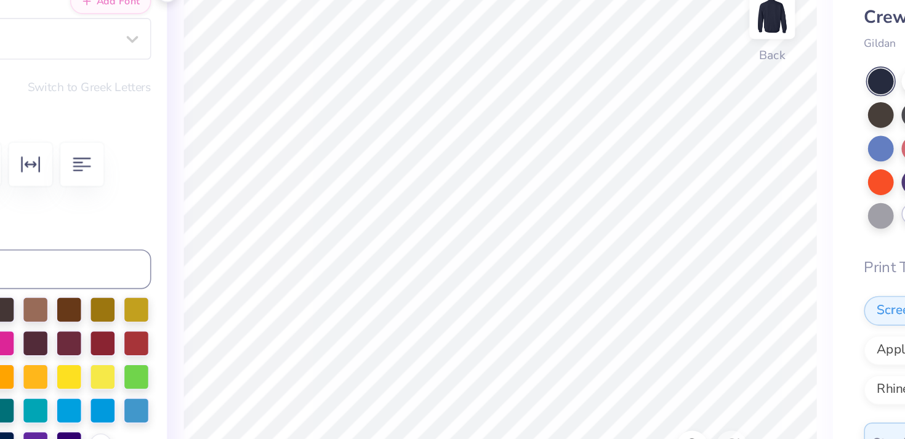
type input "1.03"
type input "8.33"
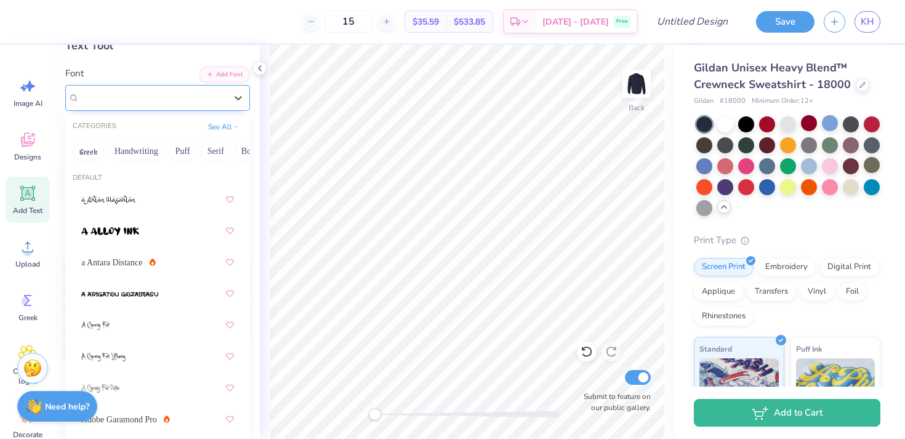
click at [182, 107] on div "Playball" at bounding box center [157, 98] width 185 height 26
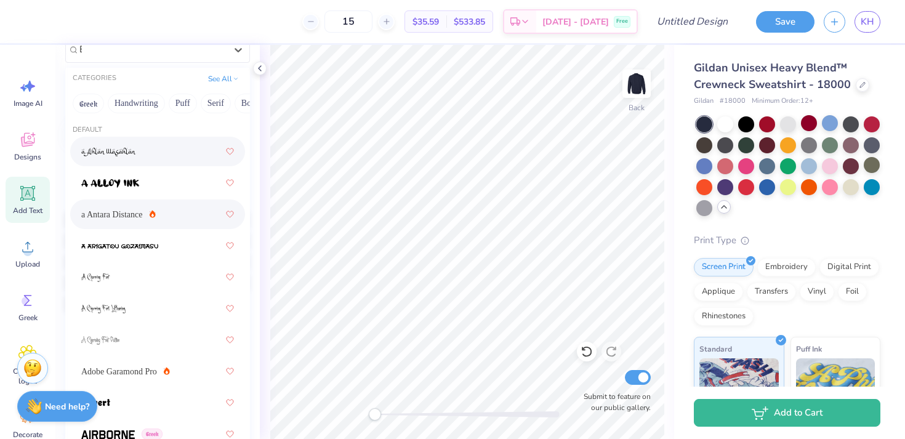
scroll to position [121, 0]
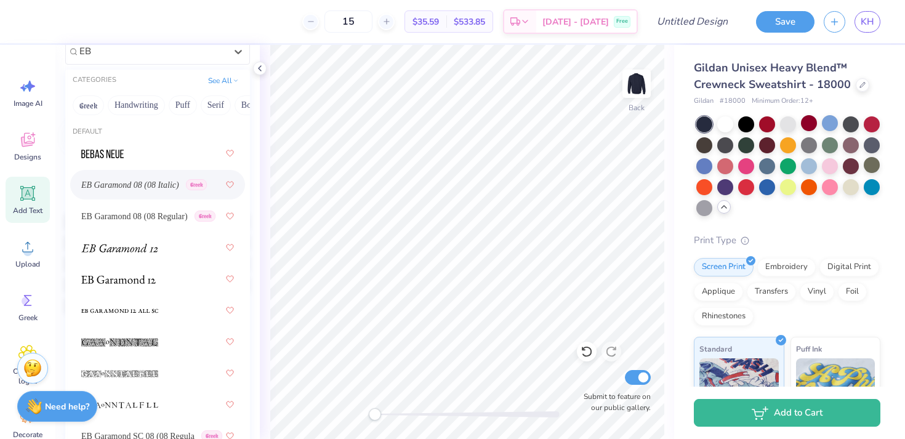
click at [172, 190] on span "EB Garamond 08 (08 Italic)" at bounding box center [130, 185] width 98 height 13
type input "EB"
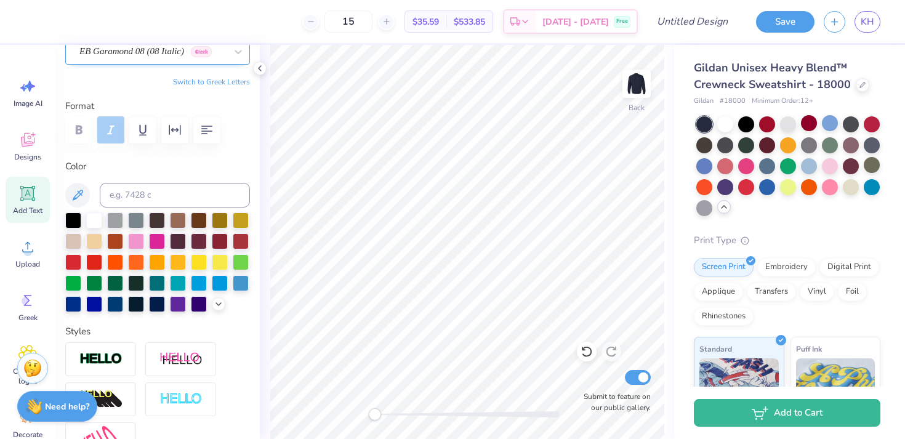
click at [154, 59] on div at bounding box center [152, 51] width 147 height 17
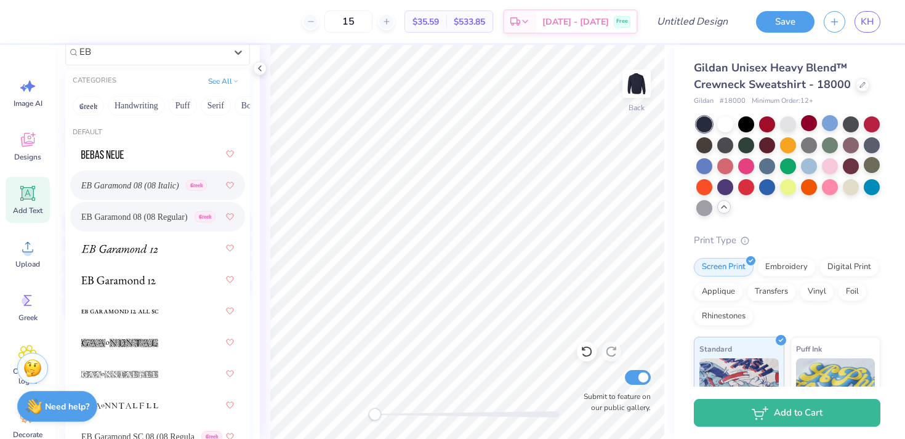
click at [157, 217] on span "EB Garamond 08 (08 Regular)" at bounding box center [134, 217] width 106 height 13
type input "EB"
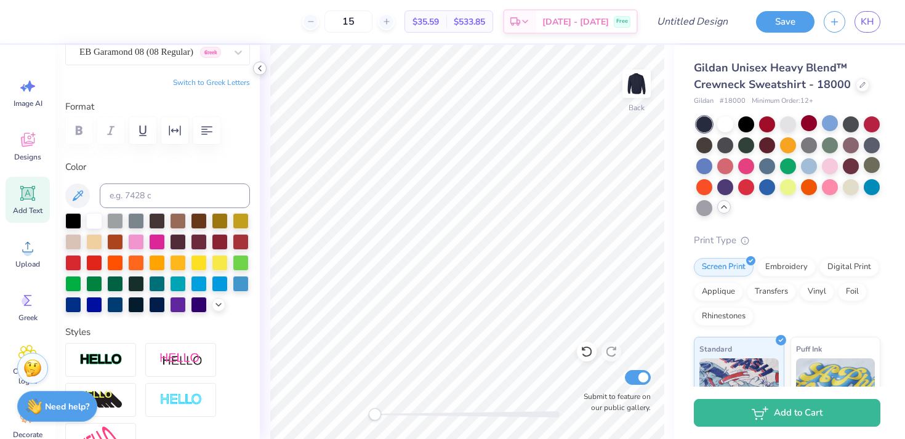
click at [260, 68] on icon at bounding box center [260, 68] width 10 height 10
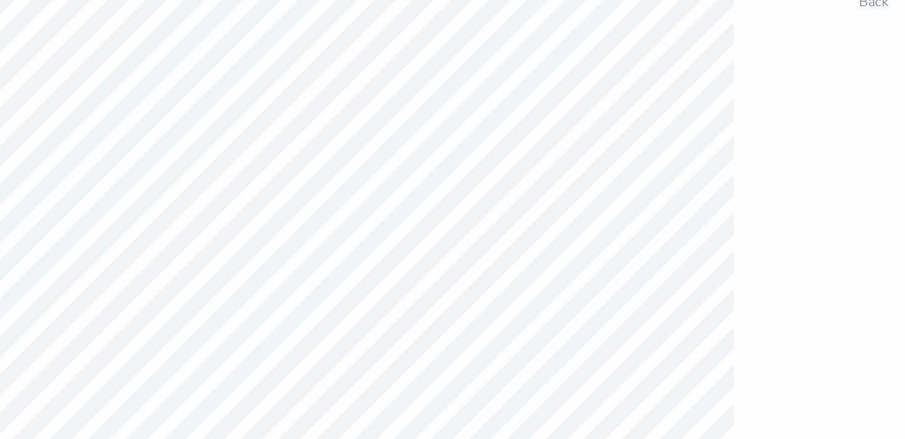
type input "4.78"
type input "0.44"
type input "8.36"
type input "6.35"
type input "0.58"
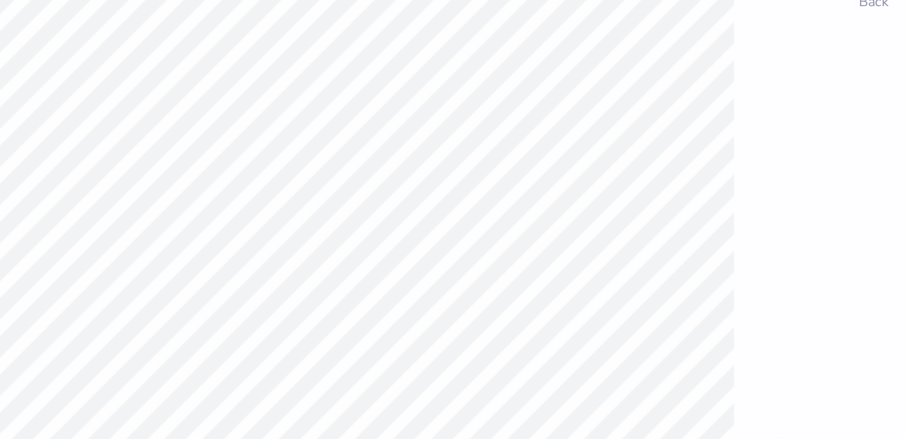
type input "8.61"
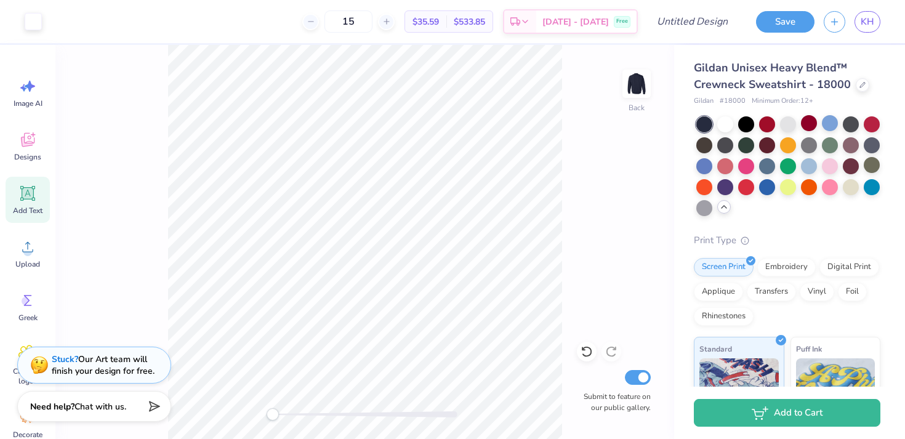
type input "7.17"
type input "0.95"
type input "7.04"
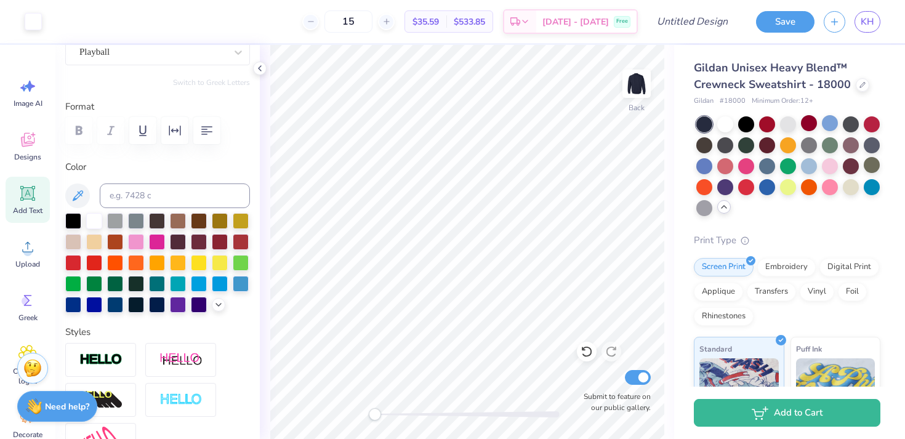
type input "4.75"
type input "1.12"
type input "5.14"
type input "7.17"
type input "0.95"
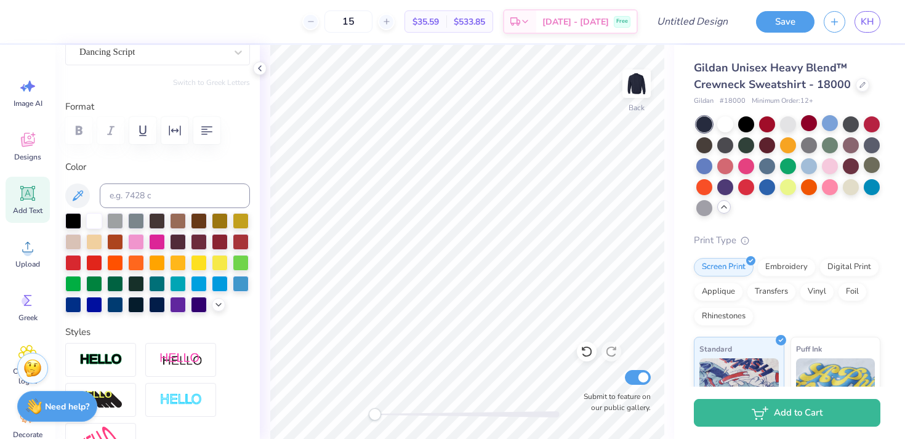
type input "3.85"
type input "4.75"
type input "1.12"
type input "6.53"
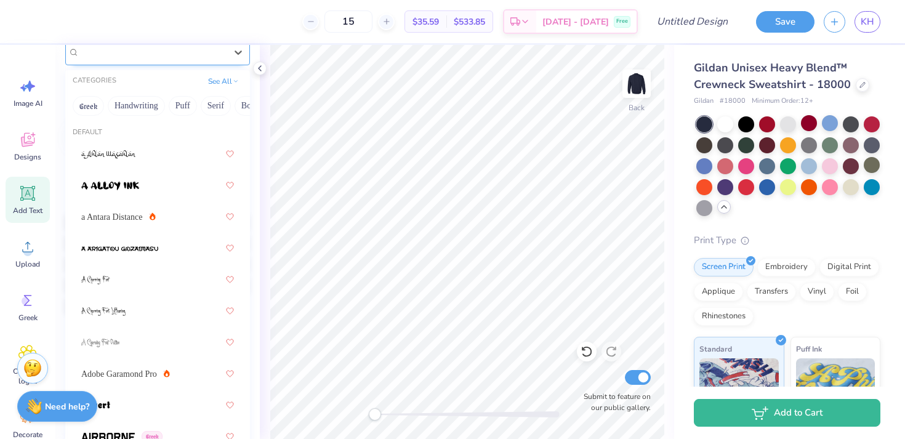
click at [127, 54] on div "Dancing Script" at bounding box center [152, 51] width 149 height 19
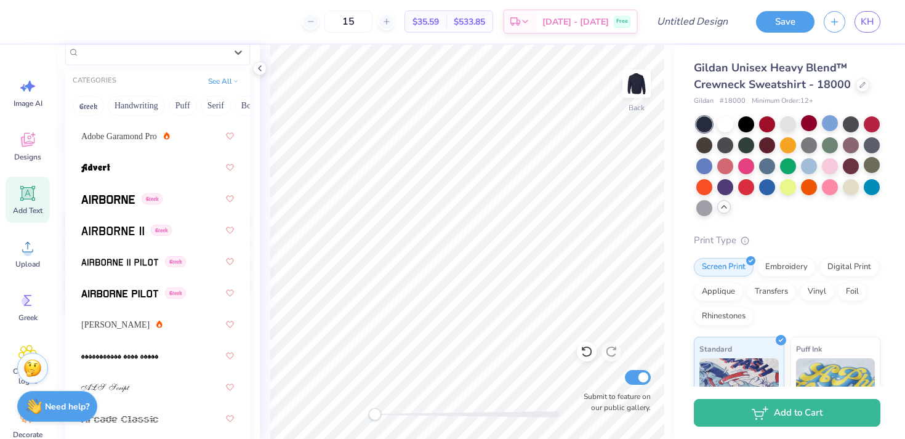
scroll to position [353, 0]
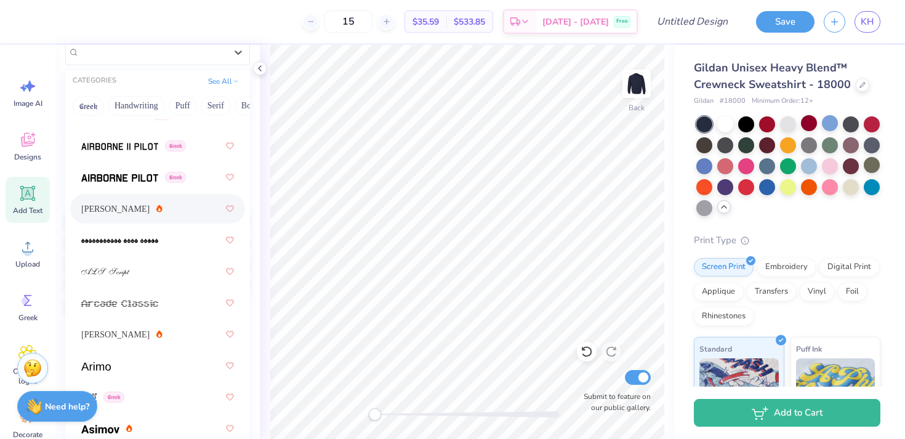
click at [156, 201] on div "[PERSON_NAME]" at bounding box center [157, 209] width 153 height 22
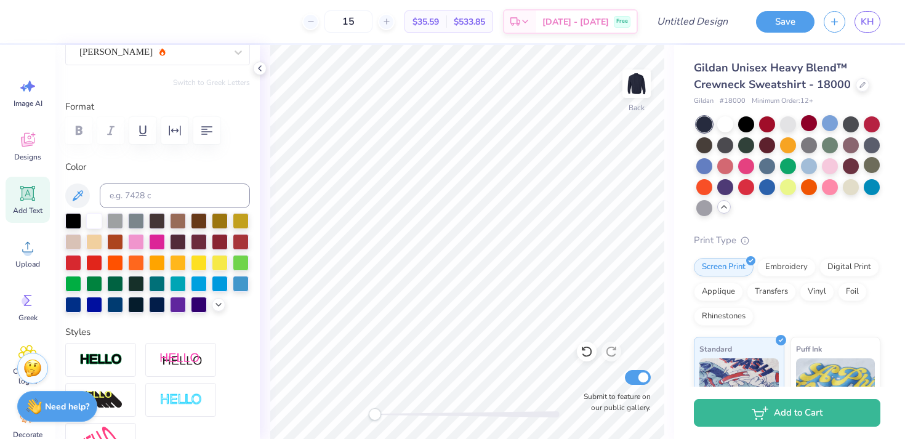
scroll to position [121, 0]
click at [205, 60] on div at bounding box center [152, 52] width 147 height 17
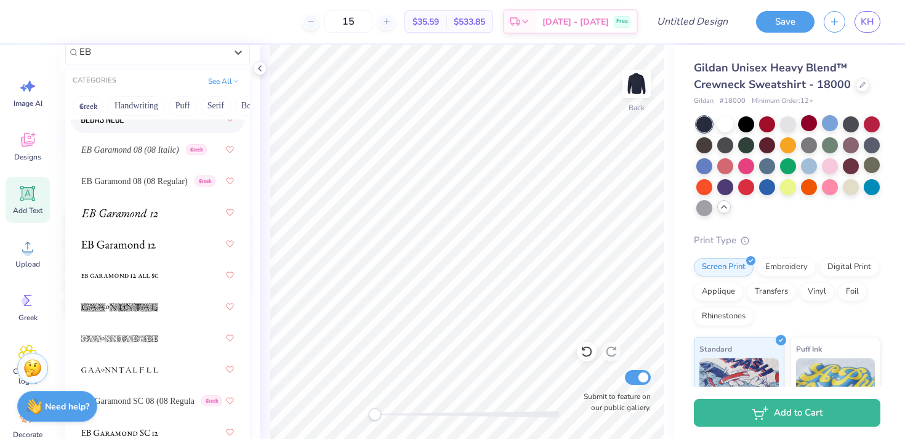
scroll to position [0, 0]
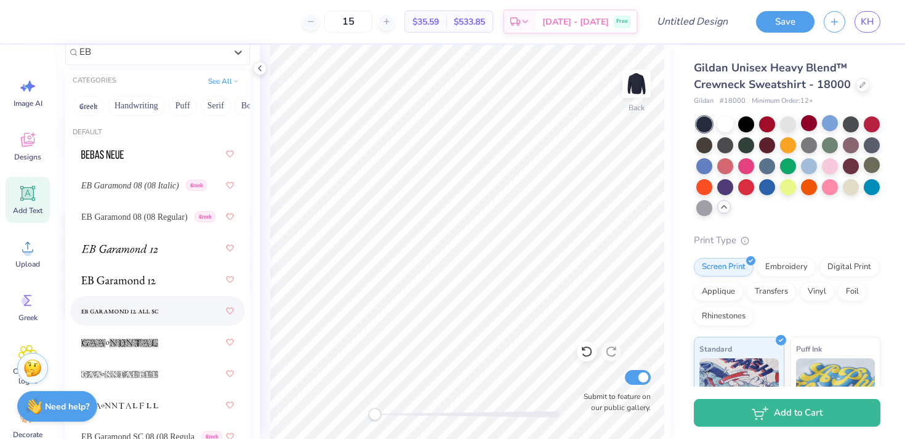
click at [162, 307] on div at bounding box center [157, 311] width 153 height 22
type input "EB"
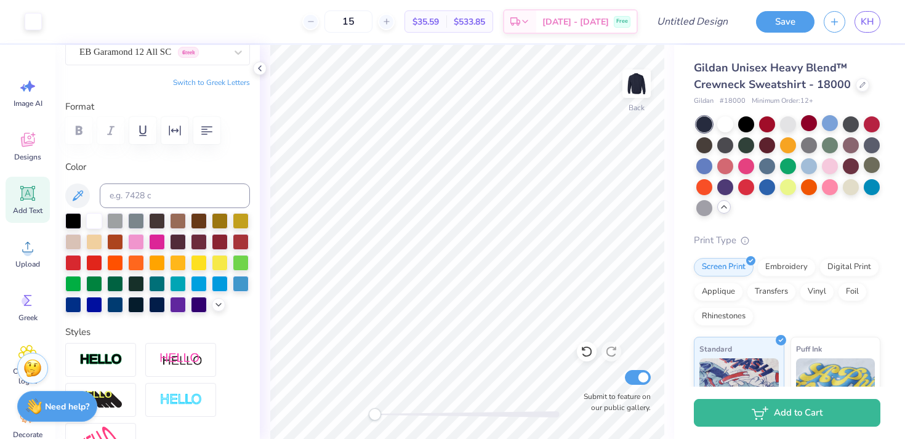
type input "4.04"
type input "0.66"
type input "6.78"
click at [183, 50] on div "EB Garamond 12 All SC Greek" at bounding box center [152, 51] width 149 height 19
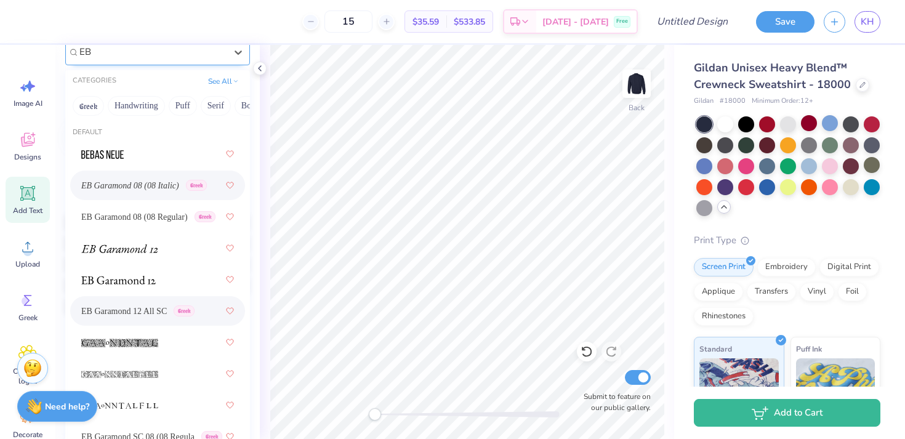
click at [153, 178] on div "EB Garamond 08 (08 Italic) [DEMOGRAPHIC_DATA]" at bounding box center [157, 185] width 153 height 22
type input "EB"
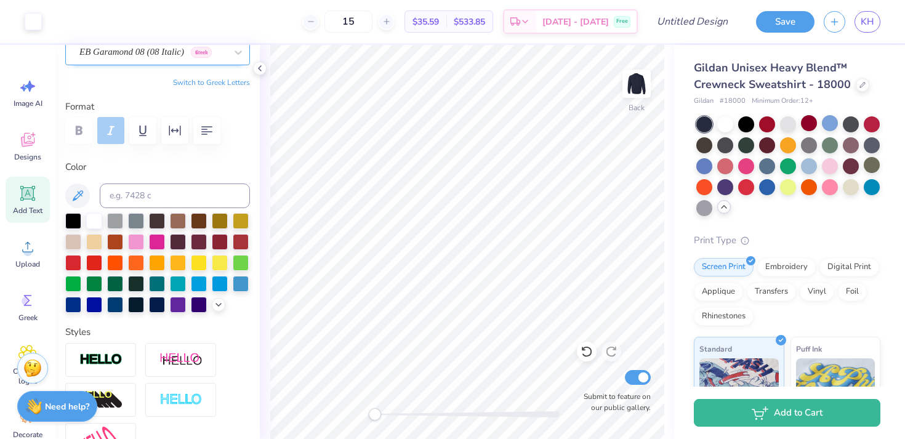
type input "5.05"
type input "0.89"
type input "6.67"
click at [143, 54] on div "EB Garamond 08 (08 Italic) [DEMOGRAPHIC_DATA]" at bounding box center [152, 51] width 149 height 19
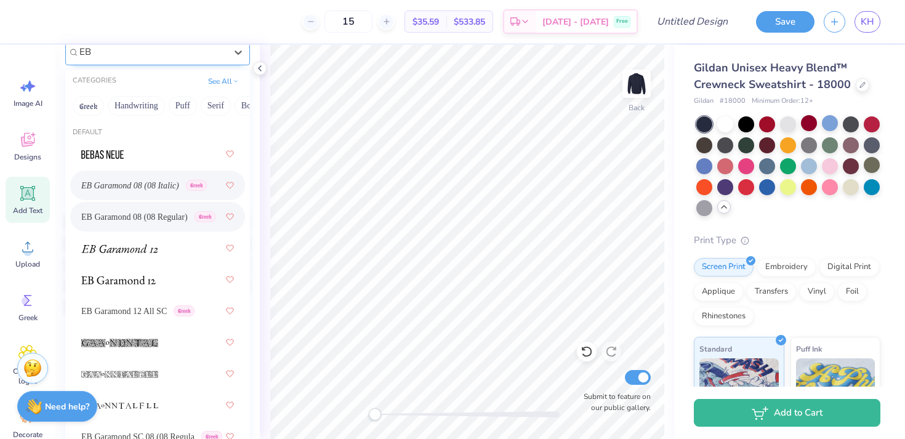
click at [175, 204] on div "EB Garamond 08 (08 Regular) [DEMOGRAPHIC_DATA]" at bounding box center [157, 217] width 175 height 30
type input "EB"
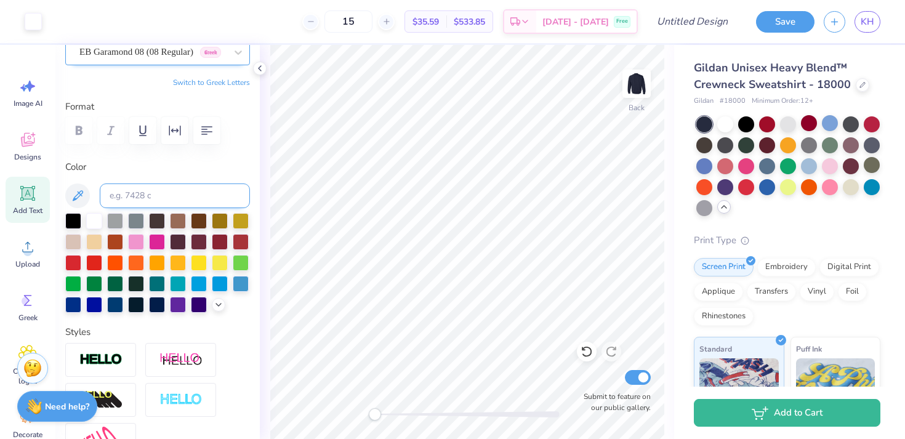
type input "4.81"
type input "0.87"
type input "6.70"
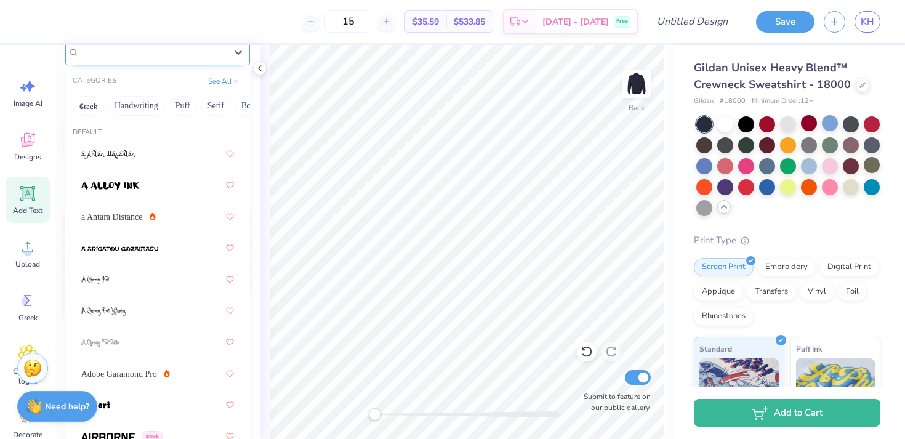
click at [175, 58] on div "EB Garamond 08 (08 Regular) [DEMOGRAPHIC_DATA]" at bounding box center [152, 51] width 149 height 19
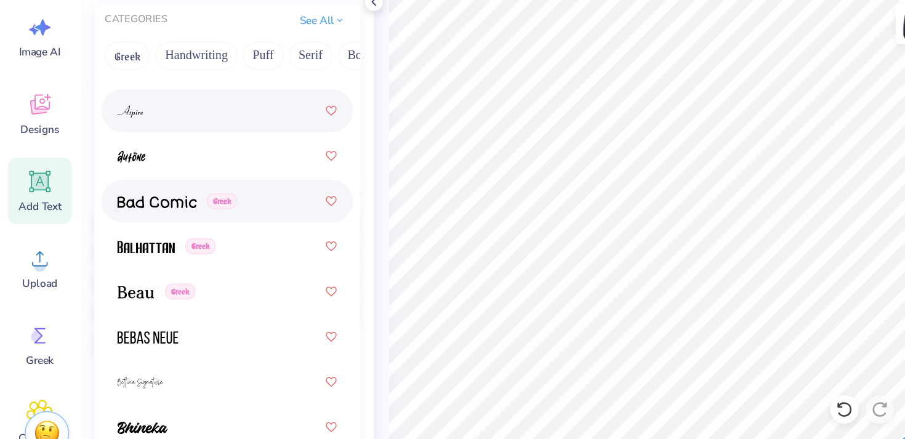
scroll to position [599, 0]
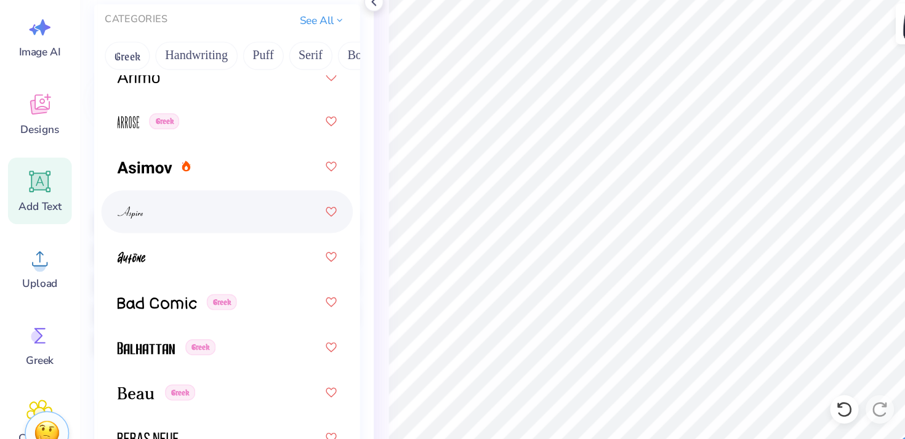
click at [120, 219] on div at bounding box center [157, 214] width 153 height 22
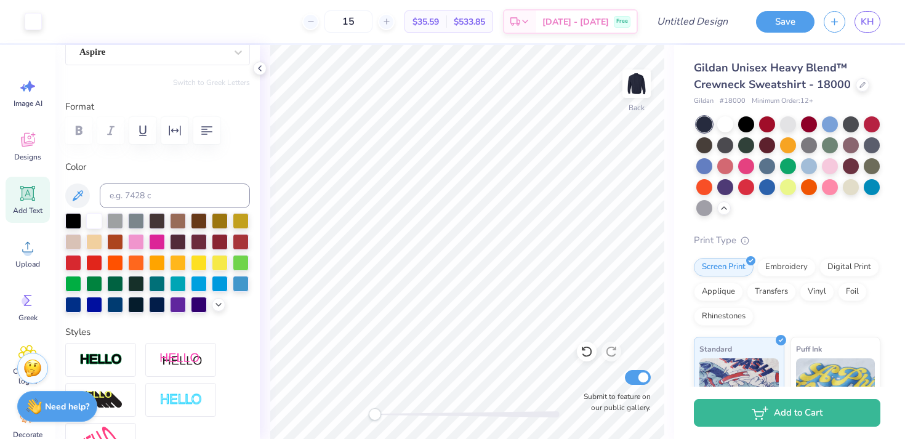
type input "5.08"
type input "1.12"
type input "6.57"
click at [137, 52] on div "Aspire" at bounding box center [152, 51] width 149 height 19
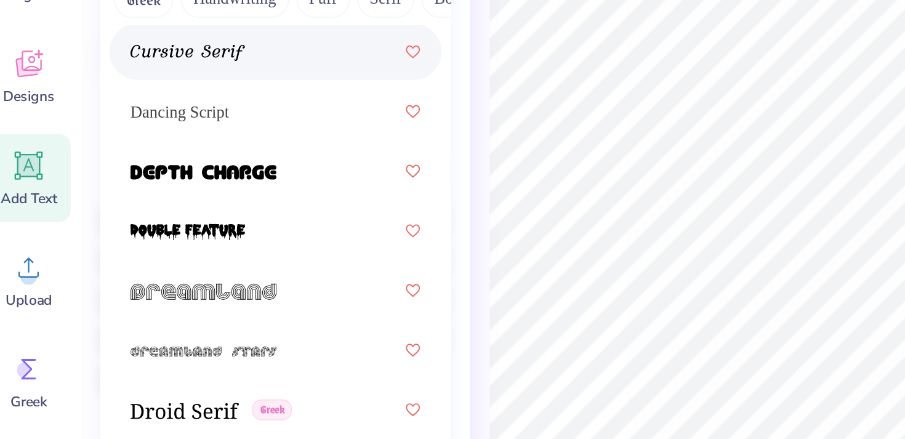
scroll to position [2941, 0]
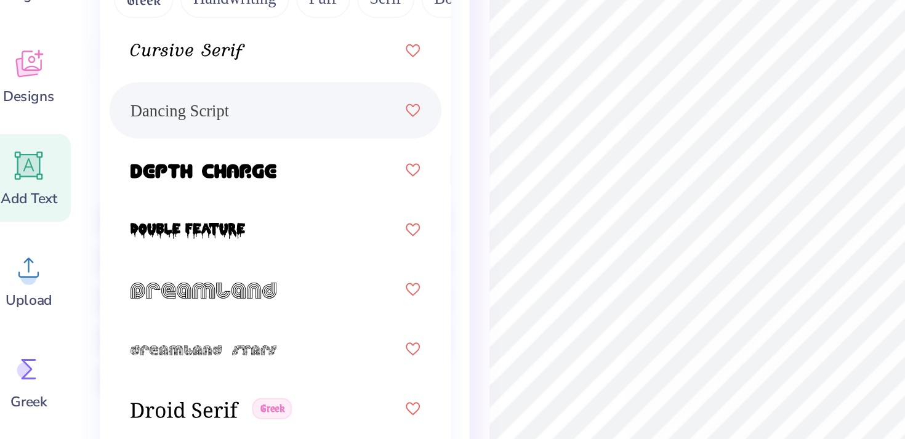
click at [150, 164] on div "Dancing Script" at bounding box center [157, 164] width 153 height 22
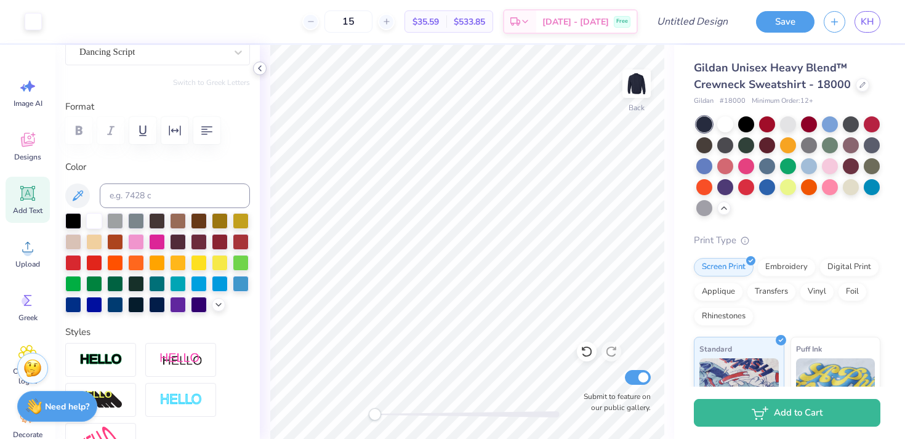
click at [259, 67] on polyline at bounding box center [260, 68] width 2 height 5
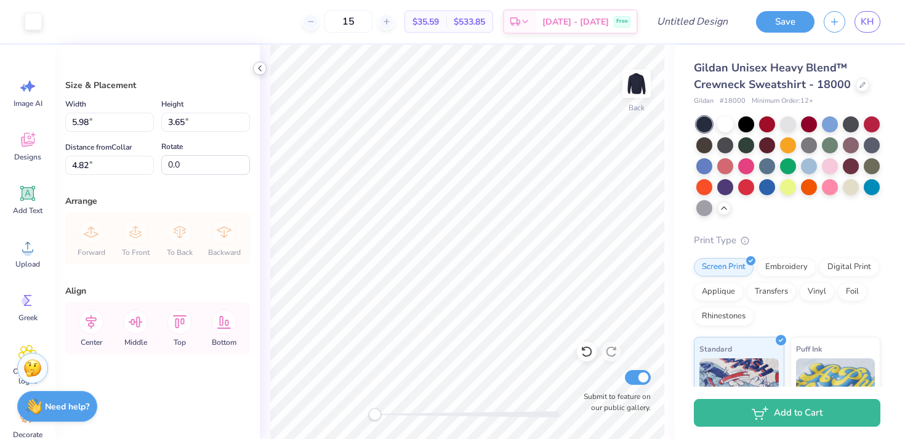
type input "5.98"
type input "3.65"
type input "4.72"
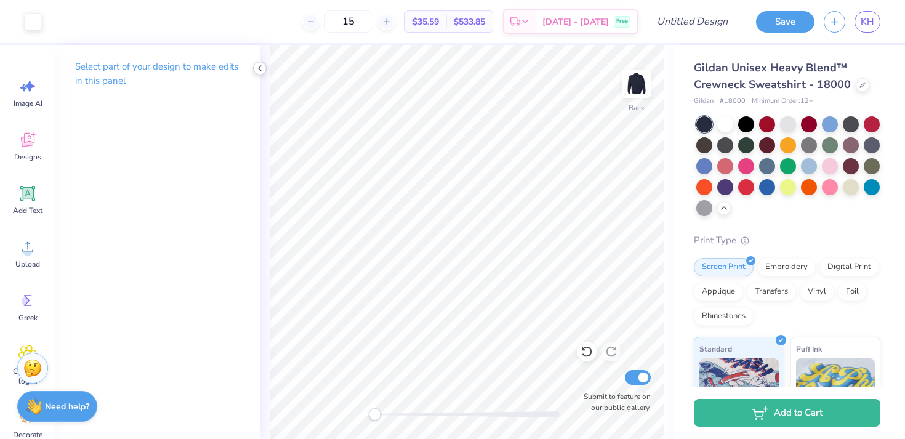
click at [259, 68] on icon at bounding box center [260, 68] width 10 height 10
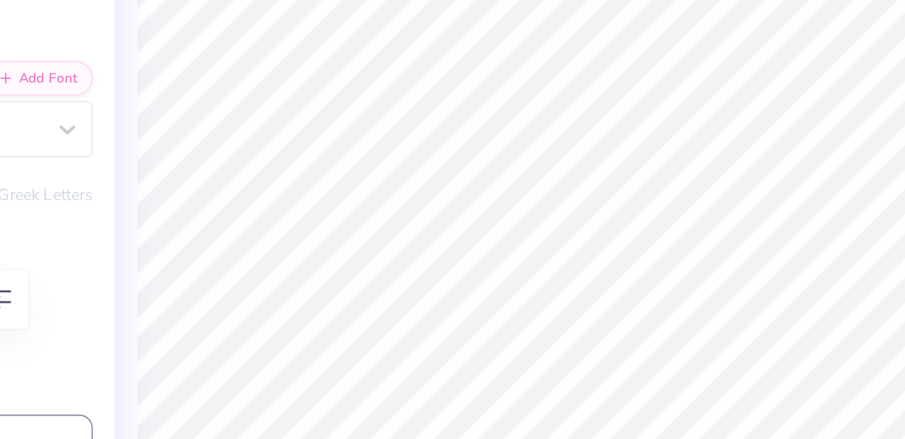
type input "5.30"
type input "0.48"
type input "7.89"
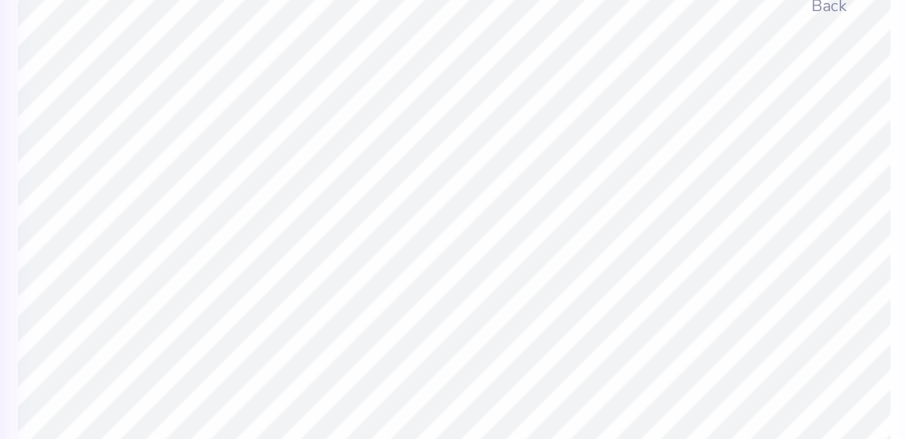
type input "5.98"
type input "0.79"
type input "4.72"
type input "4.85"
type input "0.65"
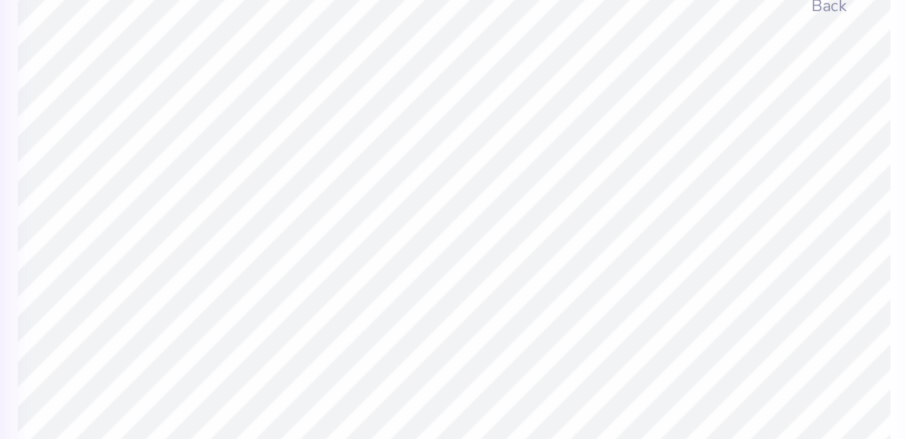
type input "3.96"
type input "0.94"
type input "6.04"
type input "4.42"
type input "1.04"
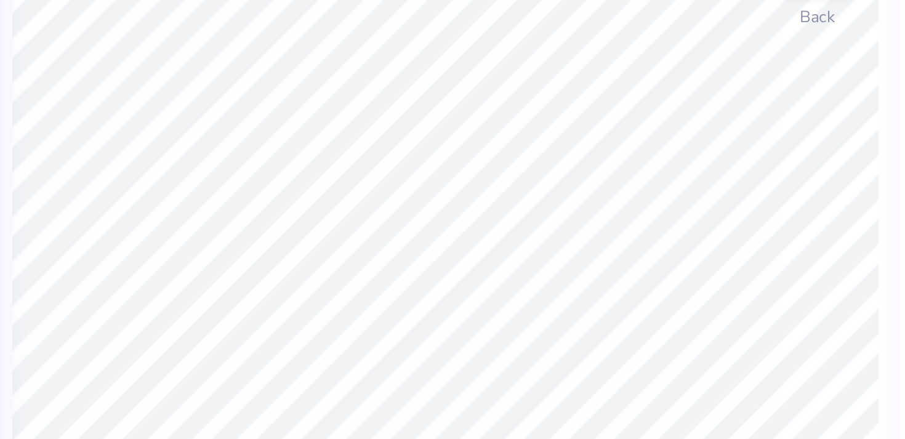
type input "5.79"
type input "5.78"
type input "1.37"
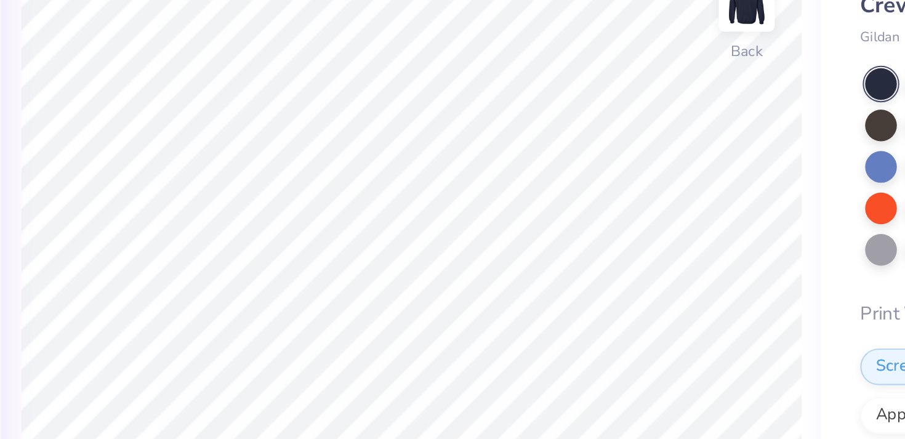
type input "3.00"
type input "4.85"
type input "0.65"
type input "4.72"
type input "6.58"
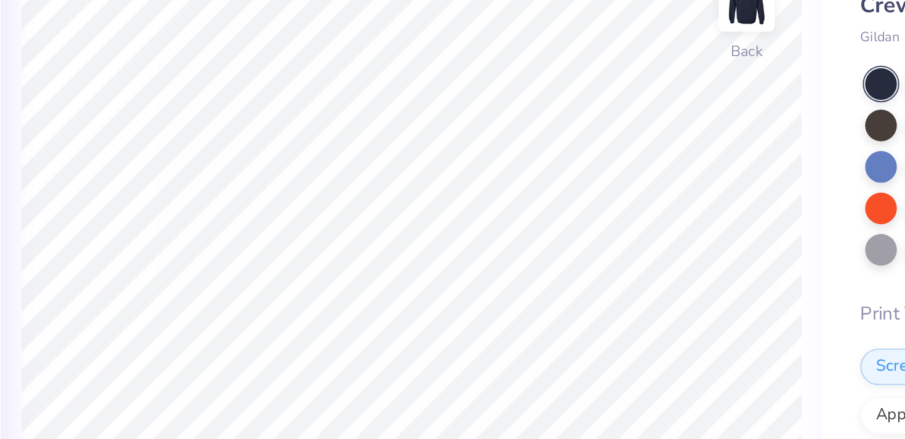
type input "0.87"
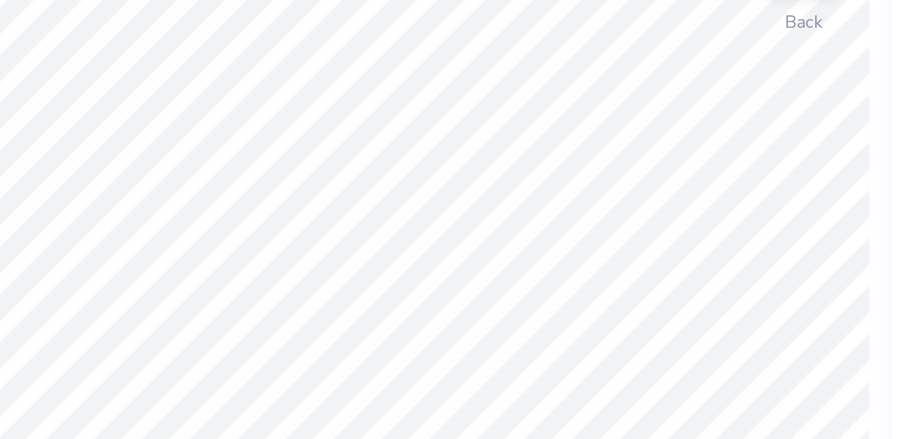
type input "5.78"
type input "1.37"
type input "5.64"
type input "4.45"
type input "1.05"
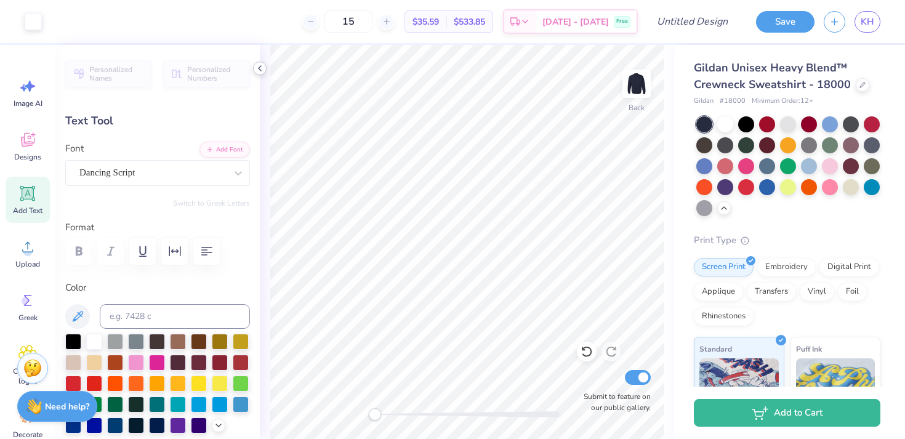
type input "5.74"
click at [696, 28] on input "Design Title" at bounding box center [707, 21] width 60 height 25
drag, startPoint x: 733, startPoint y: 16, endPoint x: 658, endPoint y: 13, distance: 74.6
click at [659, 14] on div "Art colors 15 $35.59 Per Item $533.85 Total Est. Delivery Oct 9 - 12 Free Desig…" at bounding box center [452, 21] width 905 height 43
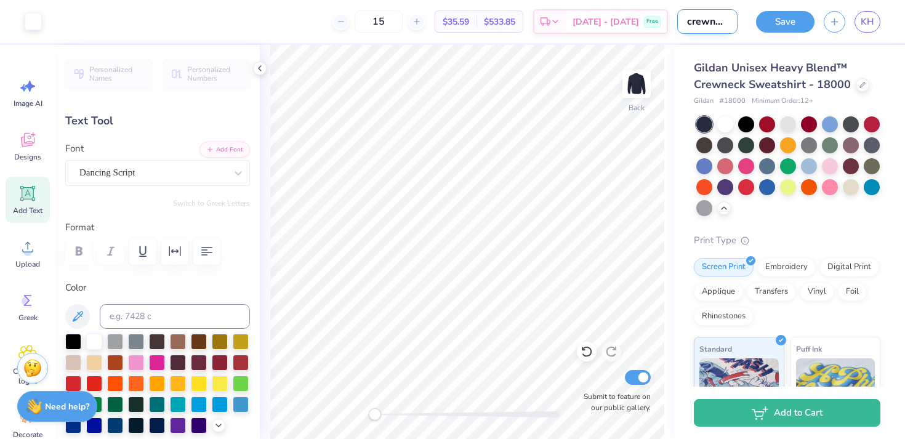
click at [688, 19] on input "crewneck" at bounding box center [707, 21] width 60 height 25
type input "NSSLHA crewneck"
click at [721, 25] on input "NSSLHA crewneck" at bounding box center [707, 21] width 60 height 25
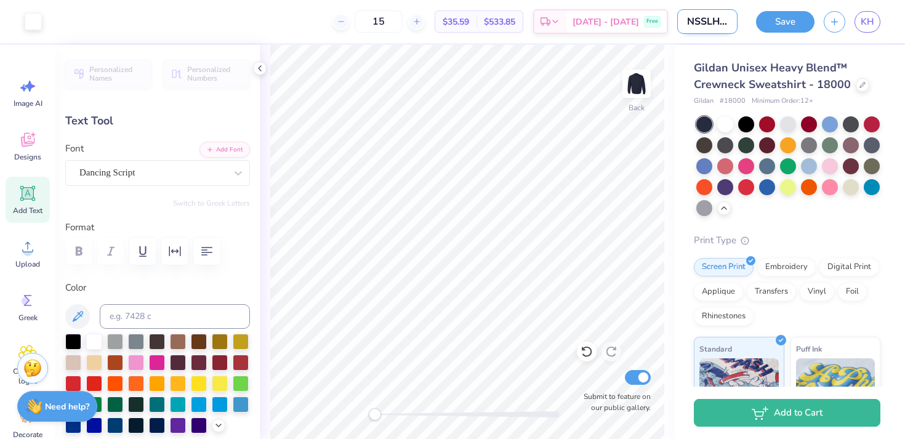
click at [721, 25] on input "NSSLHA crewneck" at bounding box center [707, 21] width 60 height 25
click at [713, 22] on input "NSSLHA crewneck" at bounding box center [707, 21] width 60 height 25
drag, startPoint x: 712, startPoint y: 22, endPoint x: 753, endPoint y: 22, distance: 40.6
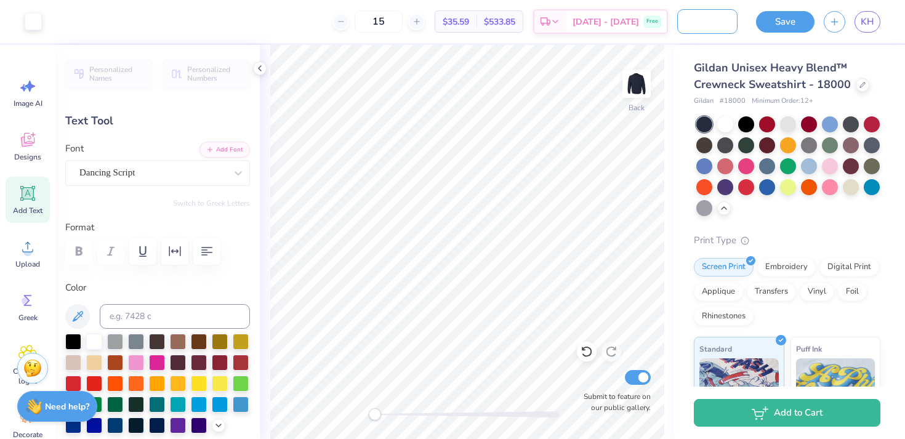
click at [753, 22] on div "Art colors 15 $35.59 Per Item $533.85 Total Est. Delivery Oct 9 - 12 Free Desig…" at bounding box center [452, 21] width 905 height 43
type input "5.86"
click at [87, 180] on div at bounding box center [152, 172] width 147 height 17
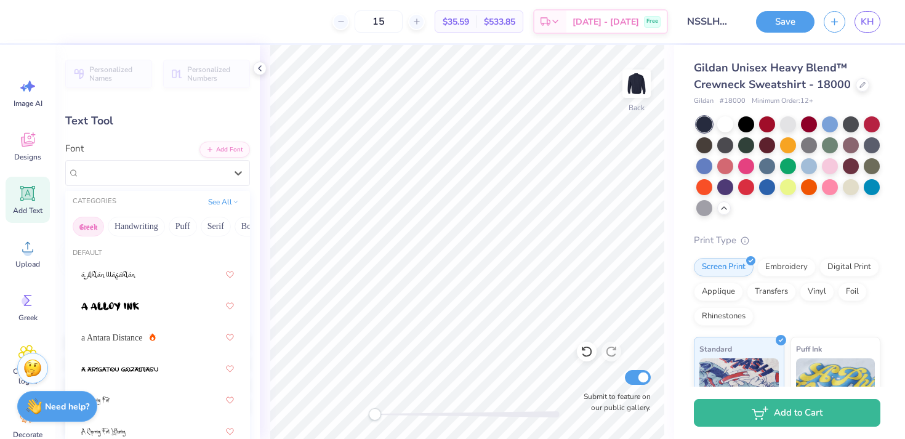
click at [90, 228] on button "Greek" at bounding box center [88, 227] width 31 height 20
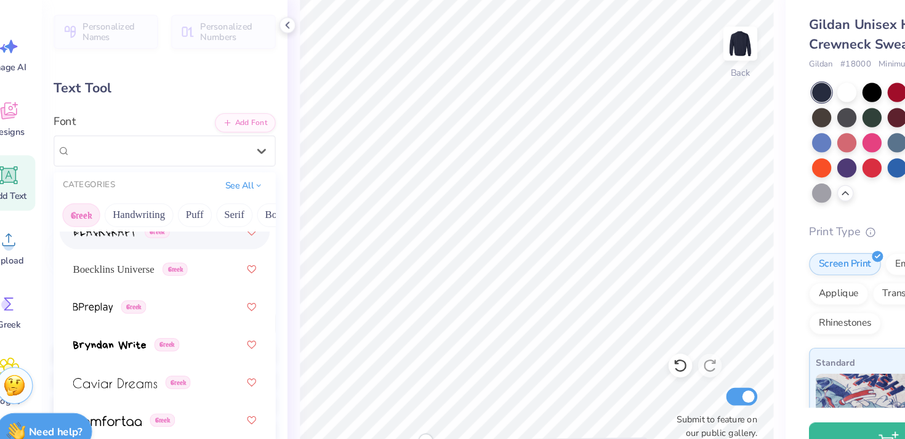
scroll to position [289, 0]
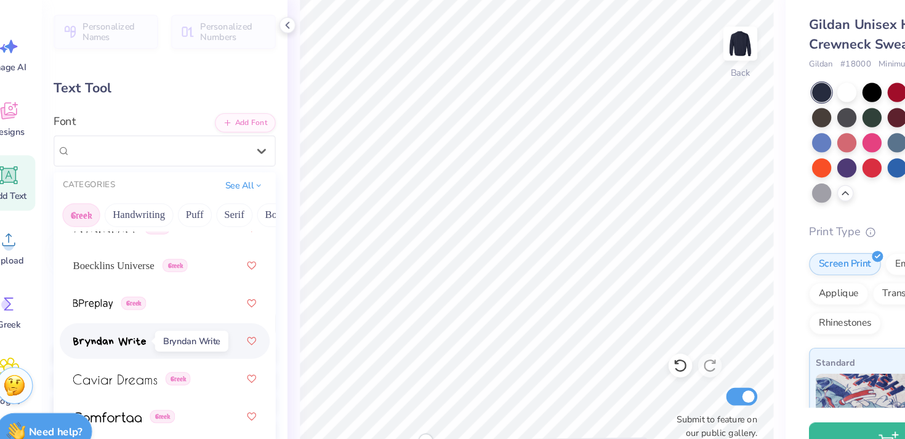
click at [130, 328] on img at bounding box center [111, 332] width 61 height 9
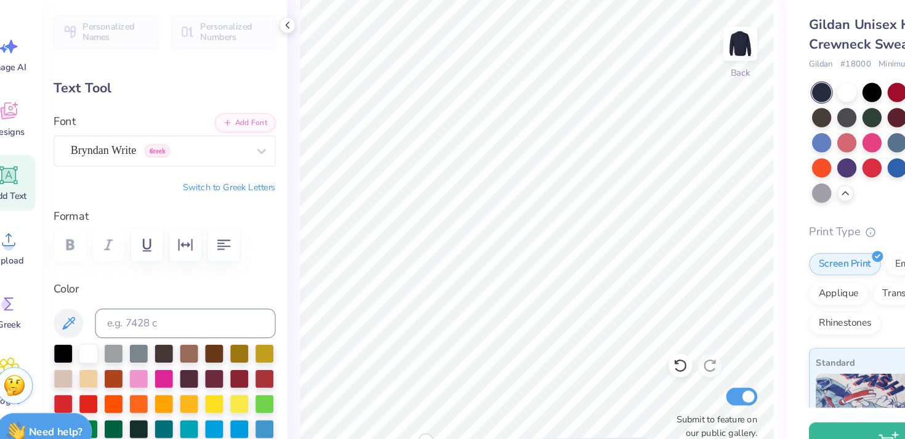
type input "4.39"
type input "0.89"
type input "5.94"
click at [163, 171] on div "Bryndan Write Greek" at bounding box center [152, 172] width 149 height 19
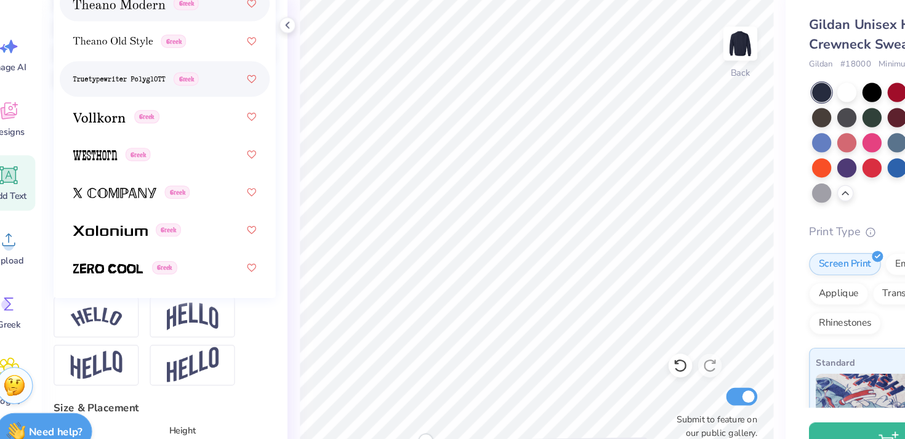
scroll to position [316, 0]
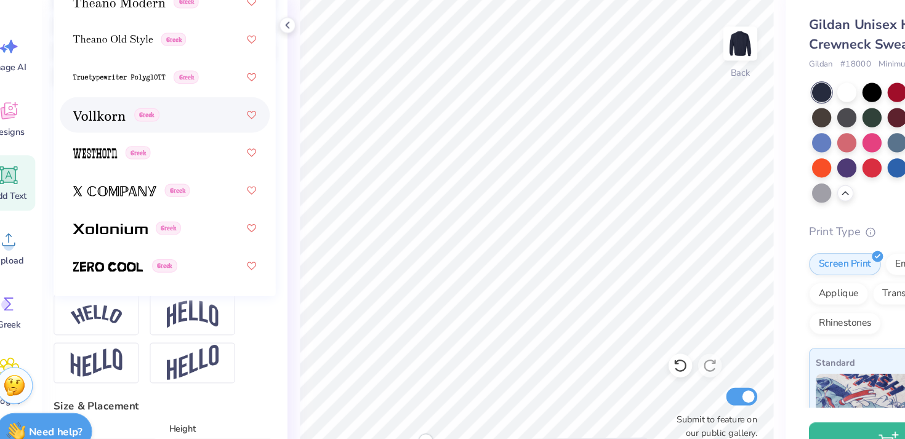
click at [172, 140] on div "Greek" at bounding box center [157, 143] width 153 height 22
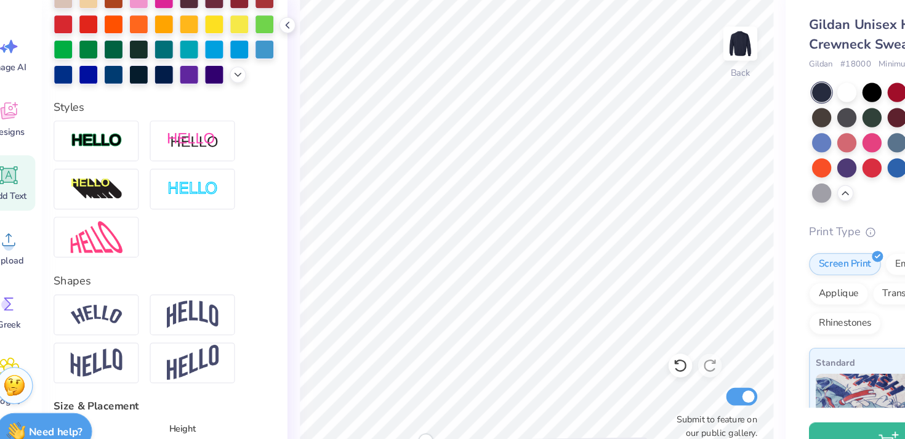
type input "4.93"
type input "0.90"
type input "5.95"
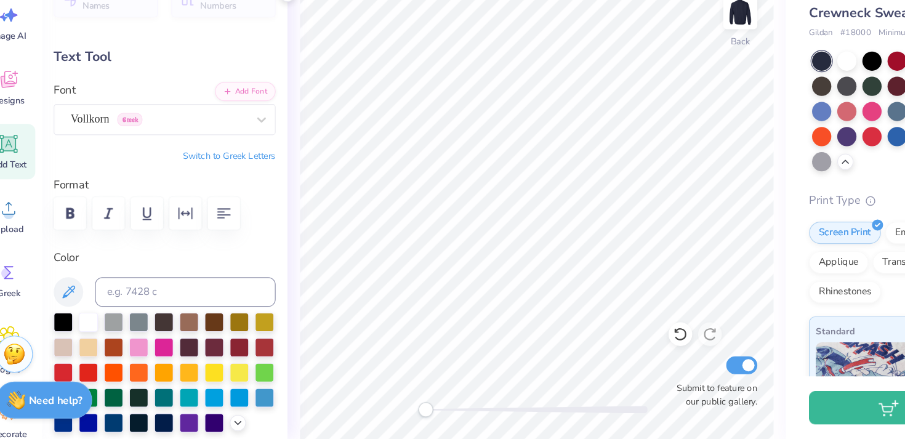
scroll to position [0, 0]
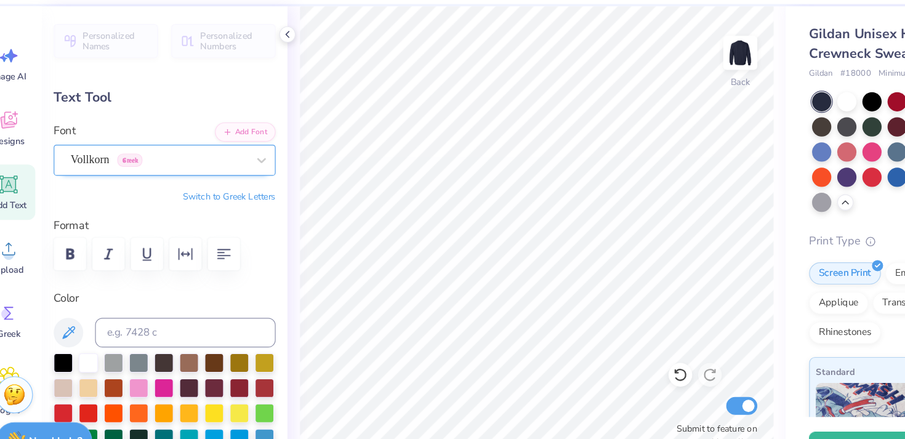
click at [163, 173] on div "Vollkorn Greek" at bounding box center [152, 172] width 149 height 19
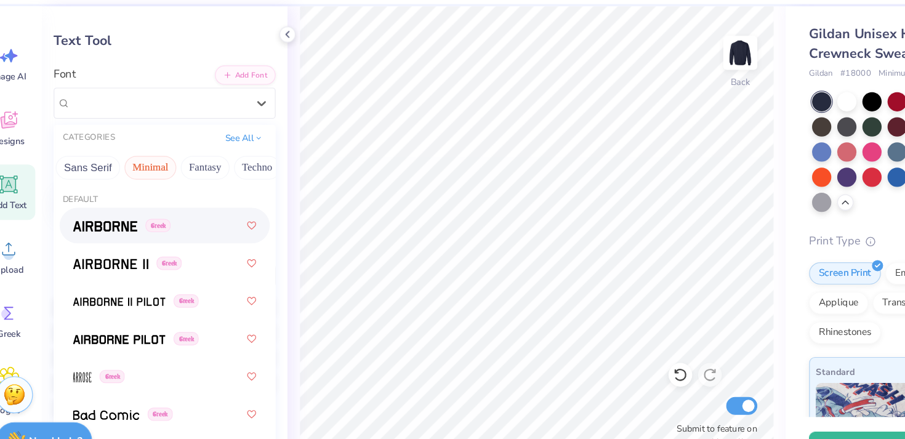
scroll to position [0, 340]
click at [99, 183] on button "Minimal" at bounding box center [101, 179] width 43 height 20
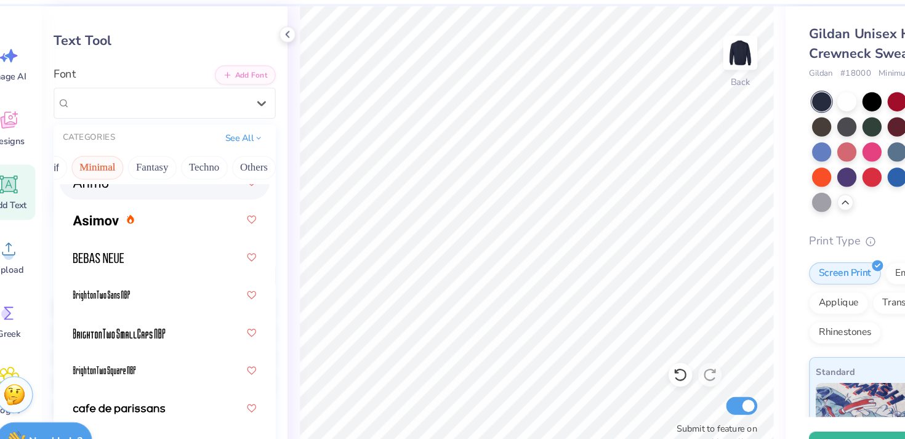
scroll to position [38, 0]
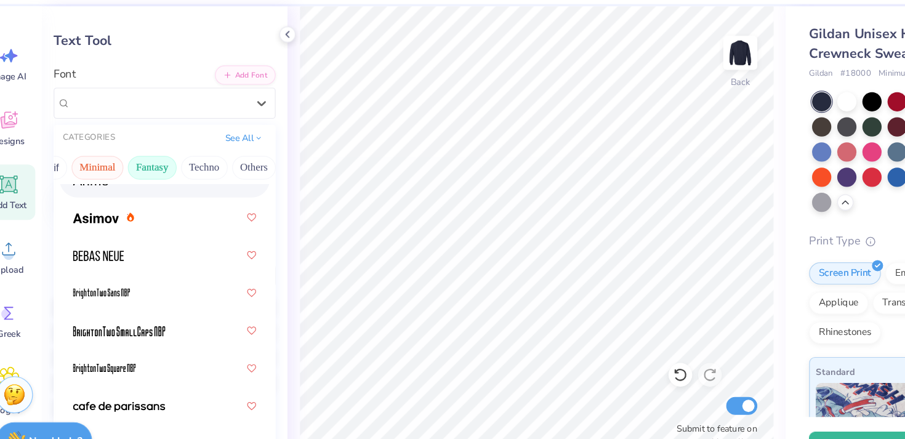
click at [137, 174] on button "Fantasy" at bounding box center [147, 179] width 41 height 20
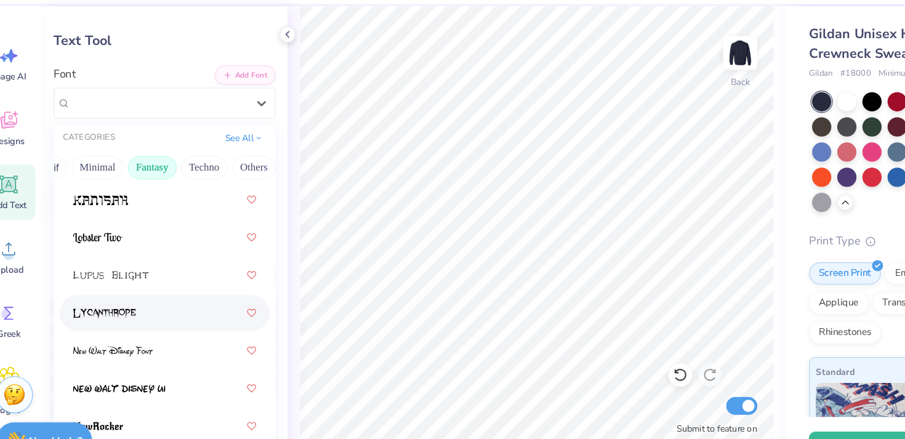
scroll to position [308, 0]
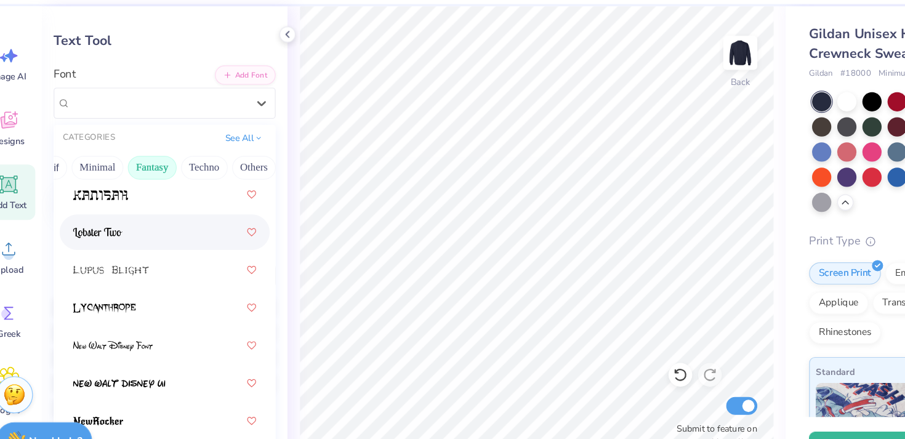
click at [155, 236] on div at bounding box center [157, 233] width 153 height 22
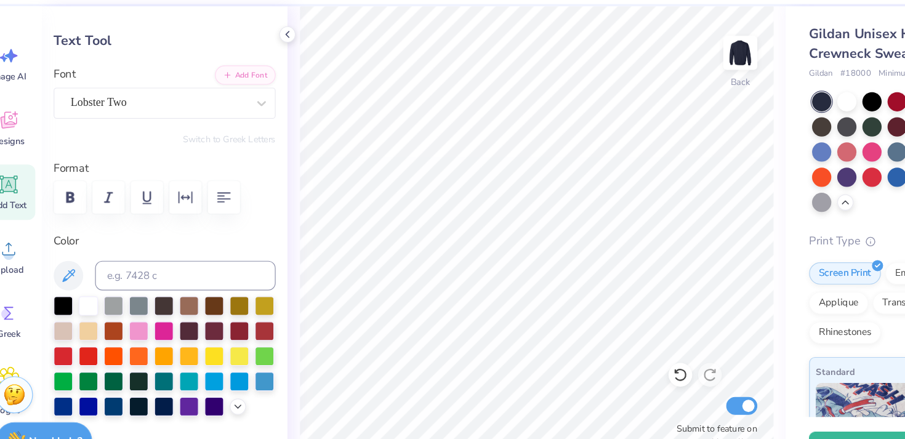
type input "4.39"
type input "1.21"
type input "5.79"
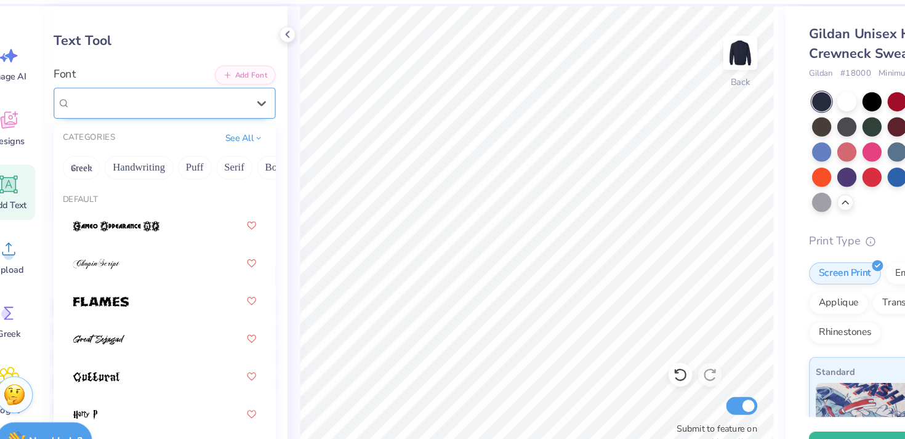
click at [156, 129] on div "Lobster Two" at bounding box center [152, 125] width 149 height 19
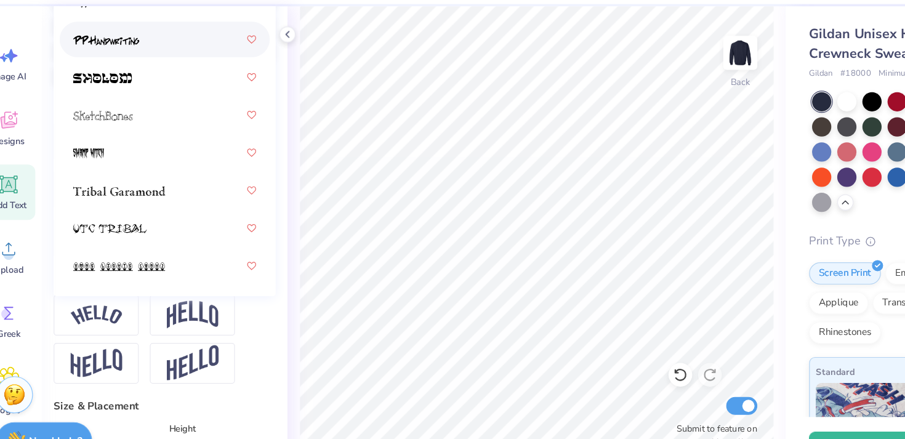
scroll to position [324, 0]
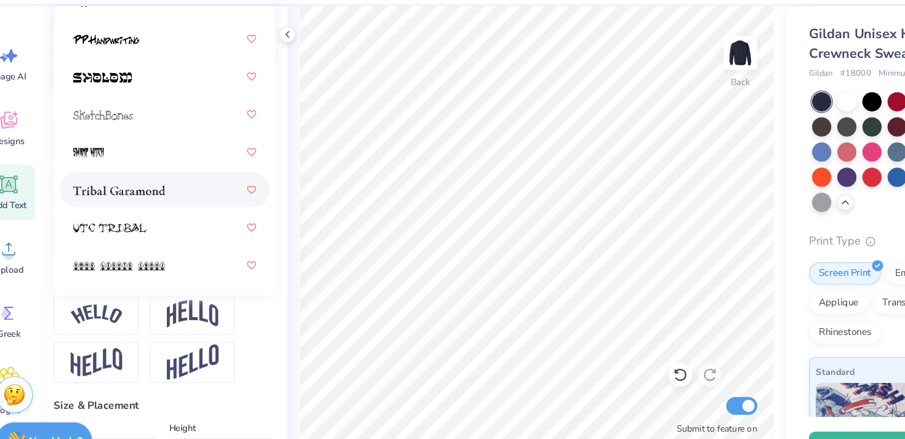
click at [171, 201] on div at bounding box center [157, 198] width 153 height 22
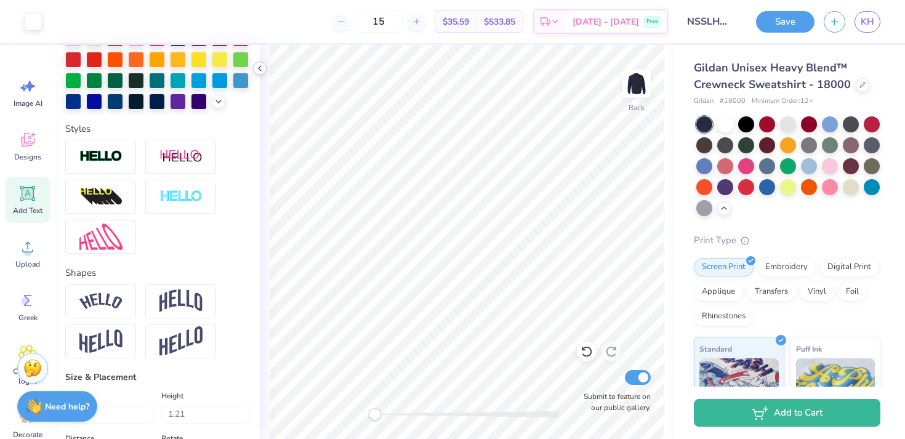
click at [260, 67] on icon at bounding box center [260, 68] width 10 height 10
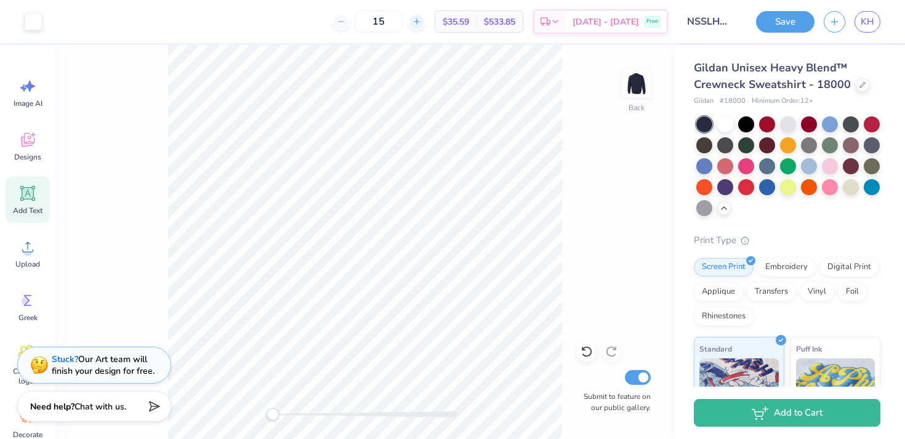
click at [417, 22] on line at bounding box center [417, 21] width 0 height 5
click at [355, 20] on div "18 $34.13 Per Item $614.34 Total Est. Delivery Oct 9 - 12 Free" at bounding box center [359, 21] width 617 height 43
click at [345, 20] on icon at bounding box center [341, 21] width 9 height 9
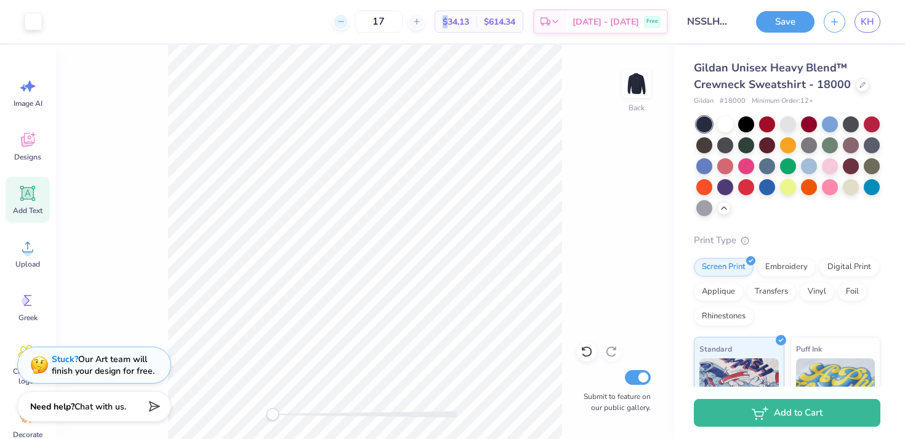
click at [345, 20] on icon at bounding box center [341, 21] width 9 height 9
type input "15"
click at [776, 31] on div "Save" at bounding box center [785, 22] width 58 height 22
click at [780, 16] on button "Save" at bounding box center [785, 20] width 58 height 22
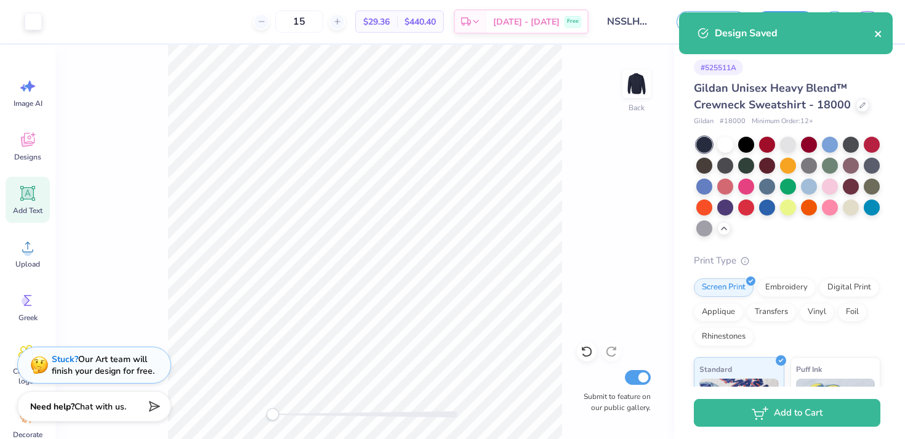
click at [882, 33] on icon "close" at bounding box center [878, 34] width 9 height 10
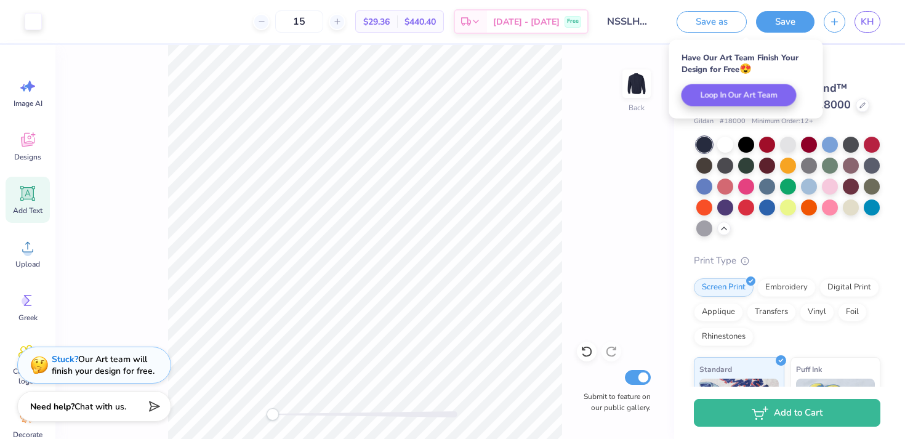
click at [870, 26] on span "KH" at bounding box center [868, 22] width 14 height 14
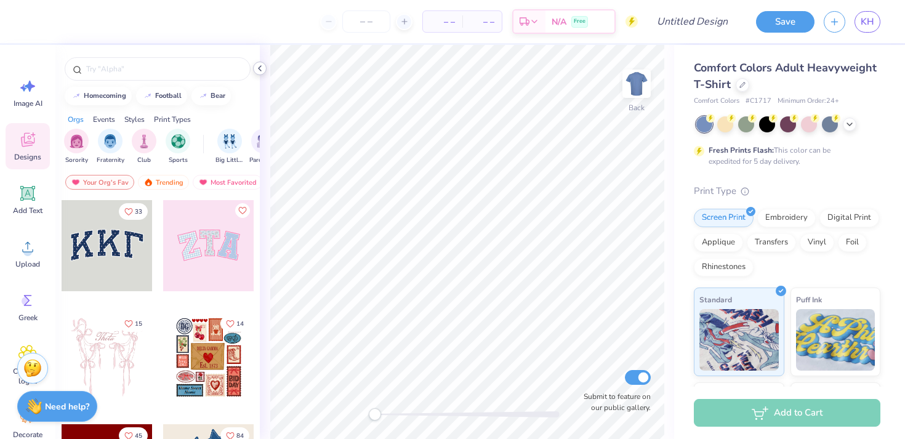
click at [258, 72] on icon at bounding box center [260, 68] width 10 height 10
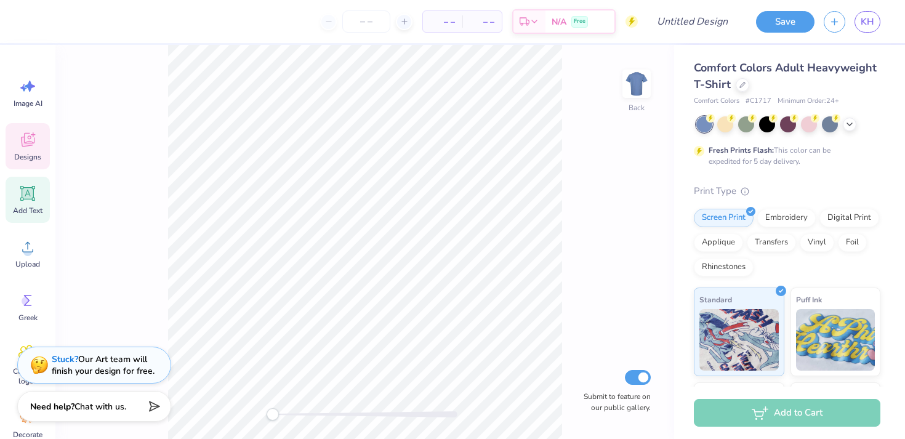
click at [18, 205] on div "Add Text" at bounding box center [28, 200] width 44 height 46
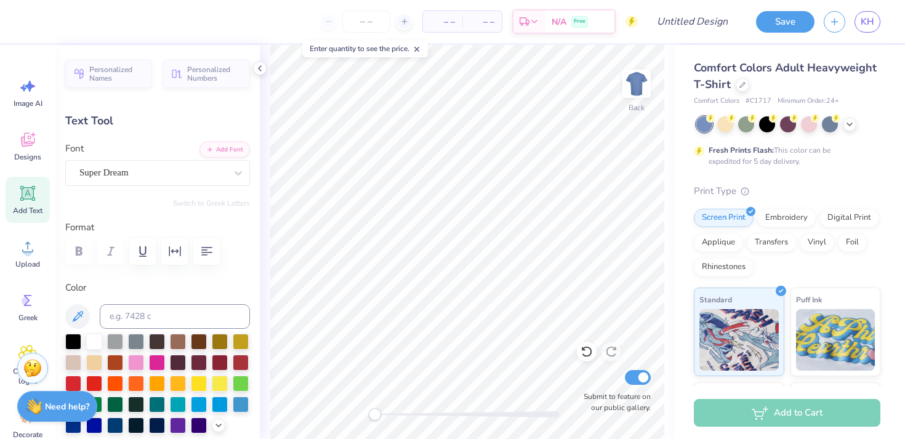
scroll to position [0, 6]
type textarea "TEXTThe phrase "NSSLHA""
type input "14.17"
type input "1.10"
type input "11.95"
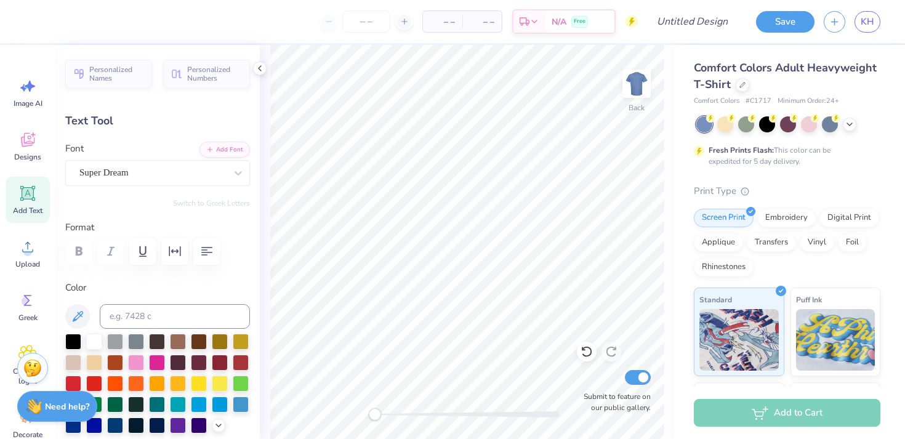
click at [27, 194] on icon at bounding box center [27, 193] width 15 height 15
type input "5.59"
type input "1.62"
type input "11.69"
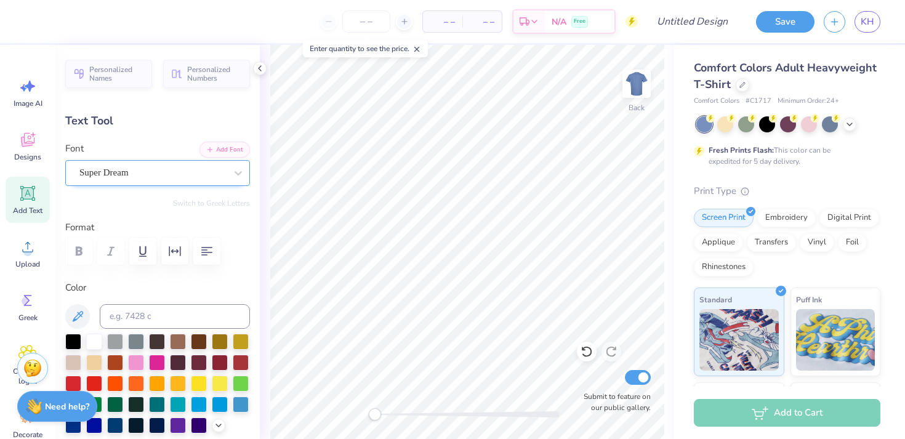
type textarea "NSSLHA"
click at [217, 177] on div "Super Dream" at bounding box center [152, 172] width 149 height 19
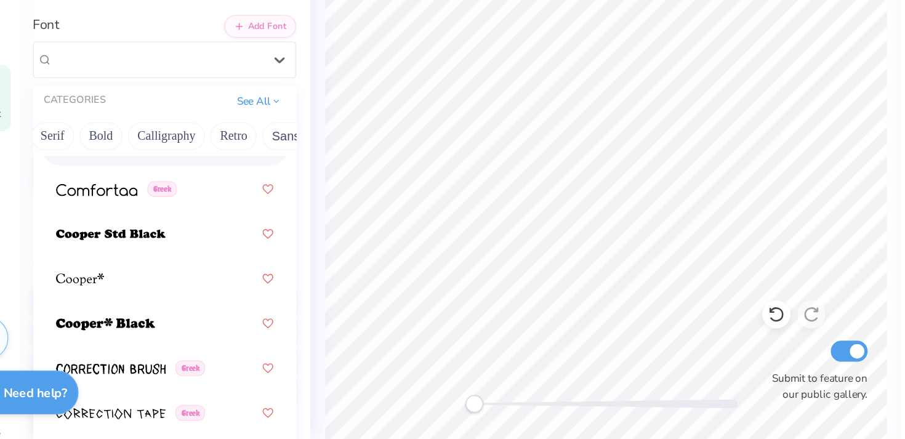
scroll to position [0, 141]
click at [175, 229] on button "Calligraphy" at bounding box center [154, 227] width 54 height 20
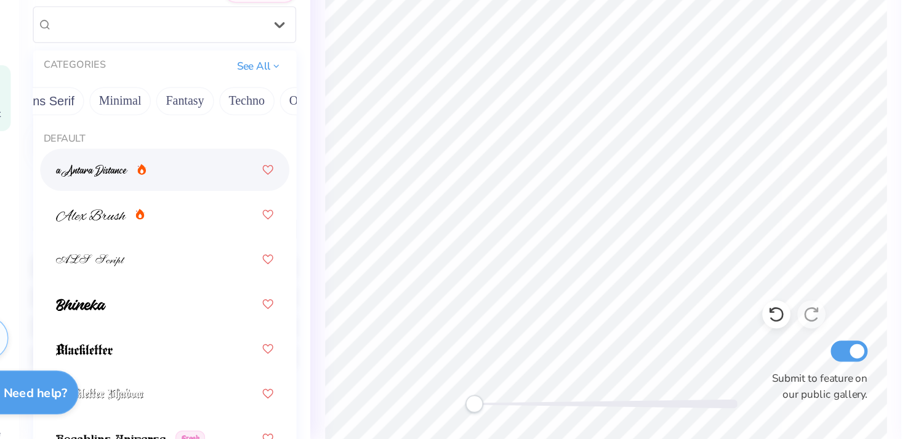
scroll to position [0, 342]
click at [143, 205] on button "Fantasy" at bounding box center [144, 202] width 41 height 20
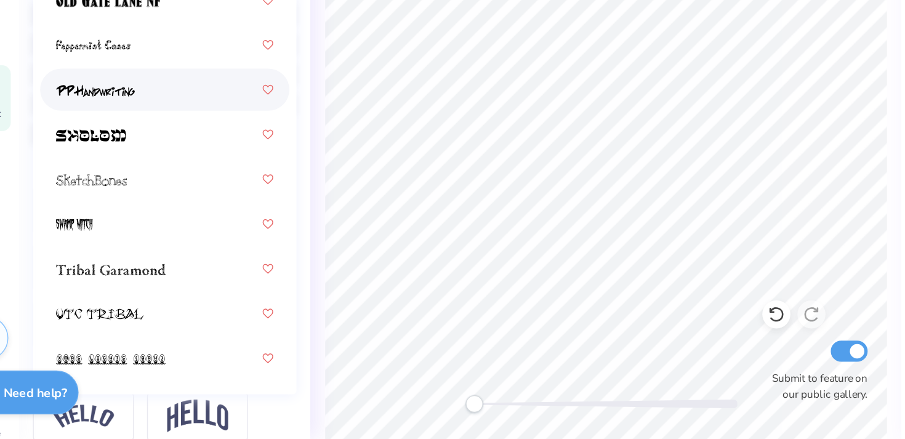
scroll to position [218, 0]
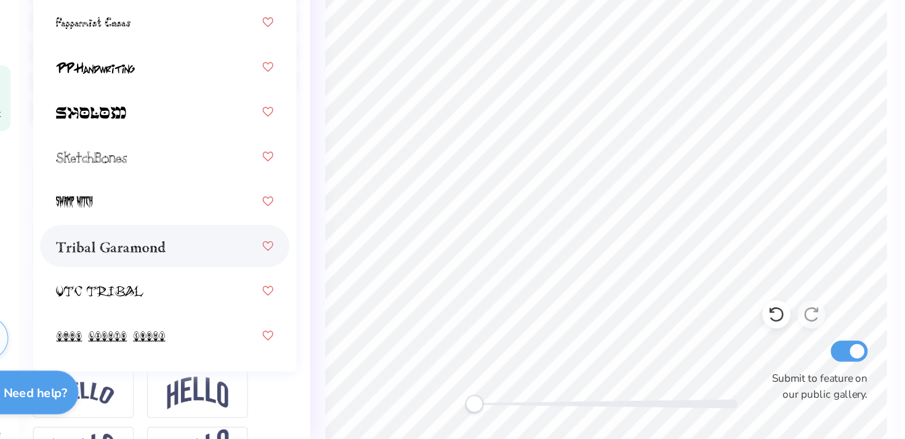
click at [150, 297] on span at bounding box center [119, 303] width 77 height 13
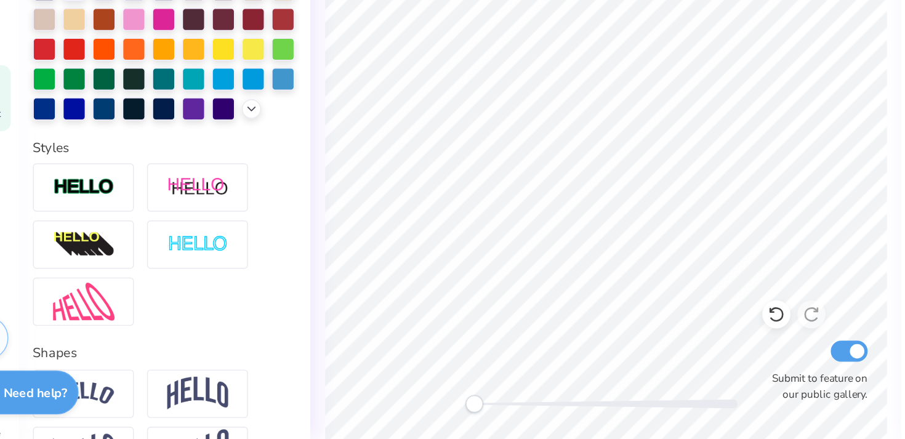
scroll to position [0, 0]
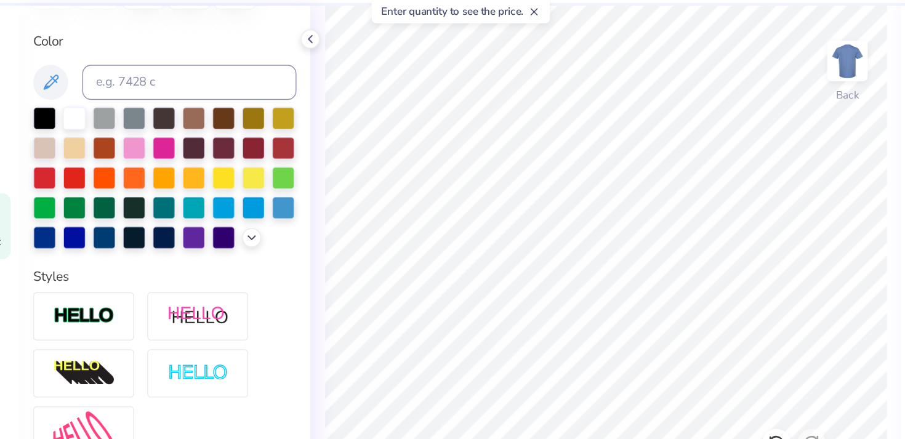
type input "8.78"
type input "1.67"
type input "11.66"
type input "6.06"
type input "1.16"
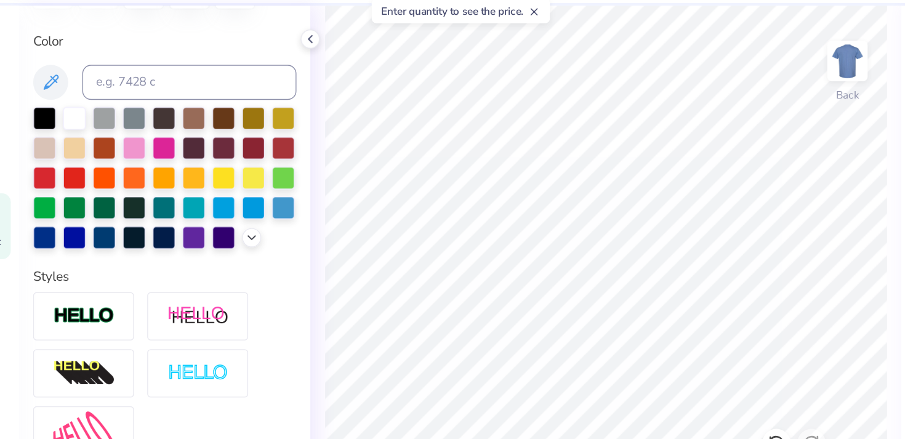
type input "5.49"
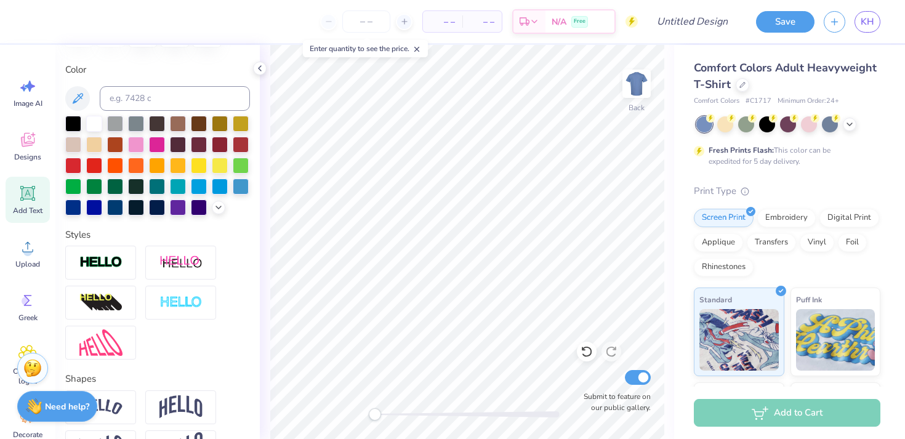
click at [28, 195] on icon at bounding box center [28, 194] width 12 height 12
type input "5.59"
type input "1.62"
type input "11.69"
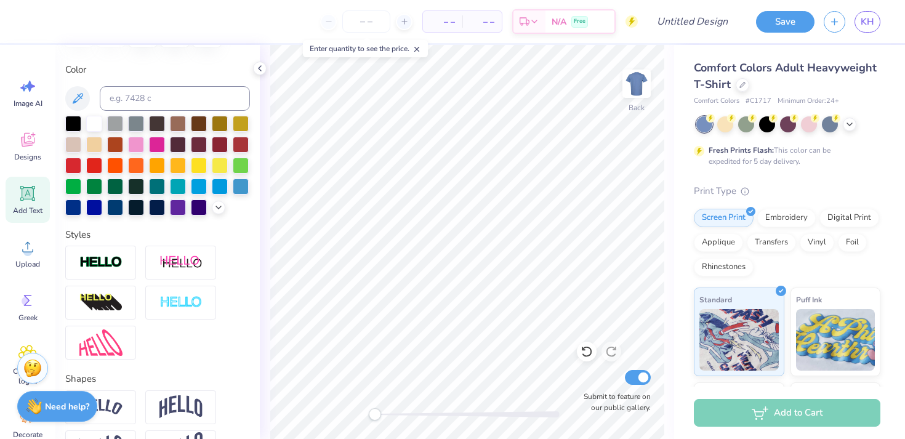
type textarea "[GEOGRAPHIC_DATA]"
type input "14.17"
type input "1.41"
type input "3.11"
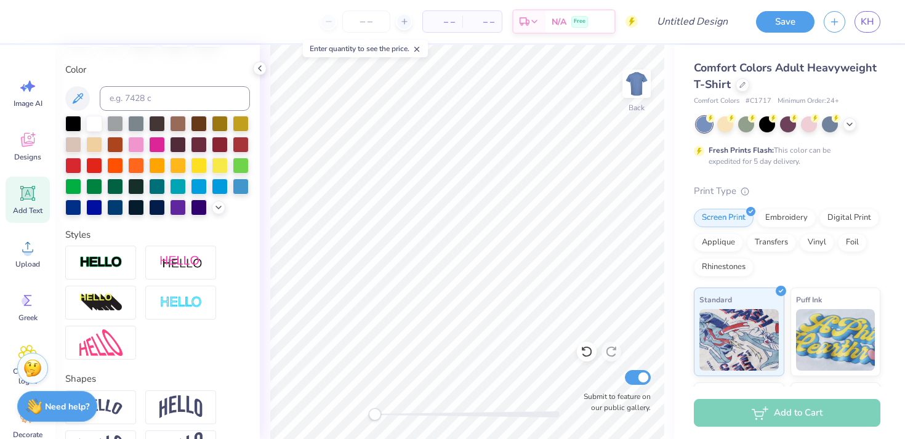
type input "7.64"
type input "0.76"
type input "3.00"
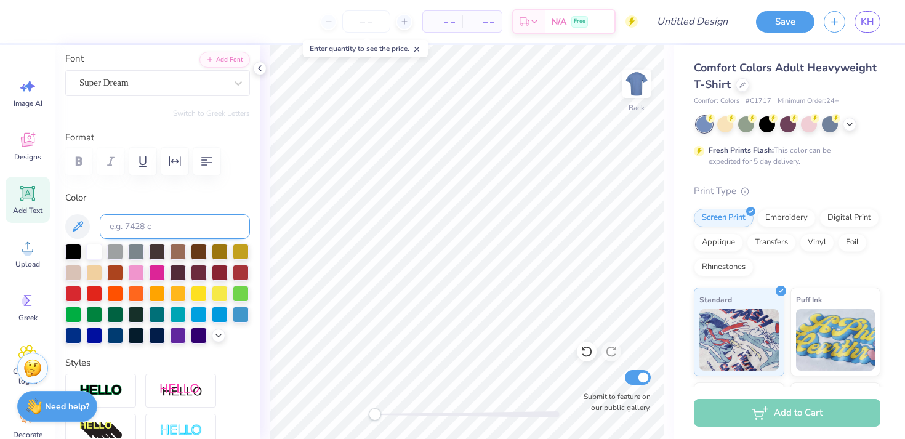
scroll to position [0, 0]
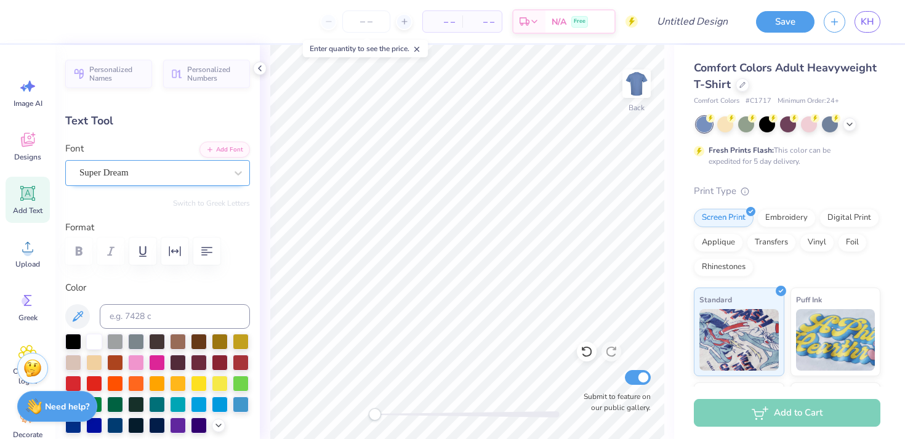
click at [113, 166] on div "Super Dream" at bounding box center [152, 172] width 149 height 19
click at [227, 228] on button "Fantasy" at bounding box center [246, 227] width 41 height 20
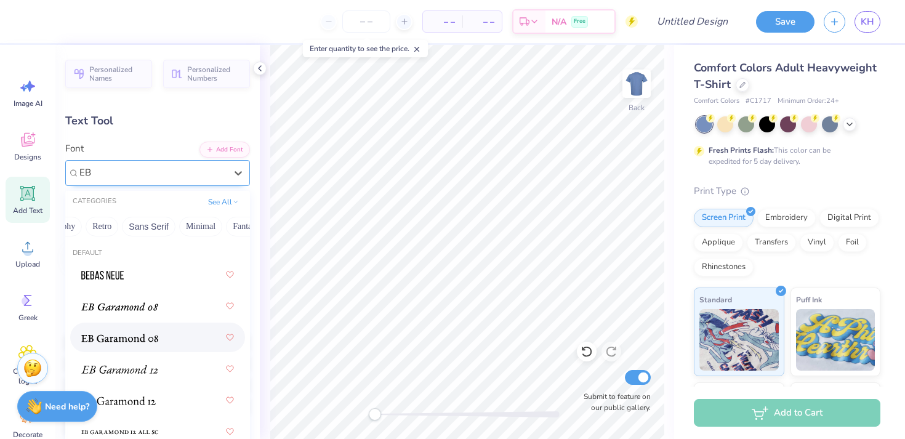
click at [160, 333] on div at bounding box center [157, 337] width 153 height 22
type input "EB"
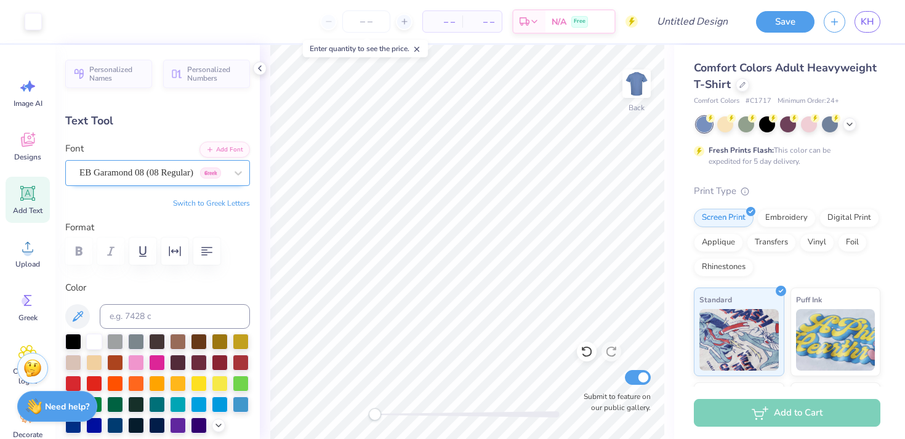
type input "6.06"
type input "1.16"
type input "5.49"
type input "5.17"
type input "0.99"
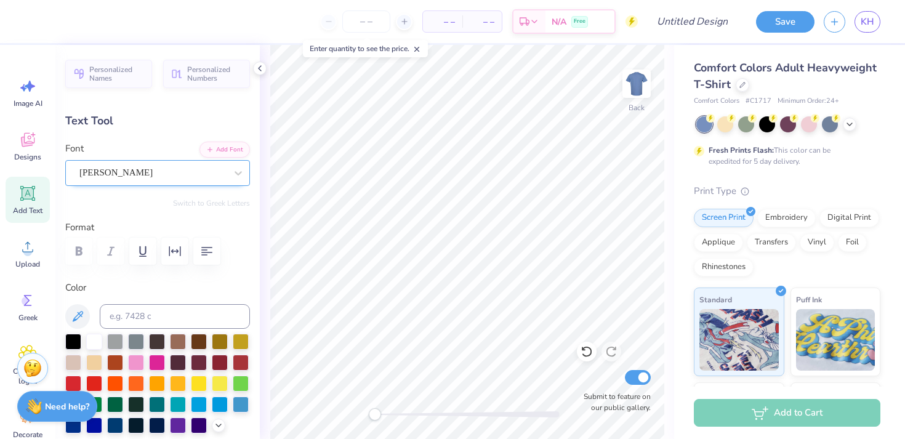
type input "5.50"
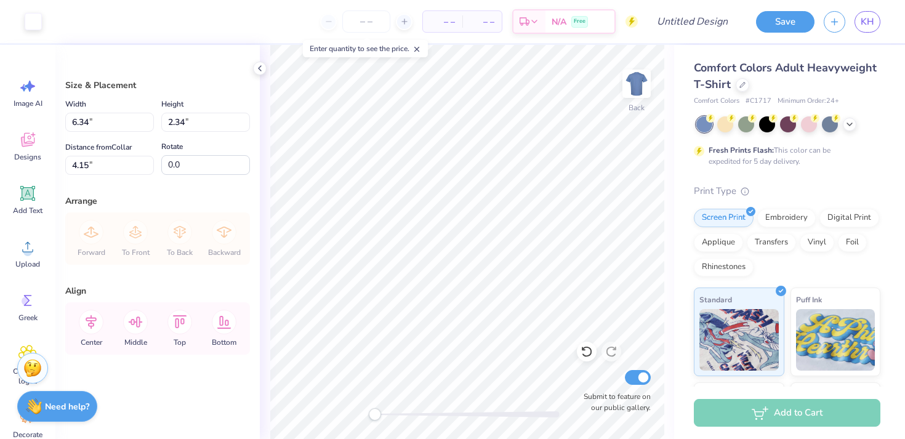
type input "4.57"
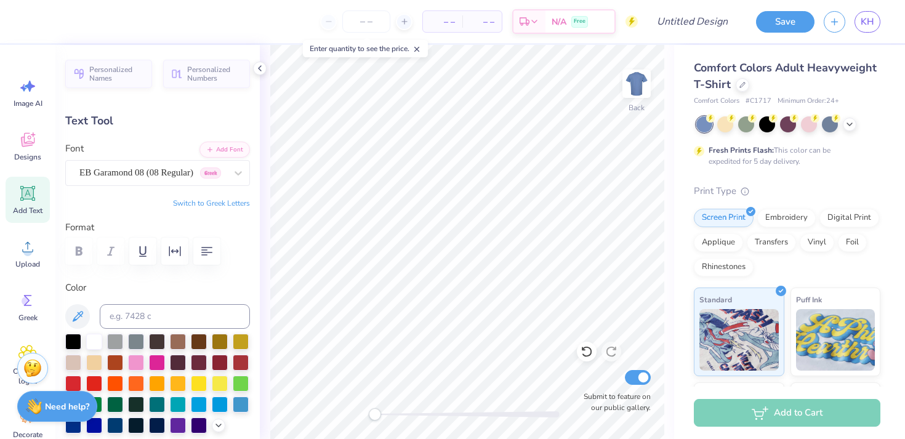
scroll to position [0, 6]
type textarea "speech - language - hearing"
type input "9.36"
type input "0.85"
type input "7.69"
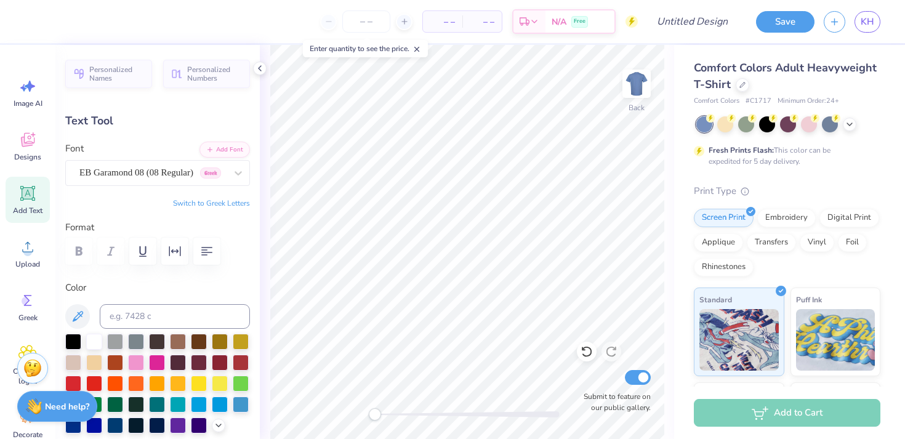
type input "6.93"
type input "0.63"
type input "7.76"
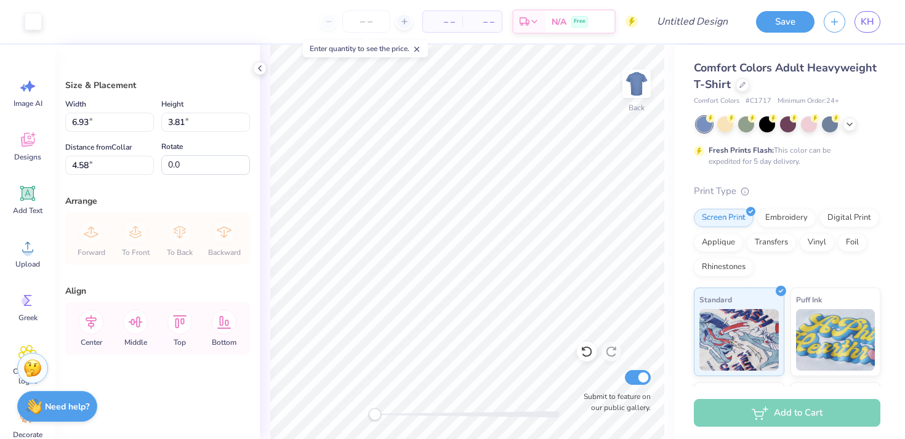
type input "6.53"
type input "3.59"
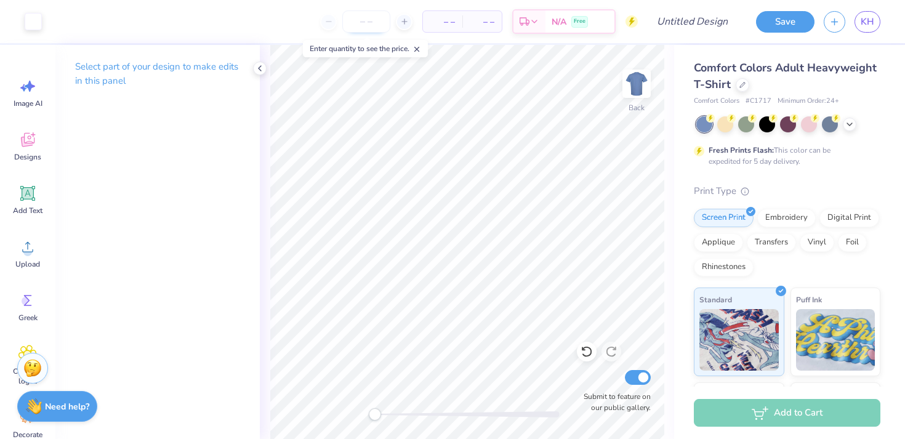
click at [366, 23] on input "number" at bounding box center [366, 21] width 48 height 22
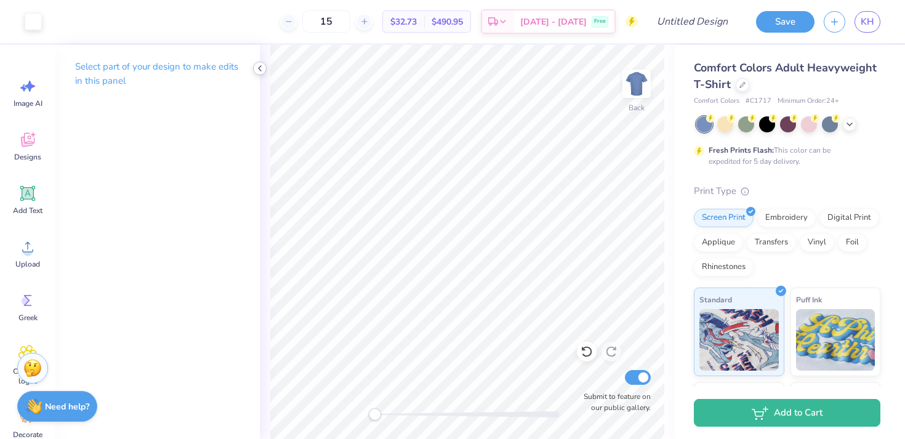
click at [259, 70] on icon at bounding box center [260, 68] width 10 height 10
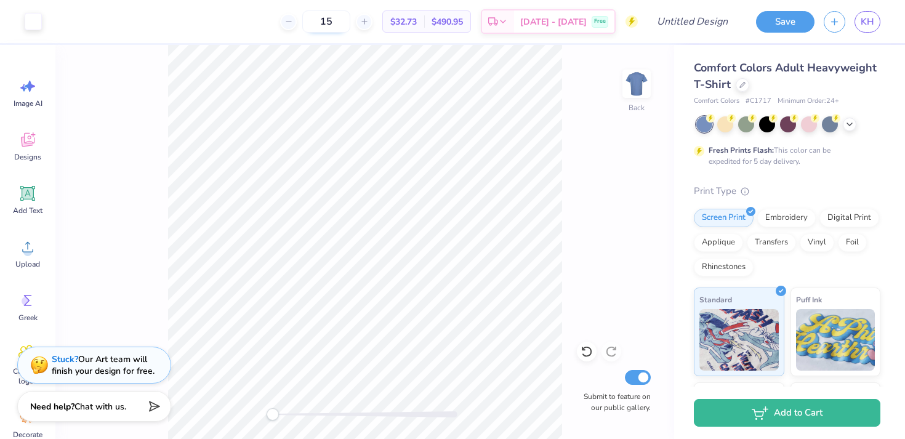
drag, startPoint x: 359, startPoint y: 24, endPoint x: 343, endPoint y: 24, distance: 16.0
click at [343, 24] on input "15" at bounding box center [326, 21] width 48 height 22
type input "20"
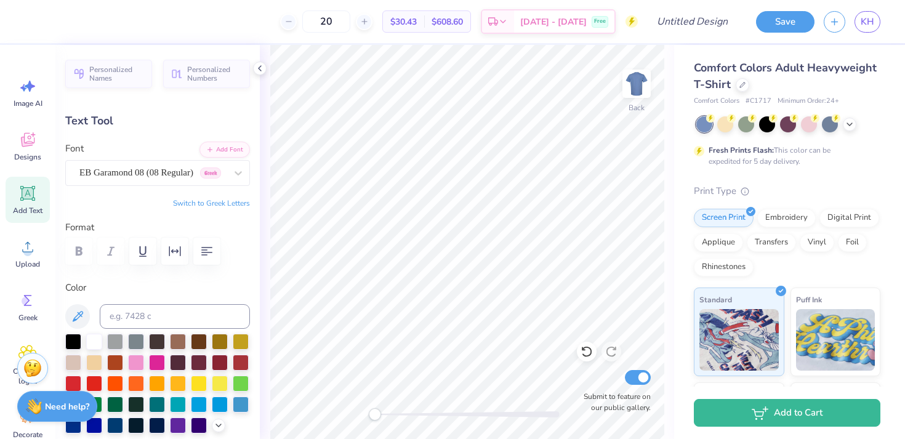
click at [670, 252] on div "Back Submit to feature on our public gallery." at bounding box center [467, 242] width 414 height 394
click at [697, 15] on input "Design Title" at bounding box center [707, 21] width 60 height 25
type input "NSSLHA T-Shirt"
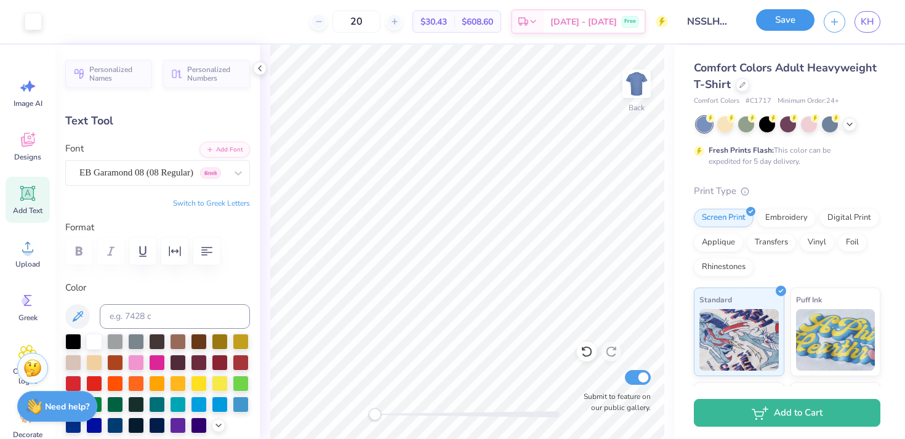
click at [783, 18] on button "Save" at bounding box center [785, 20] width 58 height 22
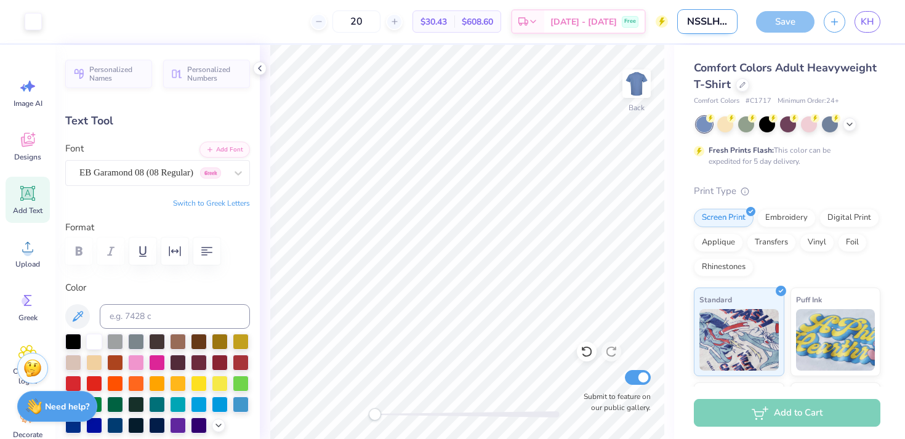
click at [715, 19] on input "NSSLHA T-Shirt" at bounding box center [707, 21] width 60 height 25
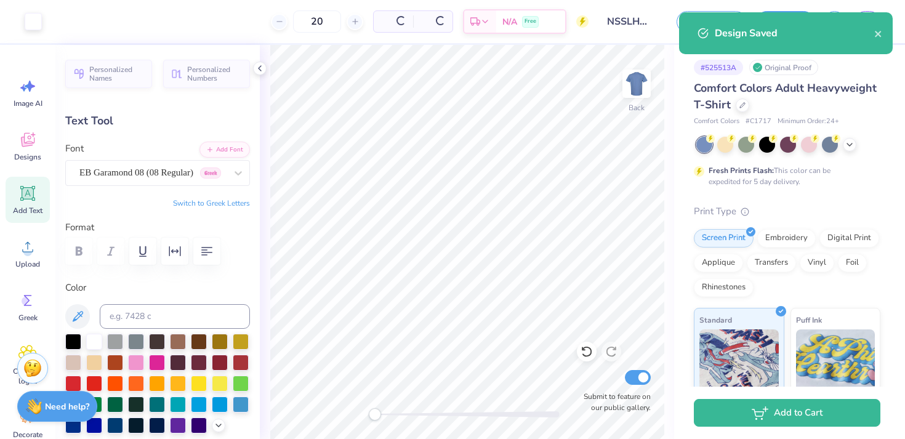
drag, startPoint x: 720, startPoint y: 19, endPoint x: 760, endPoint y: 19, distance: 40.0
click at [760, 19] on div "Art colors 20 Per Item Total Est. Delivery N/A Free Design Title NSSLHA T-Shirt…" at bounding box center [452, 219] width 905 height 439
drag, startPoint x: 315, startPoint y: 23, endPoint x: 287, endPoint y: 23, distance: 27.7
click at [287, 23] on input "20" at bounding box center [277, 21] width 48 height 22
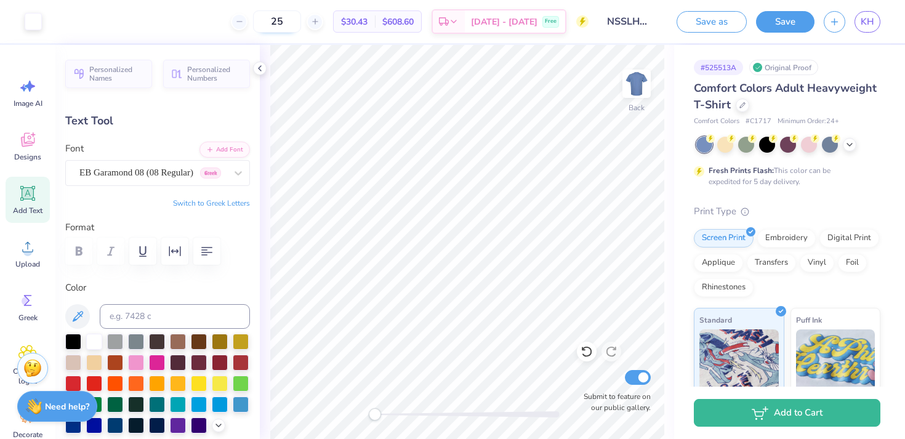
type input "25"
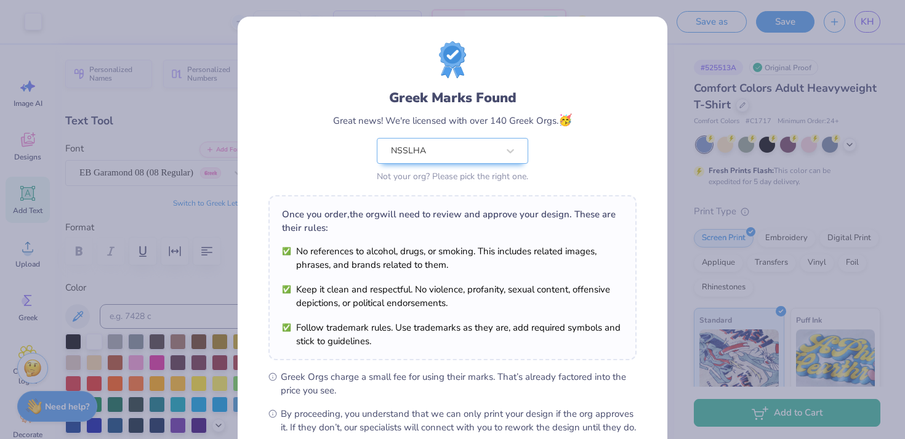
scroll to position [137, 0]
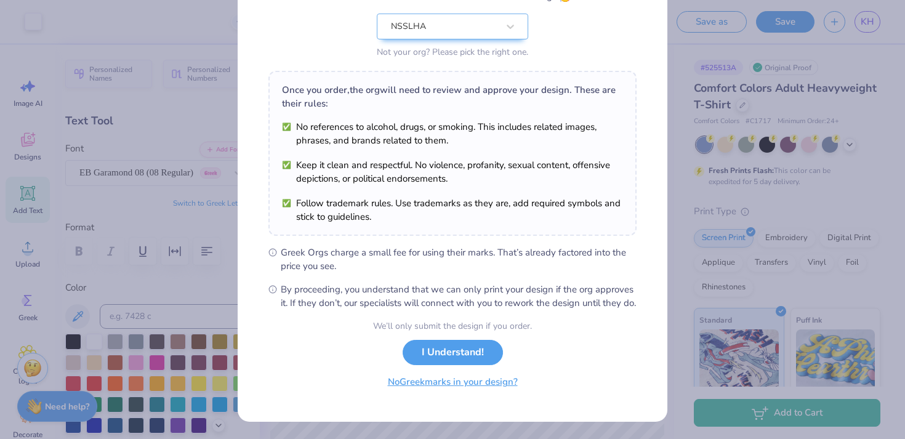
click at [484, 379] on button "No Greek marks in your design?" at bounding box center [452, 381] width 151 height 25
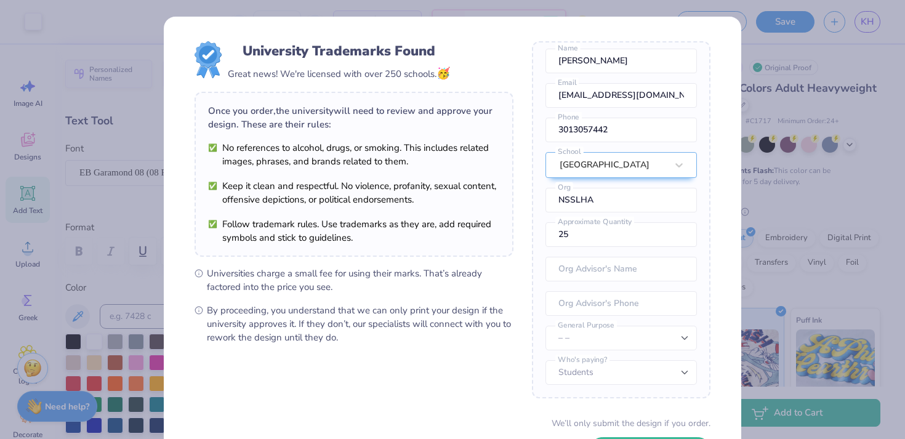
scroll to position [12, 0]
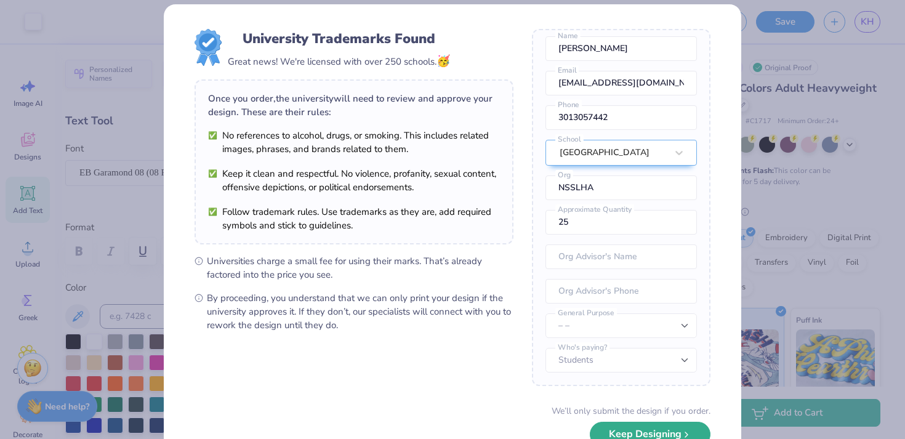
click at [623, 432] on button "Keep Designing" at bounding box center [650, 434] width 121 height 25
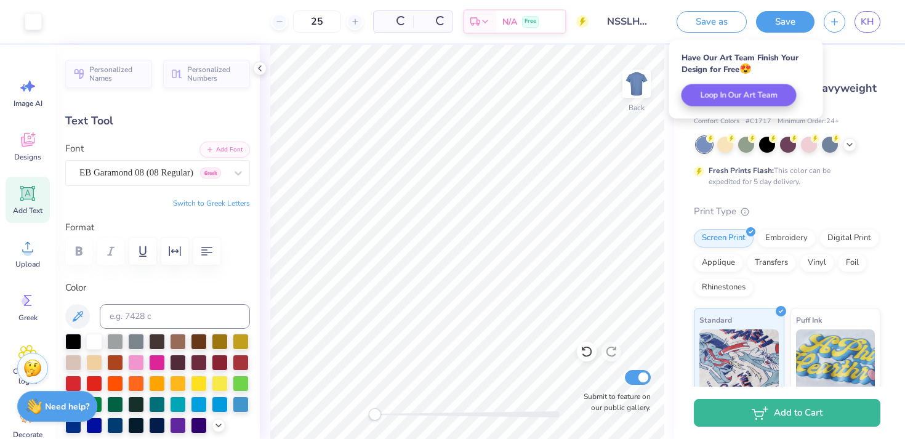
scroll to position [0, 0]
click at [258, 68] on icon at bounding box center [260, 68] width 10 height 10
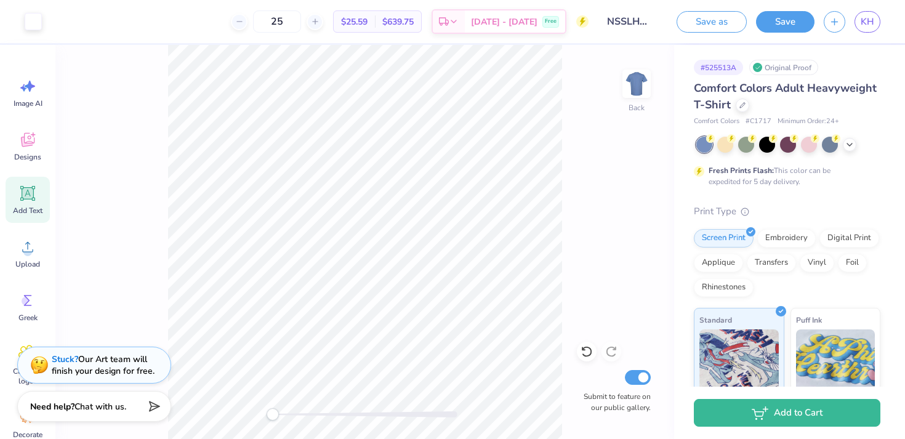
click at [217, 420] on div "Back Submit to feature on our public gallery." at bounding box center [364, 242] width 619 height 394
